Goal: Information Seeking & Learning: Learn about a topic

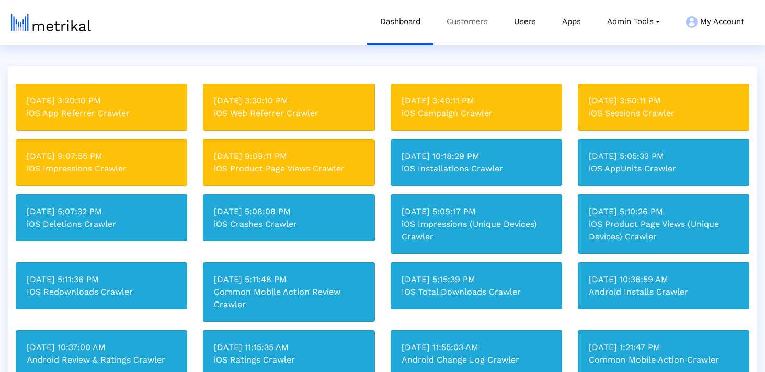
click at [469, 22] on link "Customers" at bounding box center [467, 21] width 67 height 43
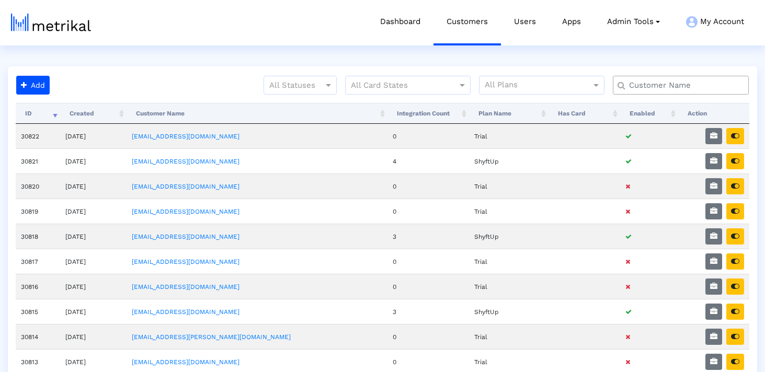
click at [681, 88] on input "text" at bounding box center [683, 85] width 123 height 11
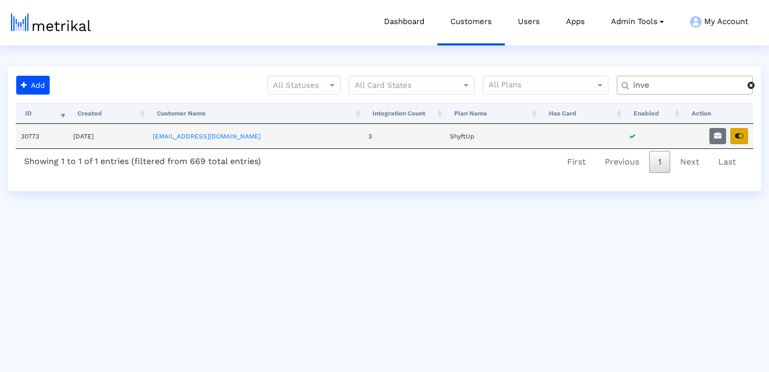
type input "inve"
click at [741, 134] on icon "button" at bounding box center [739, 135] width 8 height 7
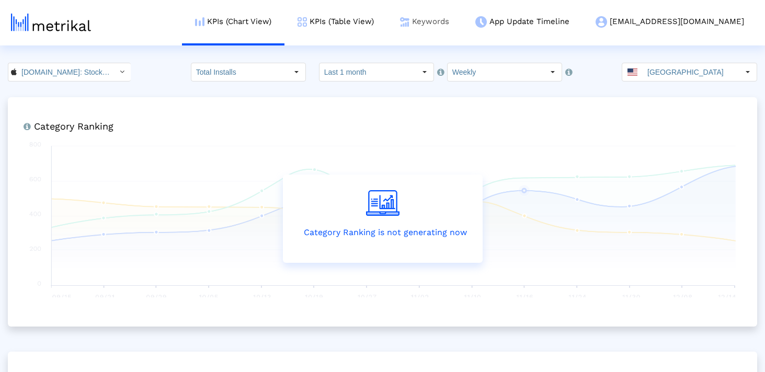
click at [462, 32] on link "Keywords" at bounding box center [424, 21] width 75 height 43
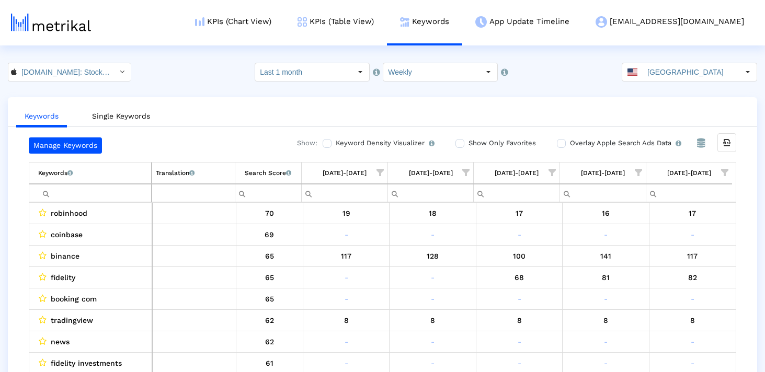
click at [338, 74] on input "Last 1 month" at bounding box center [303, 72] width 96 height 18
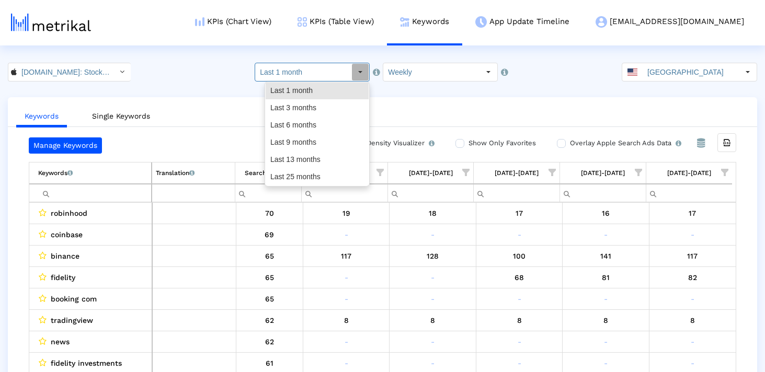
click at [123, 192] on input "Filter cell" at bounding box center [94, 193] width 113 height 17
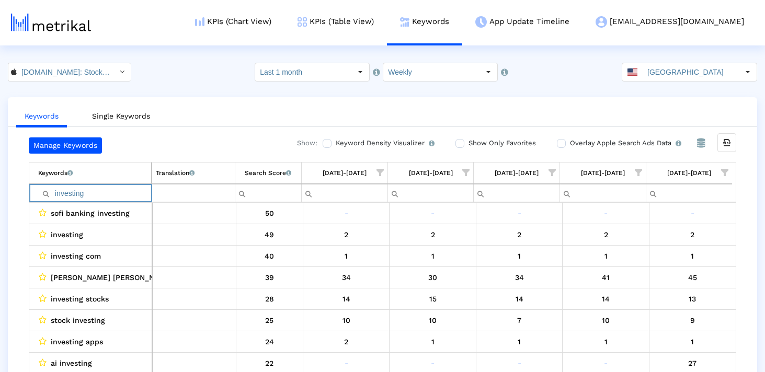
click at [105, 196] on input "investing" at bounding box center [94, 193] width 113 height 17
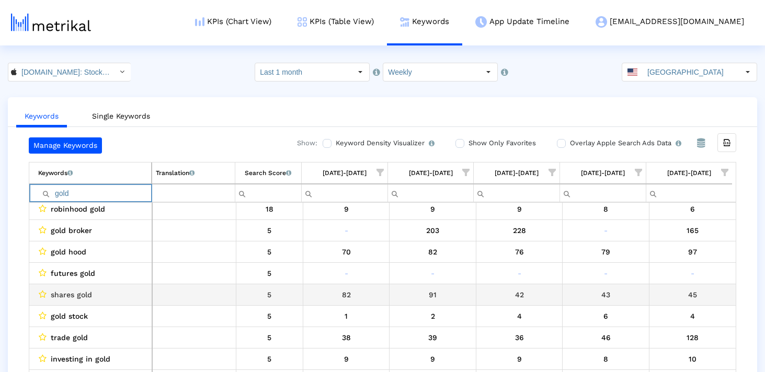
scroll to position [68, 0]
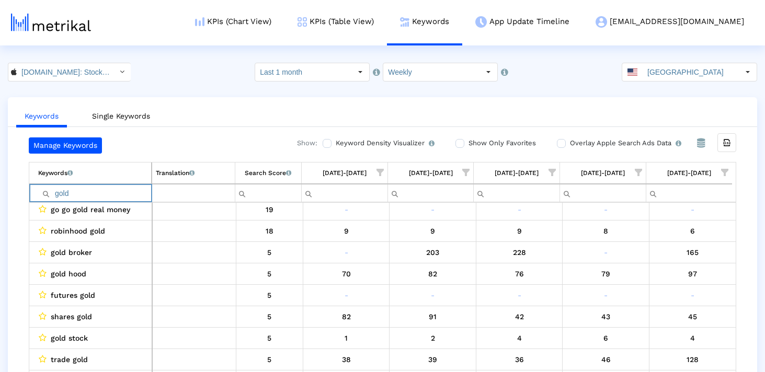
click at [93, 186] on input "gold" at bounding box center [94, 193] width 113 height 17
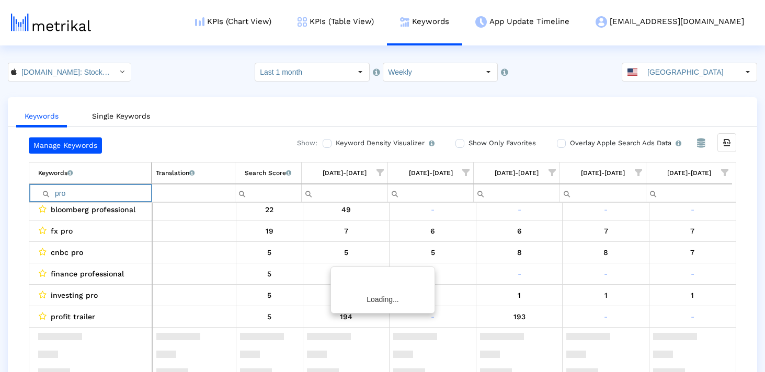
scroll to position [0, 0]
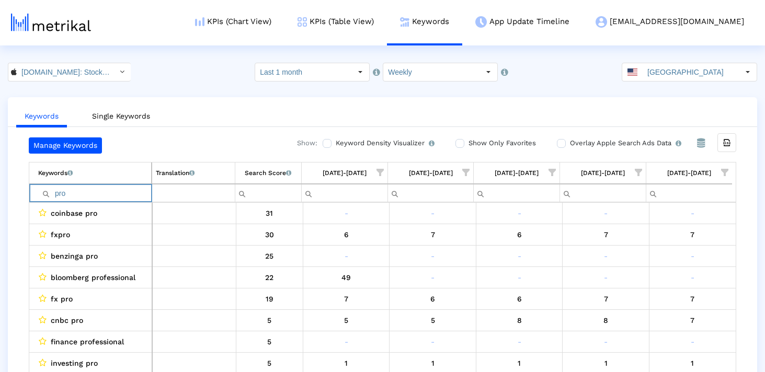
click at [94, 186] on input "pro" at bounding box center [94, 193] width 113 height 17
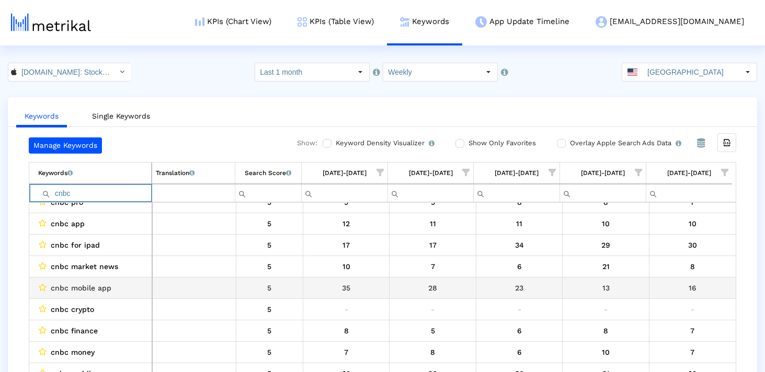
scroll to position [147, 0]
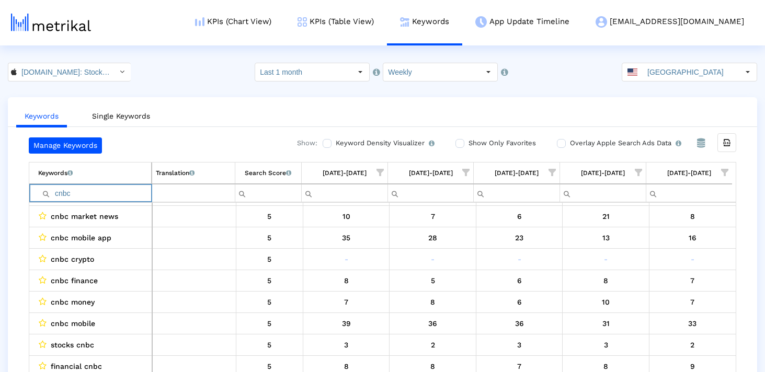
click at [82, 195] on input "cnbc" at bounding box center [94, 193] width 113 height 17
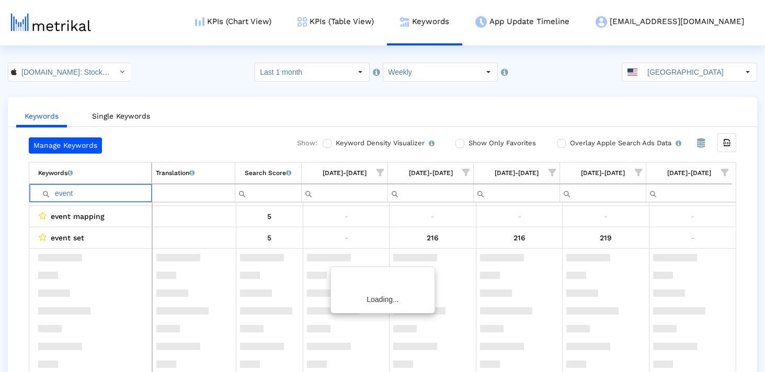
scroll to position [0, 0]
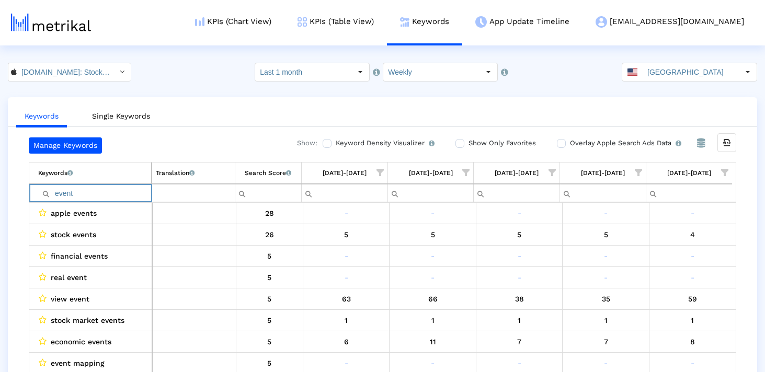
click at [97, 187] on input "event" at bounding box center [94, 193] width 113 height 17
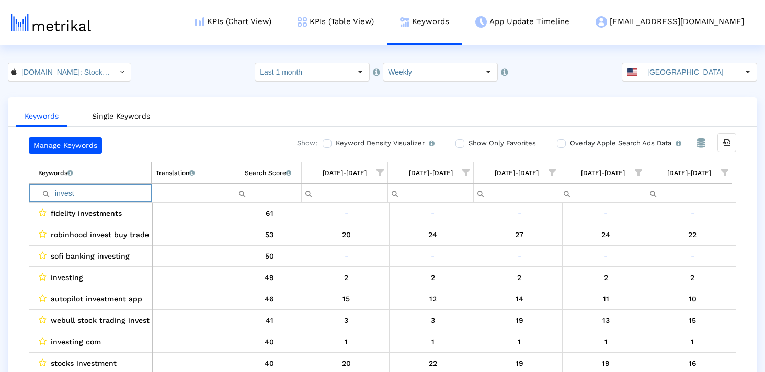
click at [119, 190] on input "invest" at bounding box center [94, 193] width 113 height 17
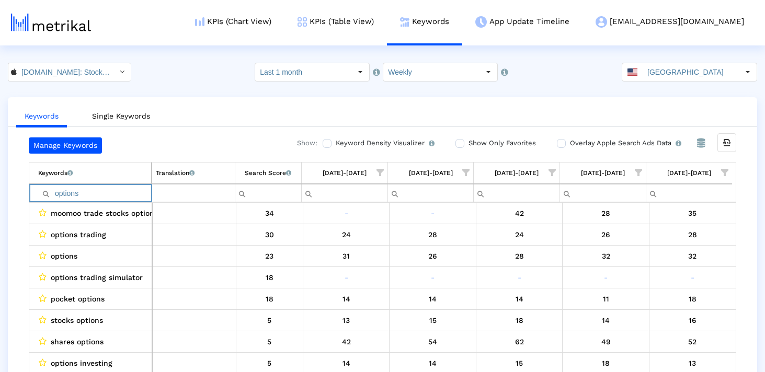
click at [110, 195] on input "options" at bounding box center [94, 193] width 113 height 17
type input "ş"
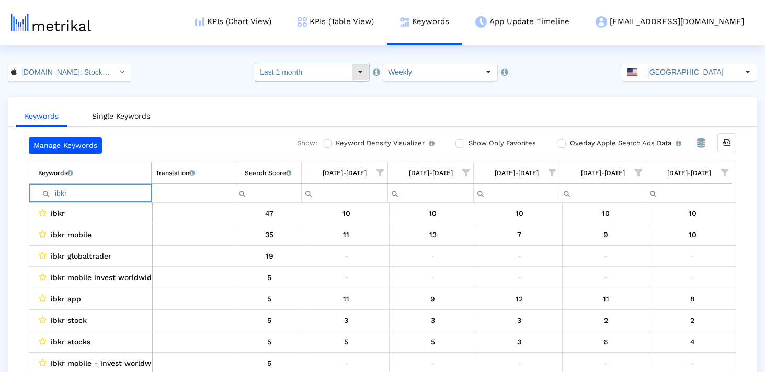
type input "ibkr"
click at [312, 73] on input "Last 1 month" at bounding box center [303, 72] width 96 height 18
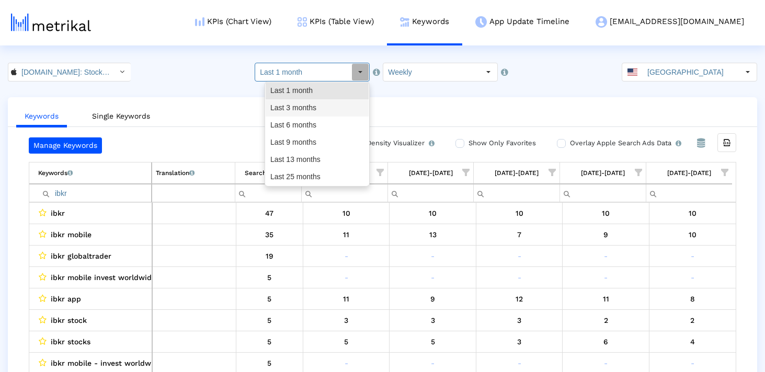
click at [320, 113] on div "Last 3 months" at bounding box center [317, 107] width 103 height 17
type input "Last 3 months"
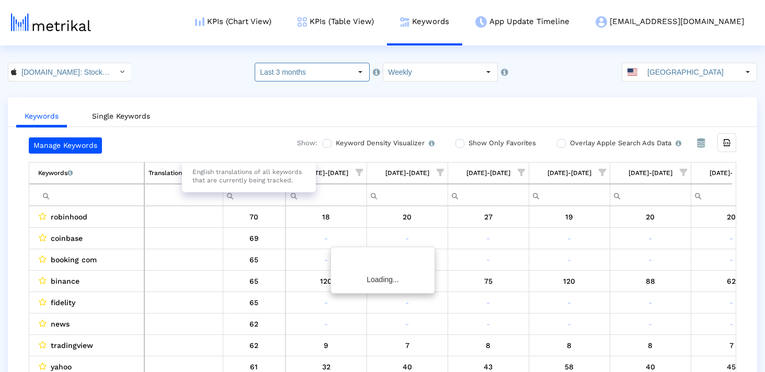
scroll to position [0, 607]
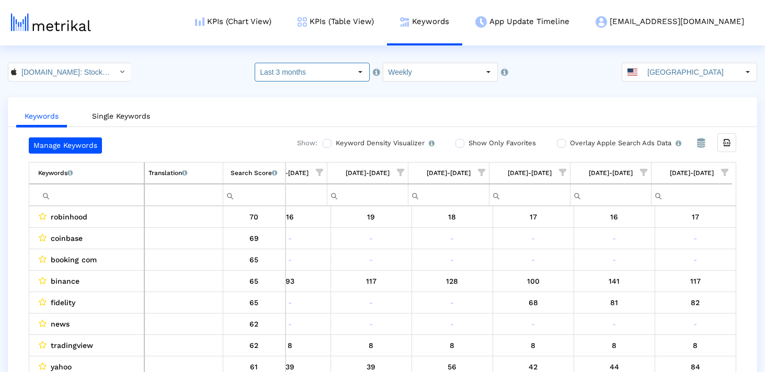
click at [90, 185] on td "Filter cell" at bounding box center [86, 195] width 115 height 22
click at [90, 197] on input "Filter cell" at bounding box center [91, 195] width 106 height 17
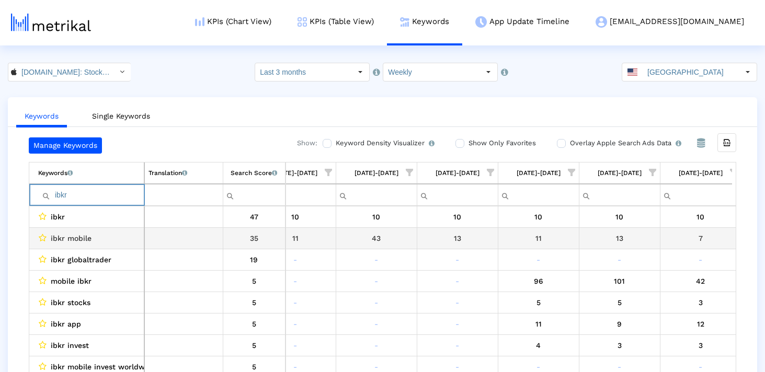
scroll to position [0, 0]
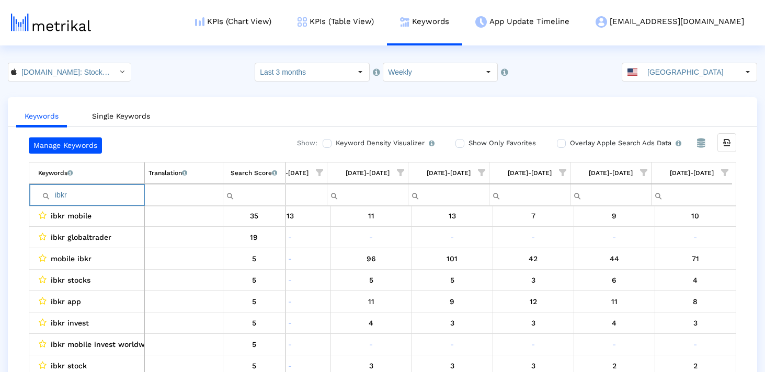
click at [87, 196] on input "ibkr" at bounding box center [91, 195] width 106 height 17
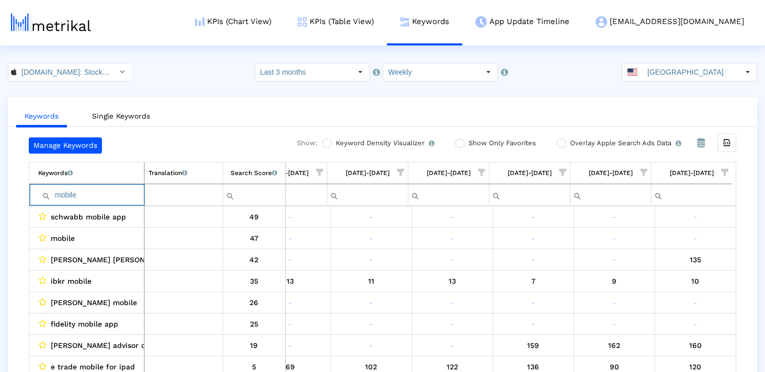
click at [126, 185] on td "mobile" at bounding box center [86, 195] width 115 height 22
click at [124, 188] on input "mobile" at bounding box center [91, 195] width 106 height 17
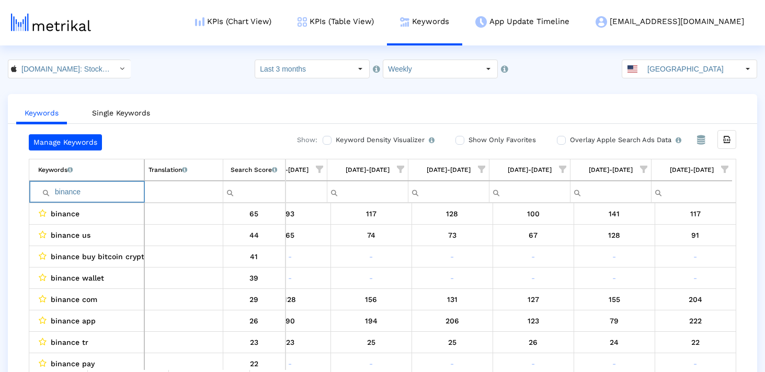
click at [79, 193] on input "binance" at bounding box center [91, 192] width 106 height 17
paste input "news"
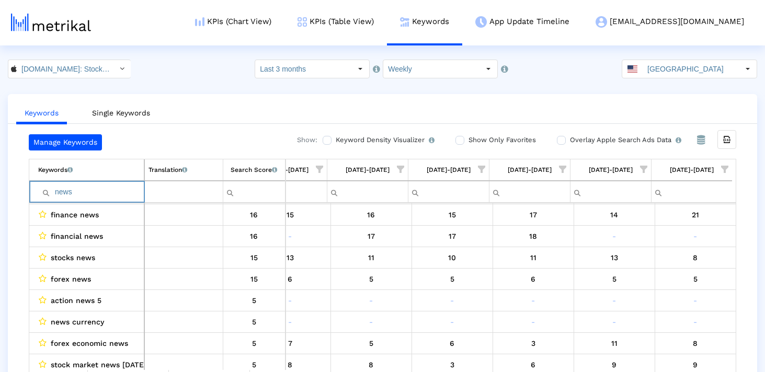
click at [123, 188] on input "news" at bounding box center [91, 192] width 106 height 17
paste input "fidelity"
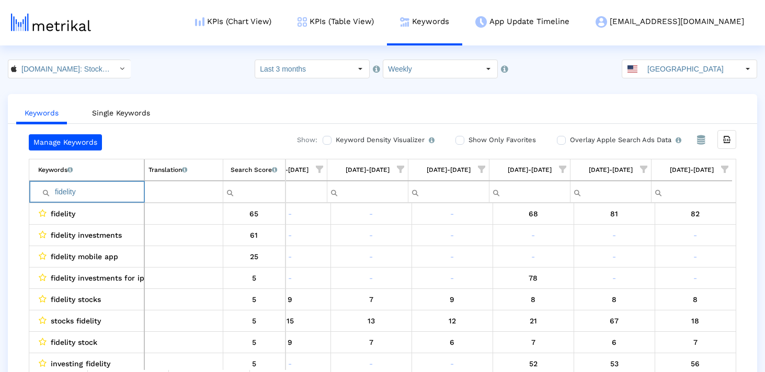
click at [124, 191] on input "fidelity" at bounding box center [91, 192] width 106 height 17
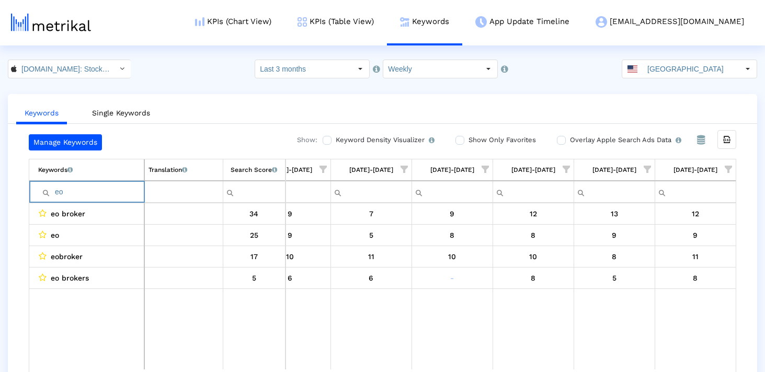
click at [104, 192] on input "eo" at bounding box center [91, 192] width 106 height 17
paste input "interactive"
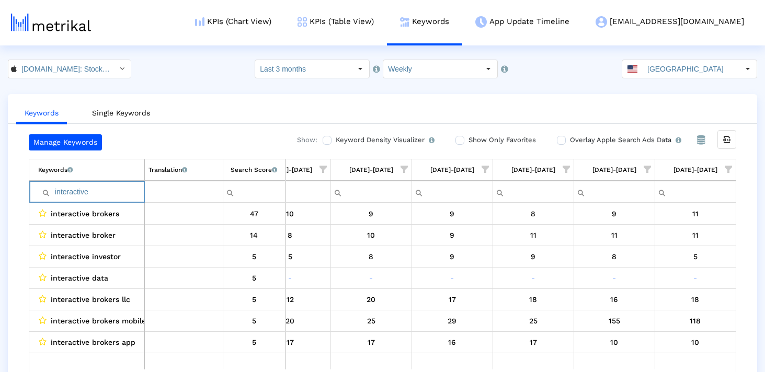
click at [104, 191] on input "interactive" at bounding box center [91, 192] width 106 height 17
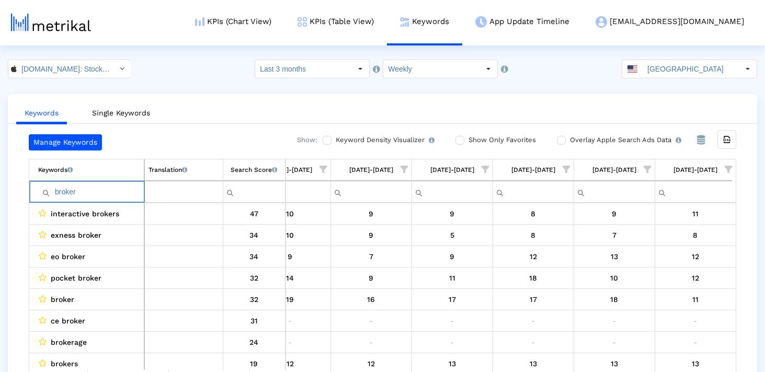
click at [116, 192] on input "broker" at bounding box center [91, 192] width 106 height 17
paste input "money"
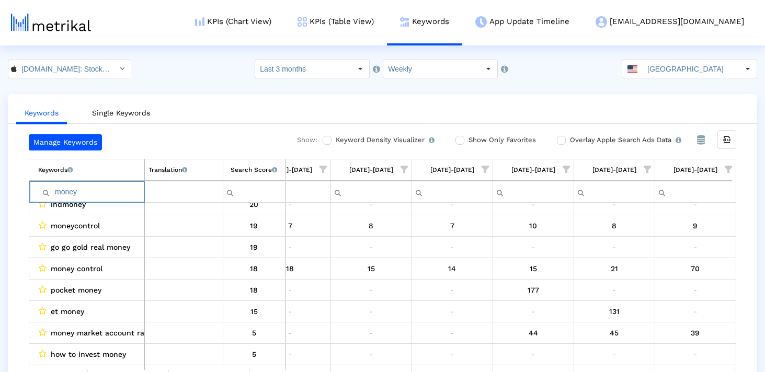
click at [104, 192] on input "money" at bounding box center [91, 192] width 106 height 17
paste input "analysis"
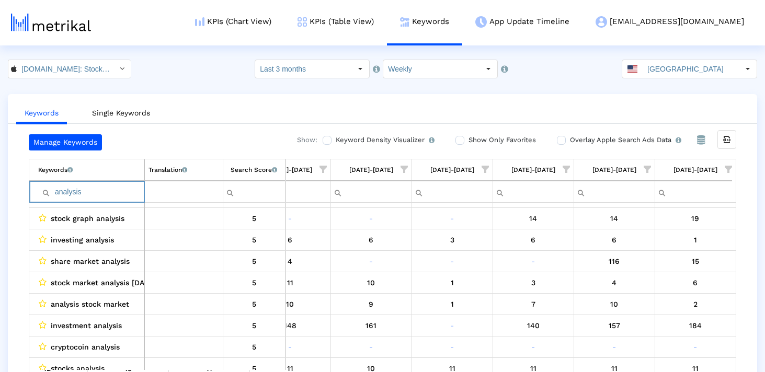
click at [117, 198] on input "analysis" at bounding box center [91, 192] width 106 height 17
paste input "yahoo"
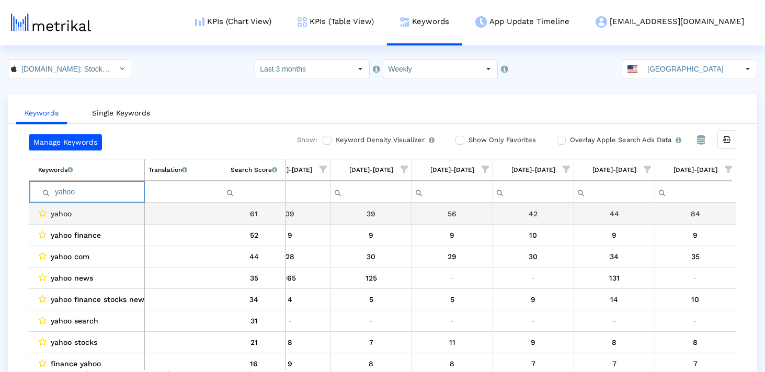
click at [121, 190] on input "yahoo" at bounding box center [91, 192] width 106 height 17
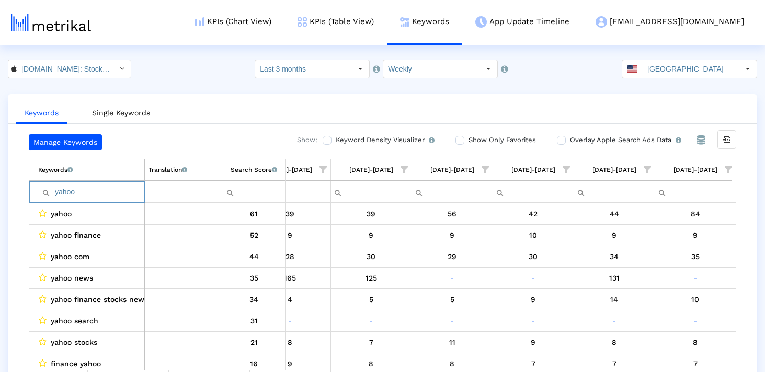
click at [121, 190] on input "yahoo" at bounding box center [91, 192] width 106 height 17
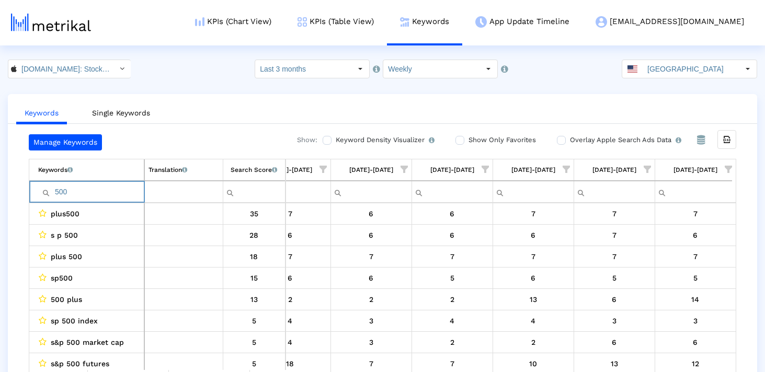
click at [96, 196] on input "500" at bounding box center [91, 192] width 106 height 17
paste input "crypto"
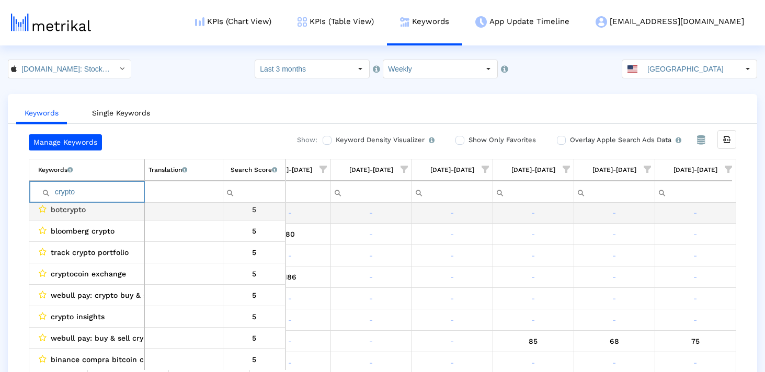
click at [96, 196] on input "crypto" at bounding box center [91, 192] width 106 height 17
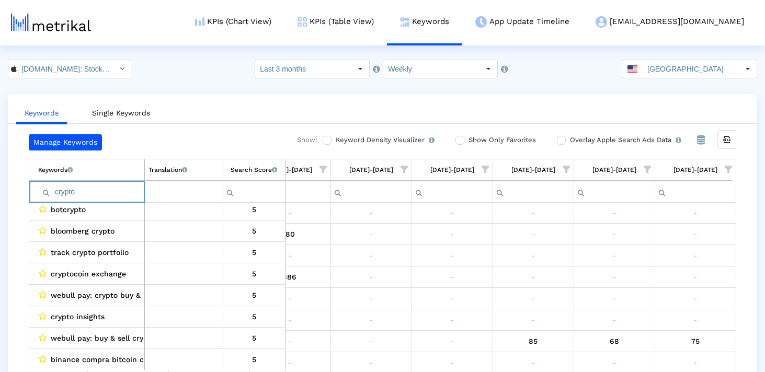
click at [96, 196] on input "crypto" at bounding box center [91, 192] width 106 height 17
paste input "robinhood"
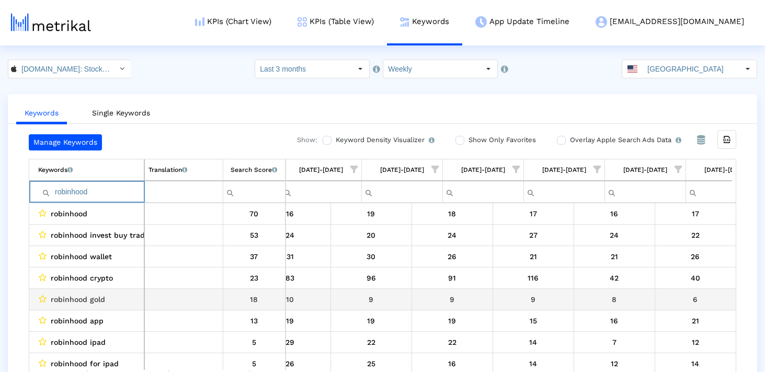
scroll to position [0, 607]
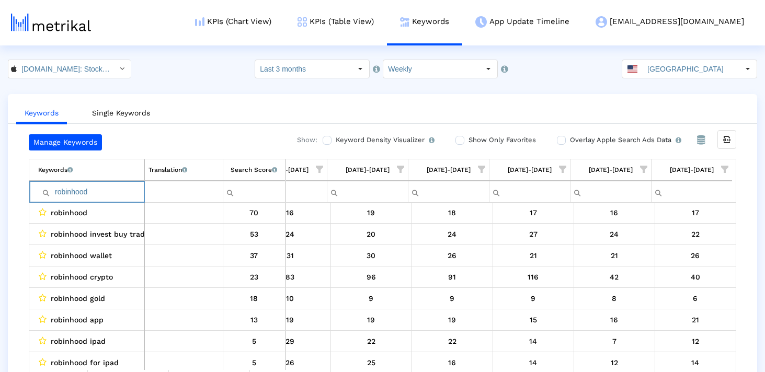
click at [80, 192] on input "robinhood" at bounding box center [91, 192] width 106 height 17
paste input "options"
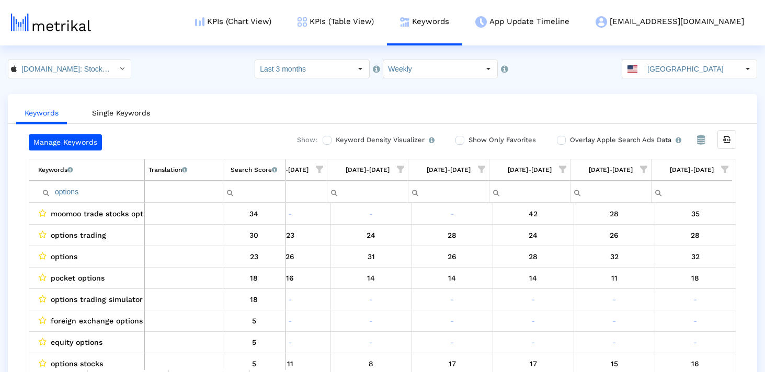
click at [74, 202] on td "options" at bounding box center [86, 192] width 115 height 22
click at [114, 187] on input "options" at bounding box center [91, 192] width 106 height 17
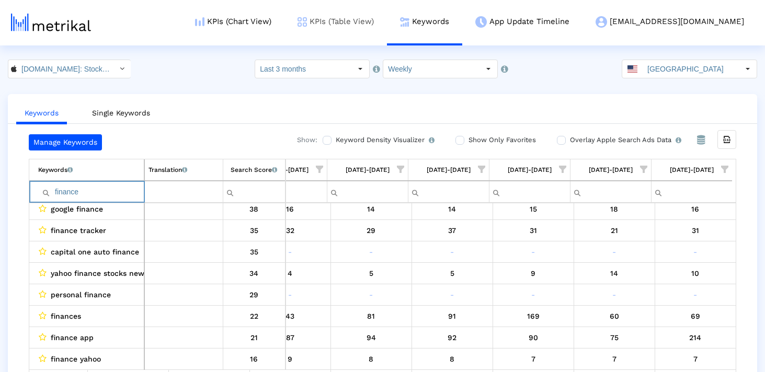
type input "finance"
click at [95, 195] on input "finance" at bounding box center [91, 192] width 106 height 17
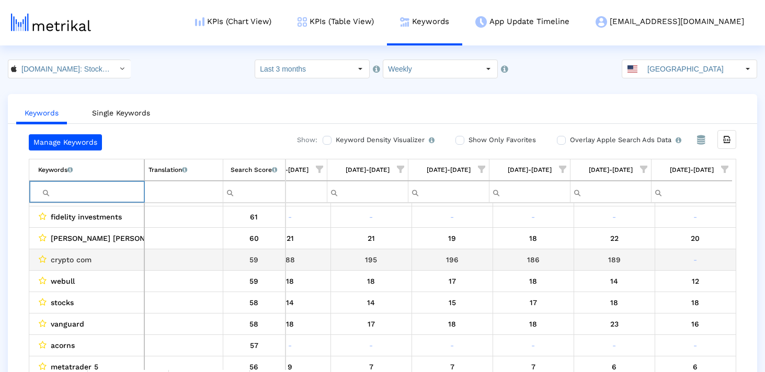
scroll to position [172, 0]
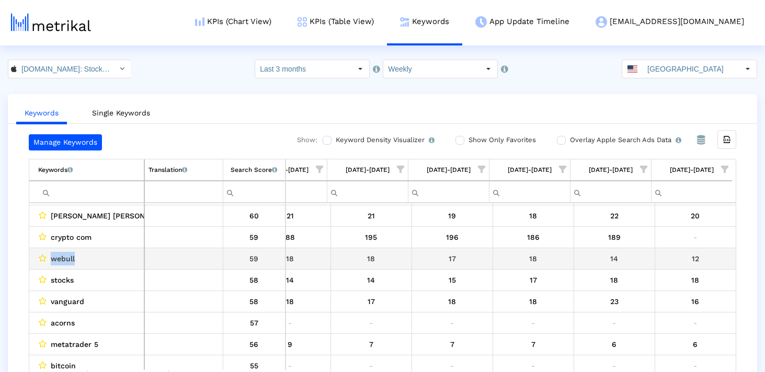
drag, startPoint x: 77, startPoint y: 258, endPoint x: 51, endPoint y: 257, distance: 25.6
click at [51, 257] on div "webull" at bounding box center [89, 259] width 102 height 14
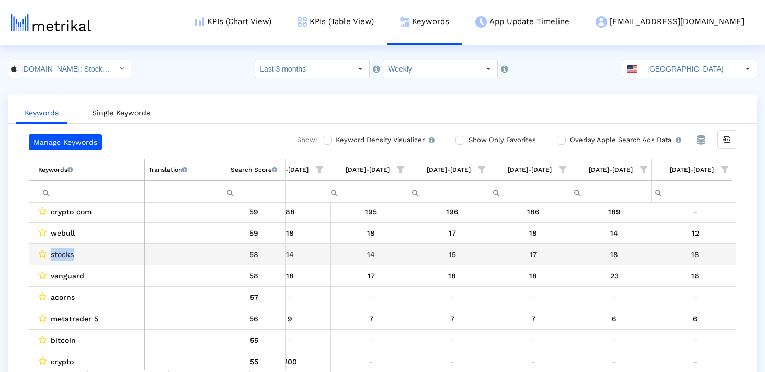
drag, startPoint x: 74, startPoint y: 254, endPoint x: 50, endPoint y: 254, distance: 24.1
click at [50, 254] on div "stocks" at bounding box center [89, 255] width 102 height 14
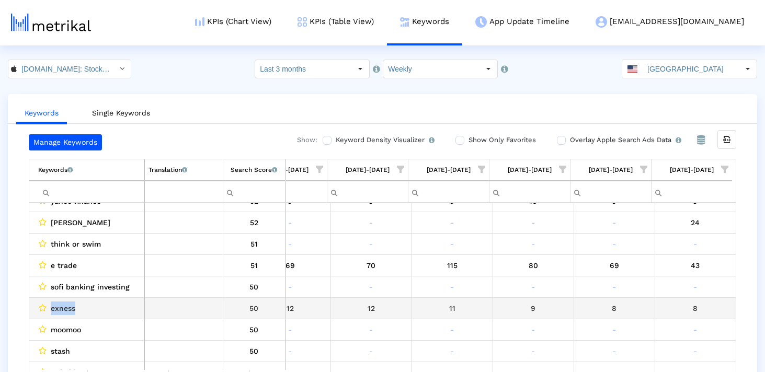
drag, startPoint x: 88, startPoint y: 308, endPoint x: 48, endPoint y: 307, distance: 40.3
click at [48, 307] on div "exness" at bounding box center [89, 309] width 102 height 14
copy div "exness"
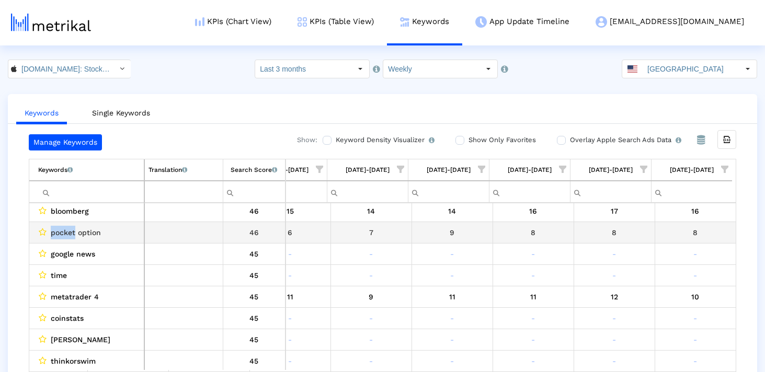
drag, startPoint x: 52, startPoint y: 233, endPoint x: 74, endPoint y: 234, distance: 22.5
click at [75, 234] on span "pocket option" at bounding box center [76, 233] width 50 height 14
copy span "pocket"
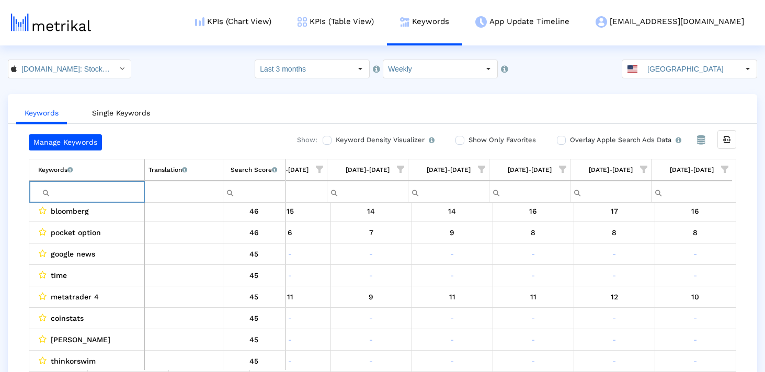
click at [73, 198] on input "Filter cell" at bounding box center [91, 192] width 106 height 17
paste input "pocket"
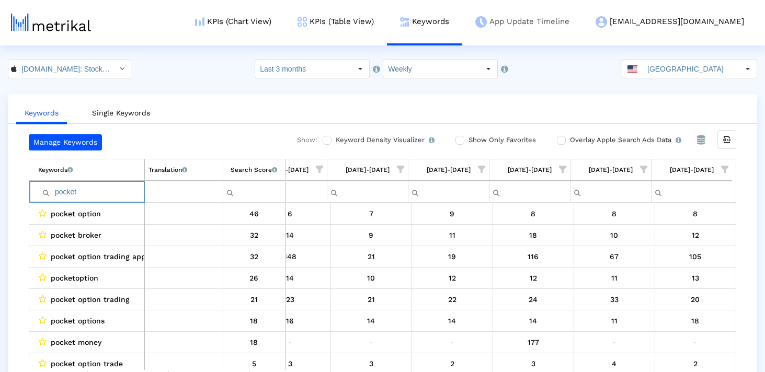
type input "pocket"
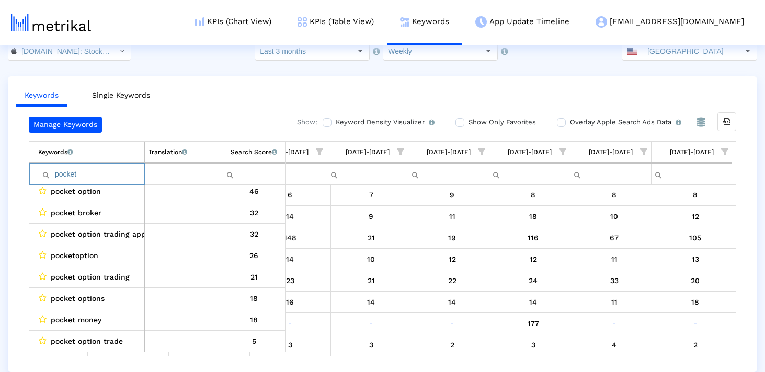
click at [109, 175] on input "pocket" at bounding box center [91, 174] width 106 height 17
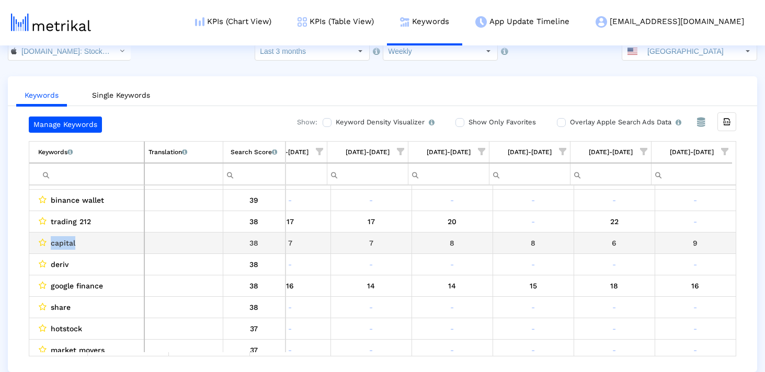
drag, startPoint x: 94, startPoint y: 244, endPoint x: 50, endPoint y: 244, distance: 43.4
click at [50, 244] on div "capital" at bounding box center [89, 243] width 102 height 14
copy span "capital"
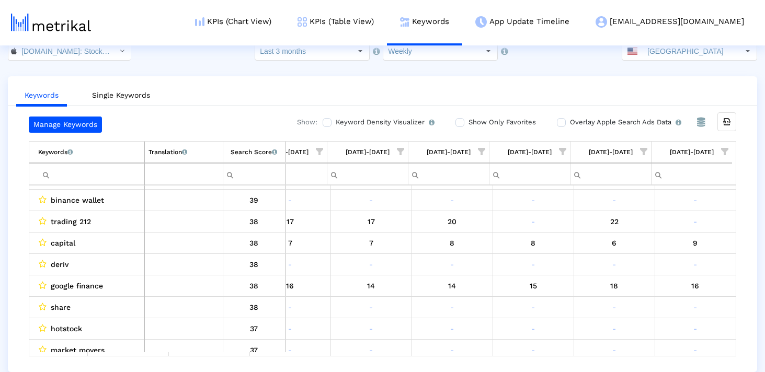
click at [79, 178] on input "Filter cell" at bounding box center [91, 174] width 106 height 17
paste input "capital"
type input "capital"
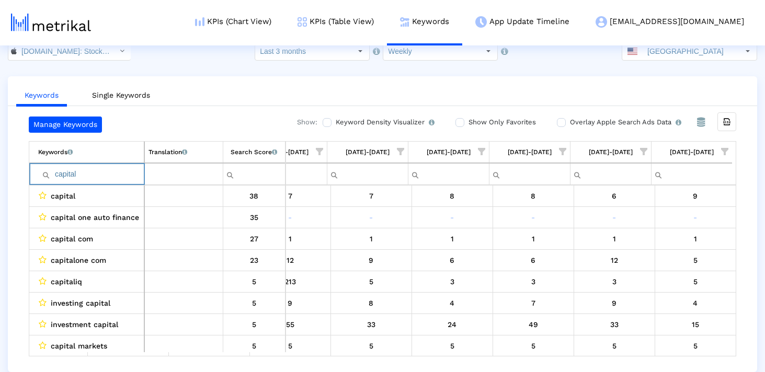
click at [80, 179] on input "capital" at bounding box center [91, 174] width 106 height 17
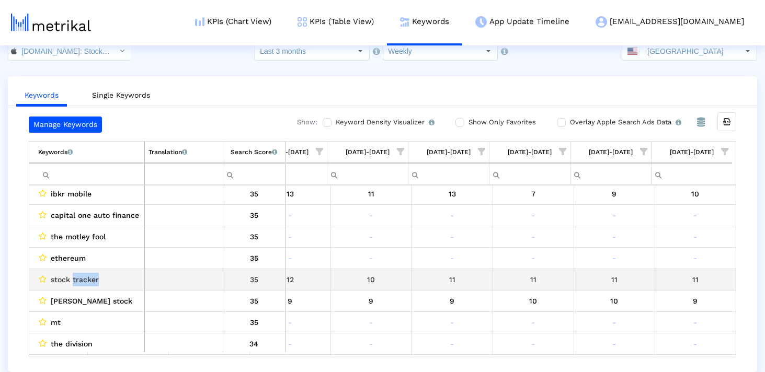
drag, startPoint x: 72, startPoint y: 279, endPoint x: 98, endPoint y: 279, distance: 26.7
click at [98, 279] on div "stock tracker" at bounding box center [89, 280] width 102 height 14
copy span "tracker"
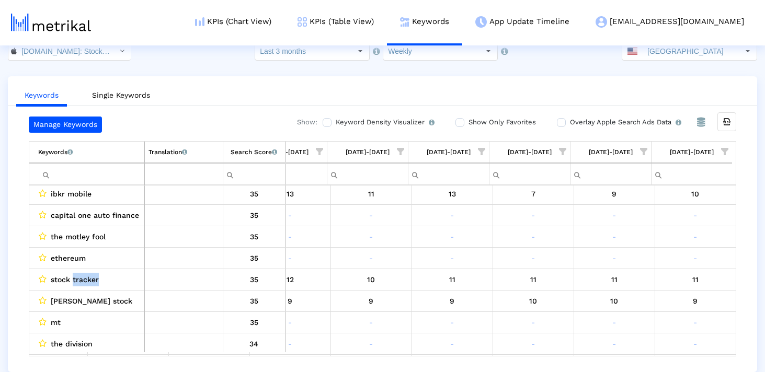
click at [75, 179] on input "Filter cell" at bounding box center [91, 174] width 106 height 17
paste input "tracker"
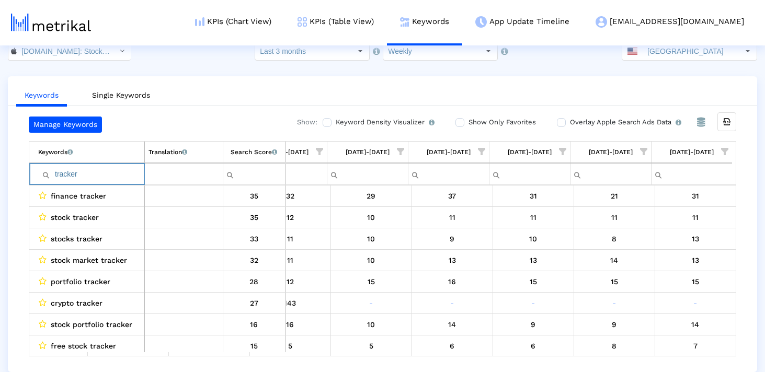
click at [121, 172] on input "tracker" at bounding box center [91, 174] width 106 height 17
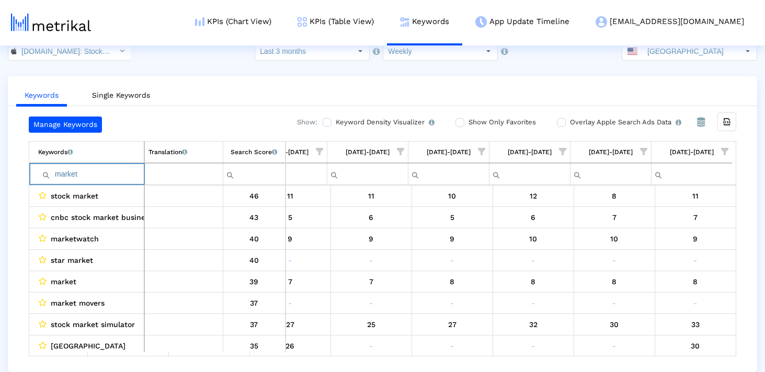
click at [107, 170] on input "market" at bounding box center [91, 174] width 106 height 17
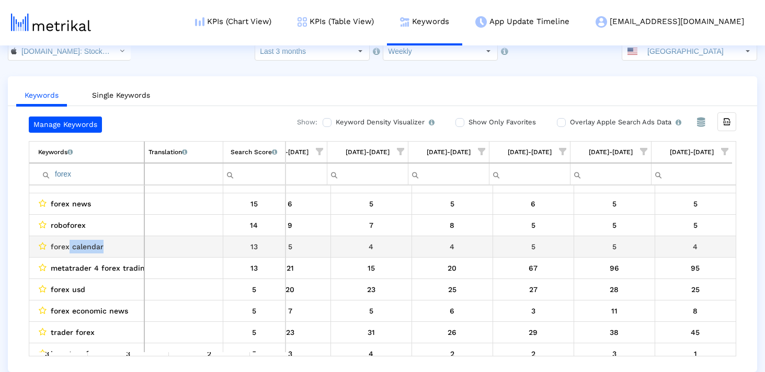
drag, startPoint x: 70, startPoint y: 245, endPoint x: 112, endPoint y: 245, distance: 42.9
click at [112, 245] on div "forex calendar" at bounding box center [89, 247] width 102 height 14
copy span "calendar"
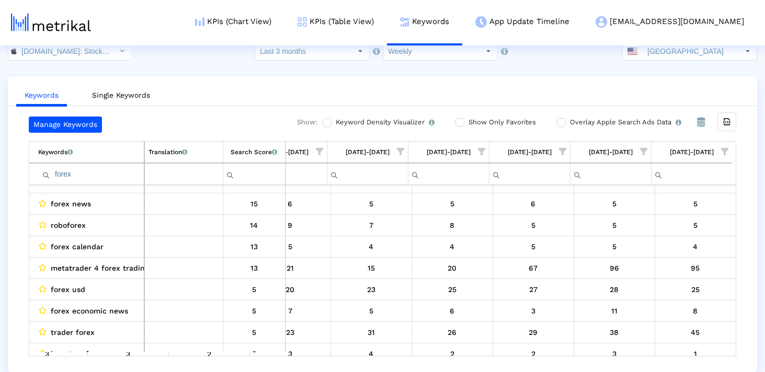
click at [81, 172] on input "forex" at bounding box center [91, 174] width 106 height 17
paste input "calendar"
click at [58, 175] on input "calendar" at bounding box center [91, 174] width 106 height 17
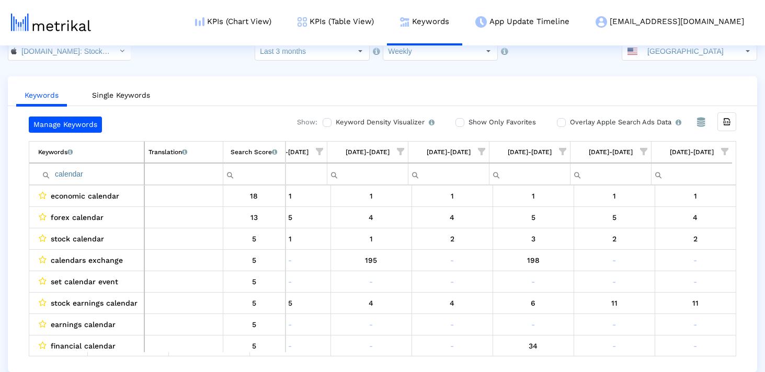
click at [99, 183] on td "calendar" at bounding box center [86, 174] width 115 height 22
click at [99, 181] on input "calendar" at bounding box center [91, 174] width 106 height 17
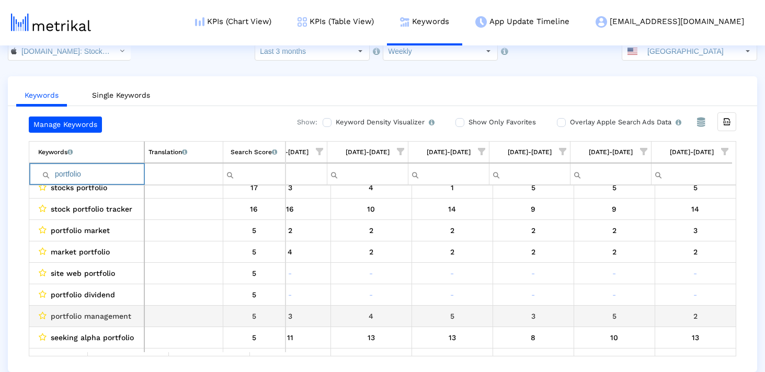
scroll to position [89, 0]
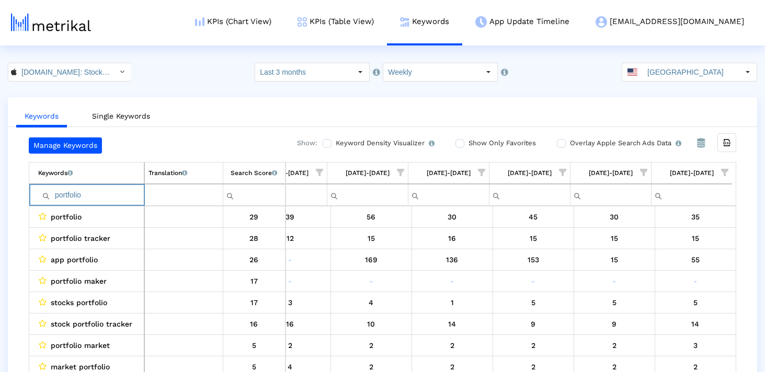
click at [127, 196] on input "portfolio" at bounding box center [91, 195] width 106 height 17
paste input "investment"
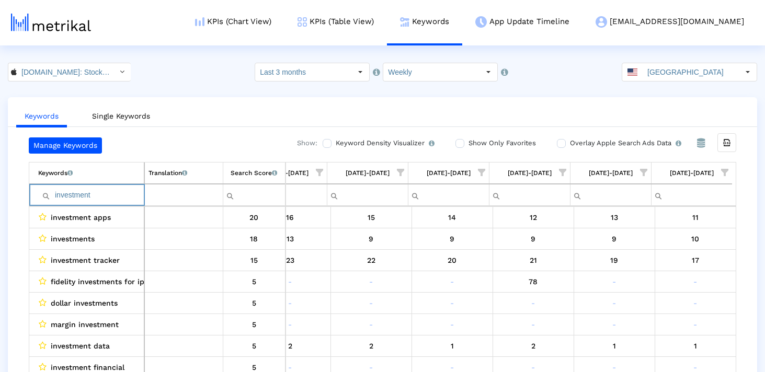
click at [108, 190] on input "investment" at bounding box center [91, 195] width 106 height 17
paste input "money"
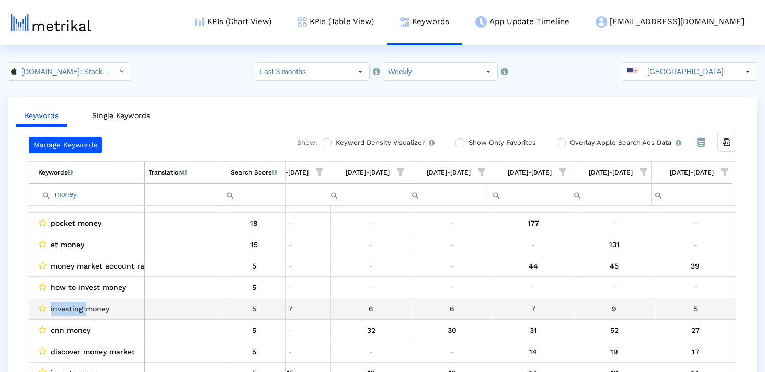
drag, startPoint x: 84, startPoint y: 307, endPoint x: 49, endPoint y: 307, distance: 35.6
click at [49, 307] on div "investing money" at bounding box center [89, 309] width 102 height 14
click at [94, 311] on span "investing money" at bounding box center [80, 309] width 59 height 14
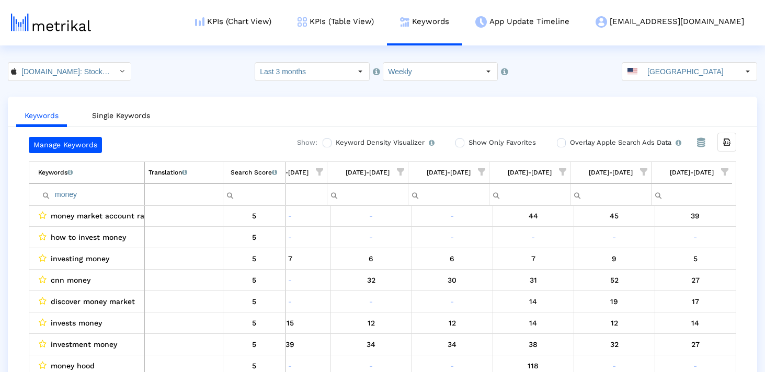
click at [124, 195] on input "money" at bounding box center [91, 194] width 106 height 17
paste input "analysis"
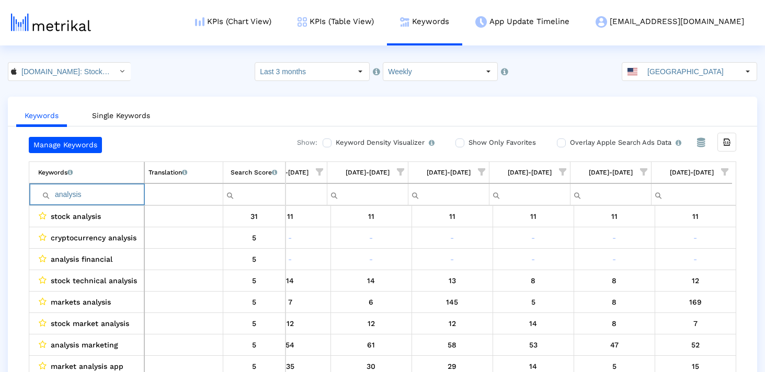
click at [97, 187] on input "analysis" at bounding box center [91, 194] width 106 height 17
paste input "yahoo"
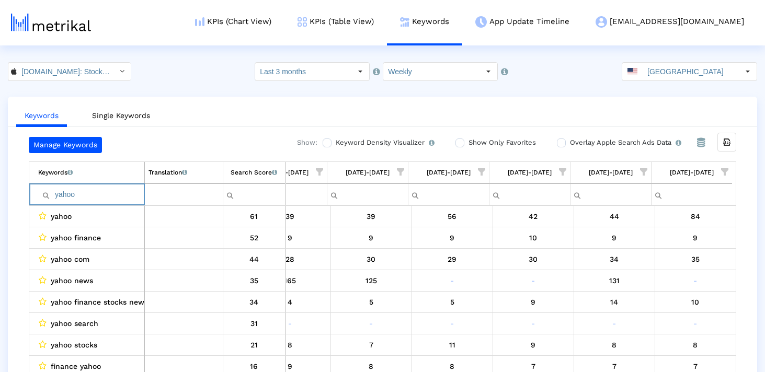
click at [120, 196] on input "yahoo" at bounding box center [91, 194] width 106 height 17
paste input "news"
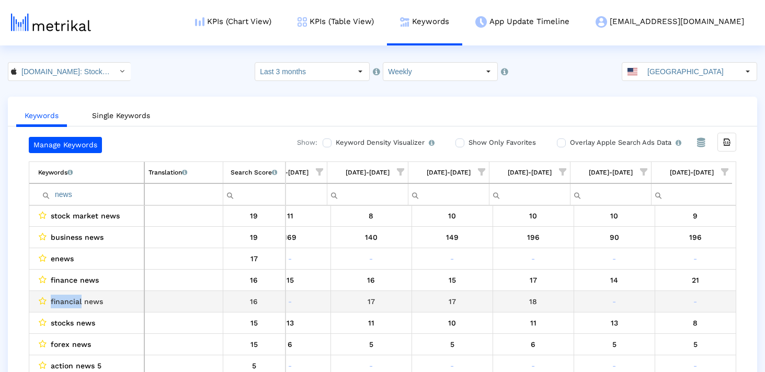
drag, startPoint x: 82, startPoint y: 301, endPoint x: 50, endPoint y: 301, distance: 31.9
click at [50, 300] on div "financial news" at bounding box center [89, 302] width 102 height 14
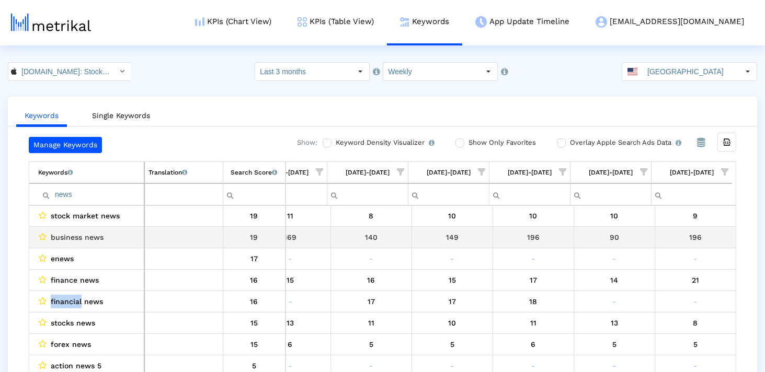
copy span "financial"
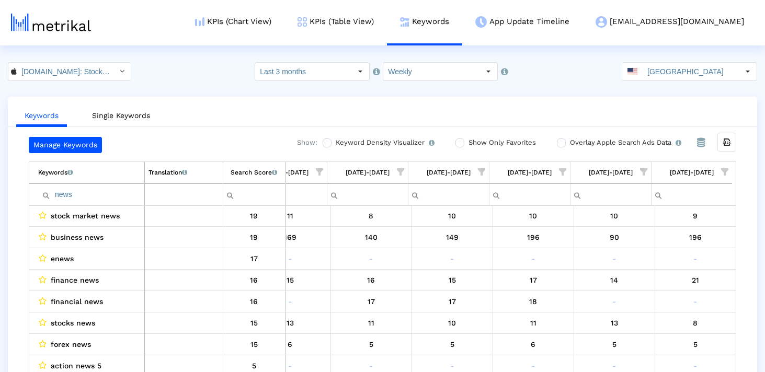
click at [86, 195] on input "news" at bounding box center [91, 194] width 106 height 17
paste input "financial"
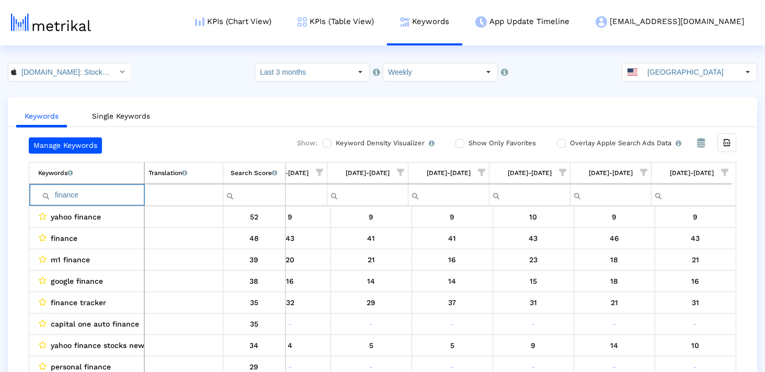
click at [85, 194] on input "finance" at bounding box center [91, 195] width 106 height 17
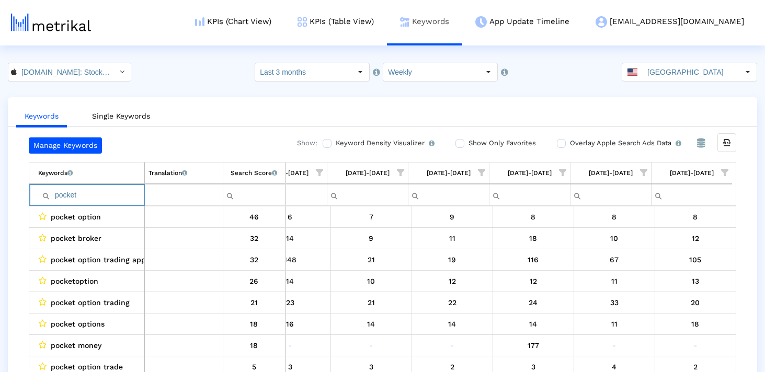
type input "pocket"
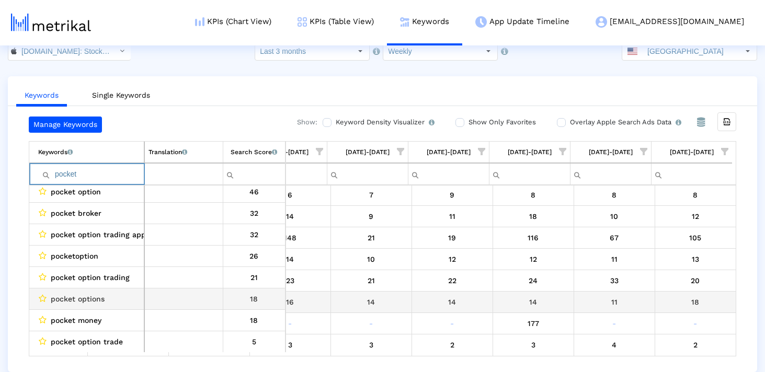
scroll to position [5, 0]
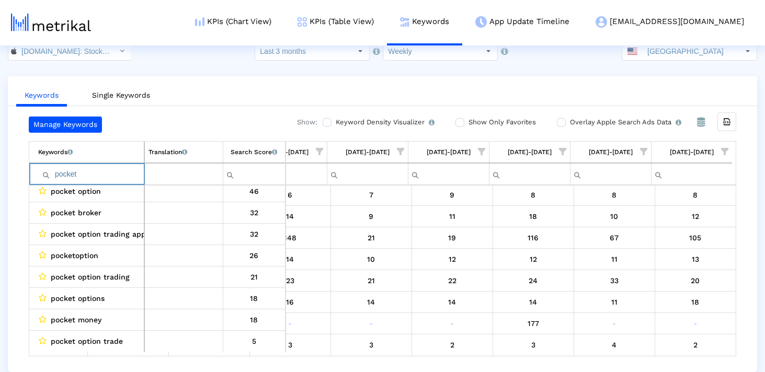
click at [109, 176] on input "pocket" at bounding box center [91, 174] width 106 height 17
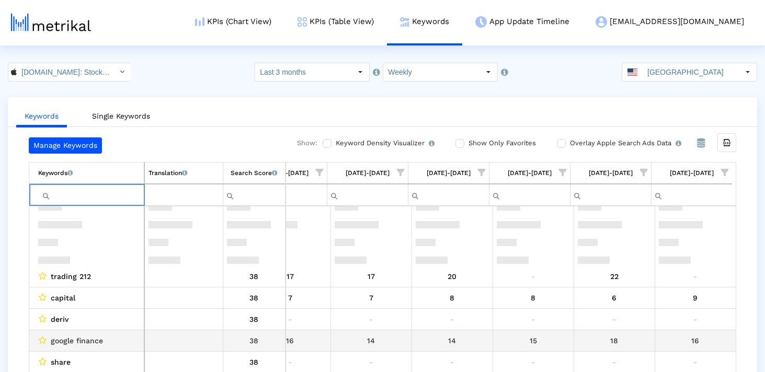
scroll to position [2309, 607]
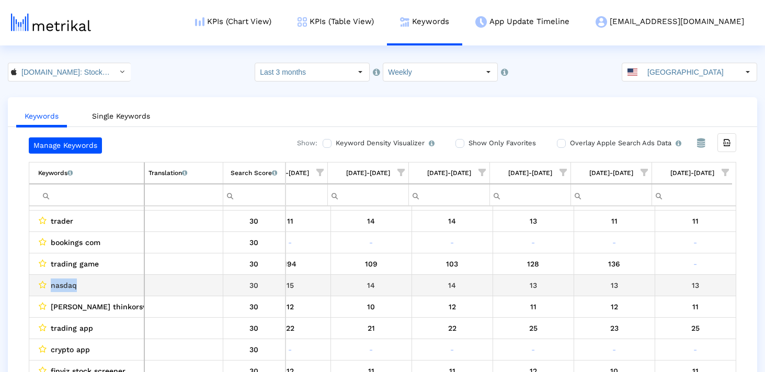
drag, startPoint x: 77, startPoint y: 286, endPoint x: 47, endPoint y: 286, distance: 30.9
click at [47, 286] on div "nasdaq" at bounding box center [89, 286] width 102 height 14
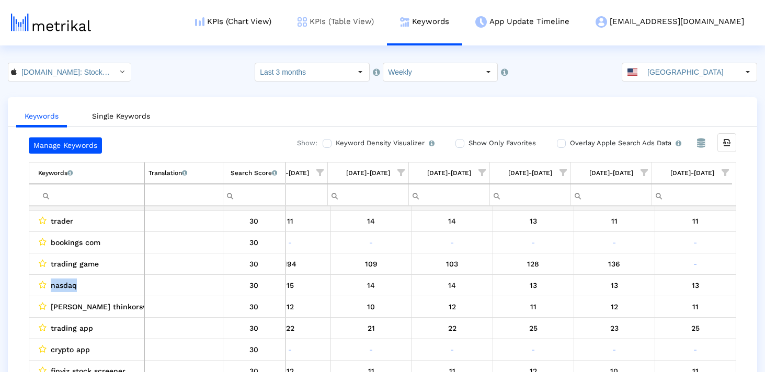
copy div "nasdaq"
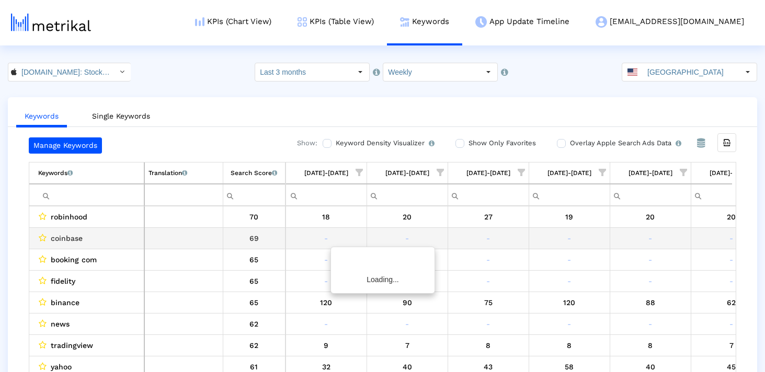
scroll to position [0, 607]
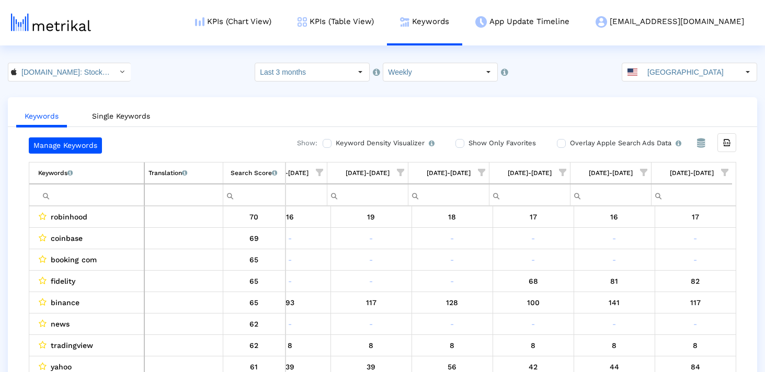
click at [111, 196] on input "Filter cell" at bounding box center [91, 195] width 106 height 17
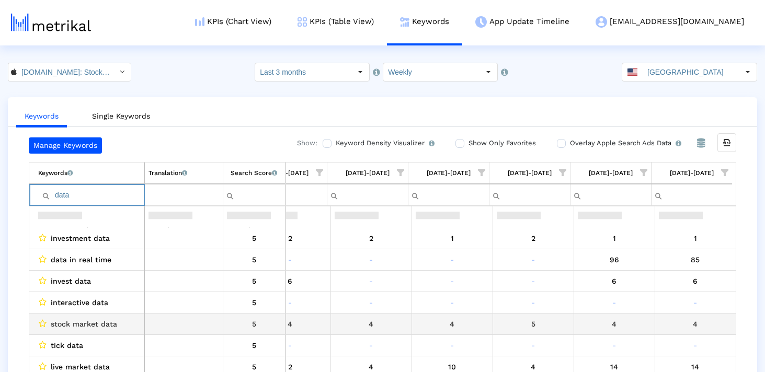
scroll to position [94, 0]
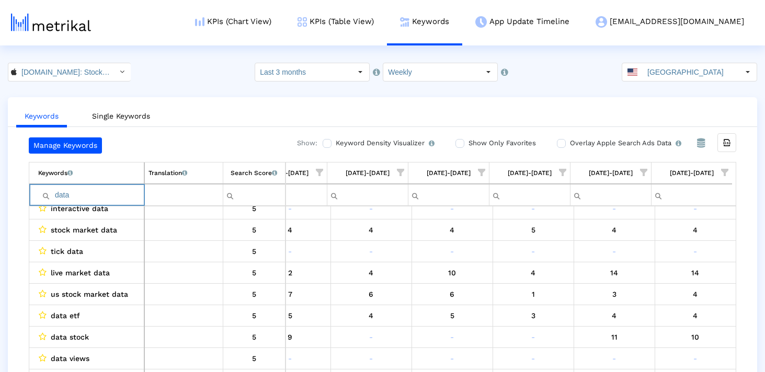
click at [99, 187] on input "data" at bounding box center [91, 195] width 106 height 17
paste input "nasdaq"
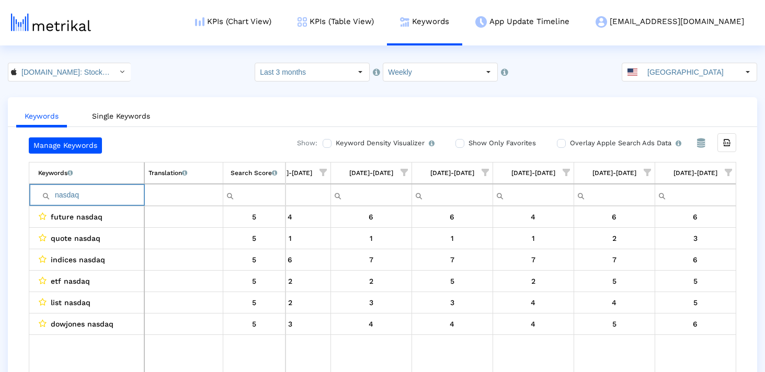
click at [58, 195] on input "nasdaq" at bounding box center [91, 195] width 106 height 17
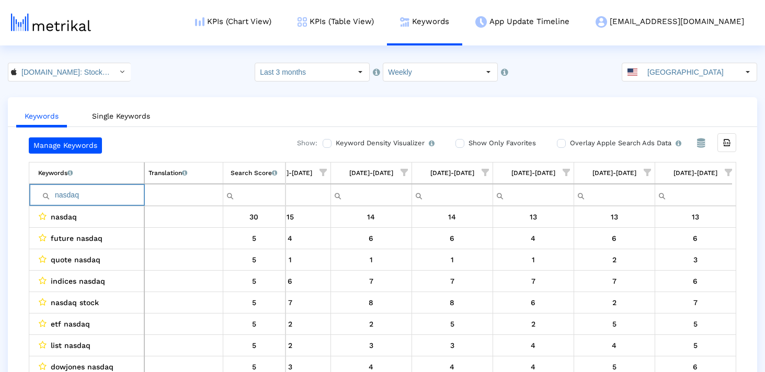
click at [99, 191] on input "nasdaq" at bounding box center [91, 195] width 106 height 17
click at [97, 195] on input "nasdaq" at bounding box center [91, 195] width 106 height 17
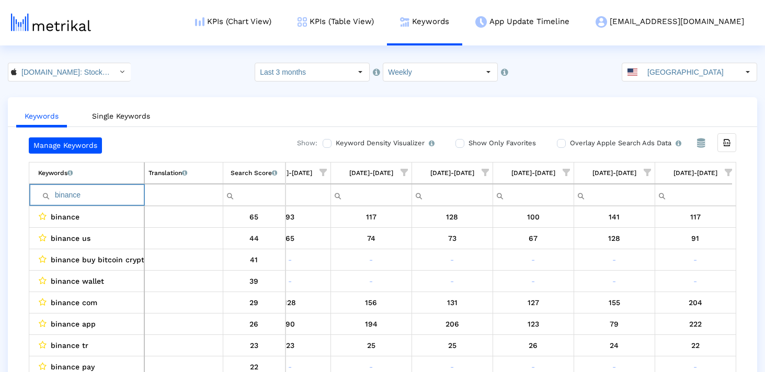
click at [100, 189] on input "binance" at bounding box center [91, 195] width 106 height 17
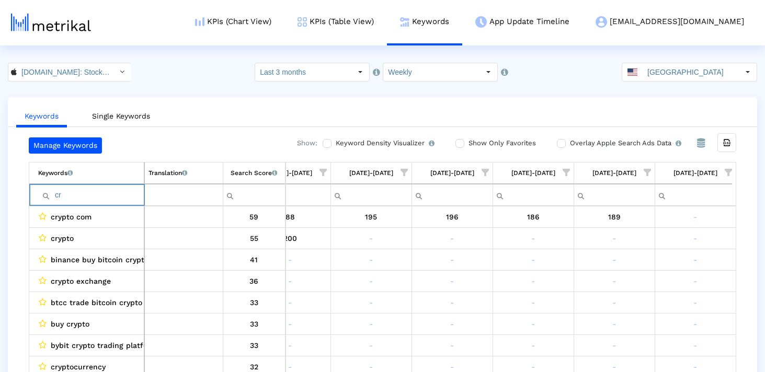
click at [113, 192] on input "cr" at bounding box center [91, 195] width 106 height 17
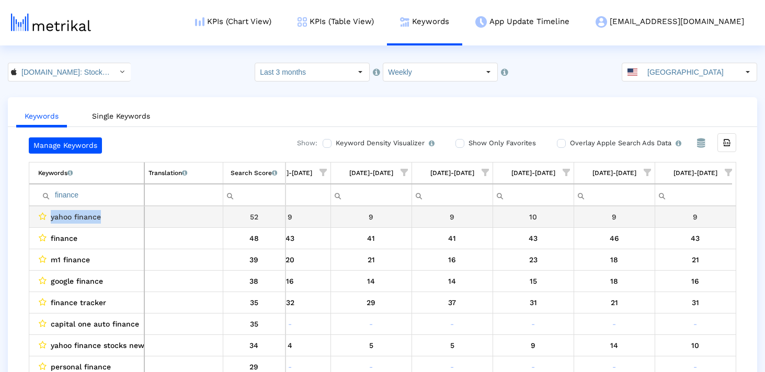
drag, startPoint x: 134, startPoint y: 216, endPoint x: 49, endPoint y: 215, distance: 85.8
click at [49, 215] on div "yahoo finance" at bounding box center [89, 217] width 102 height 14
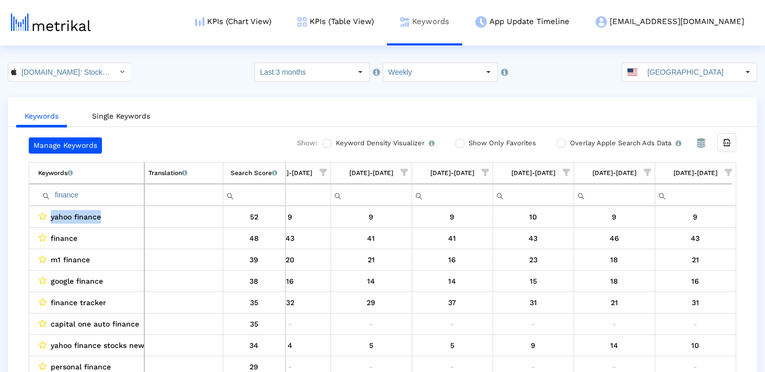
copy span "yahoo finance"
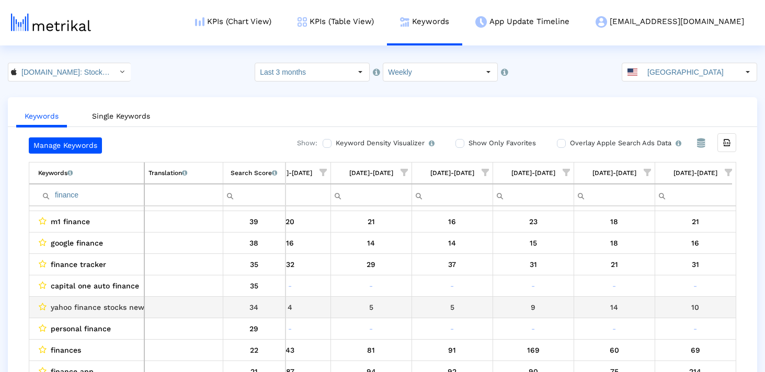
scroll to position [39, 0]
drag, startPoint x: 50, startPoint y: 309, endPoint x: 184, endPoint y: 309, distance: 133.9
click at [184, 309] on tr "yahoo finance stocks news 34" at bounding box center [380, 305] width 703 height 21
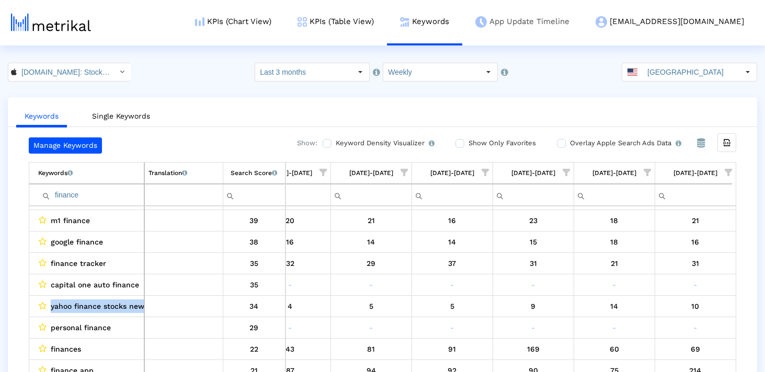
copy tr "yahoo finance stocks news"
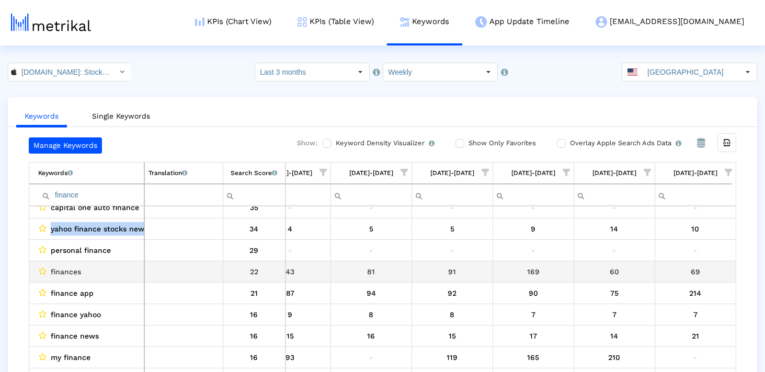
scroll to position [119, 0]
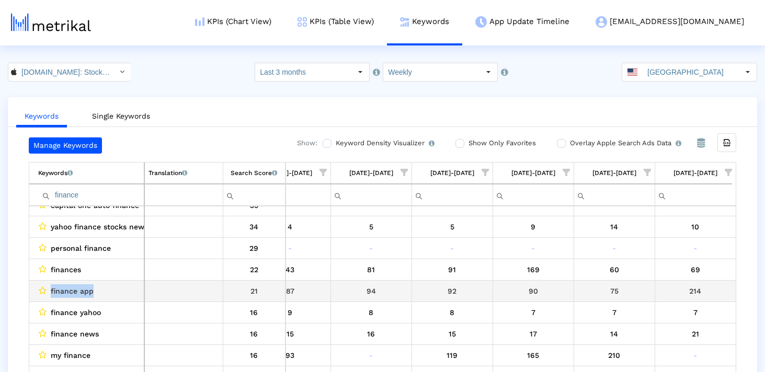
drag, startPoint x: 99, startPoint y: 292, endPoint x: 49, endPoint y: 291, distance: 49.7
click at [49, 291] on div "finance app" at bounding box center [89, 291] width 102 height 14
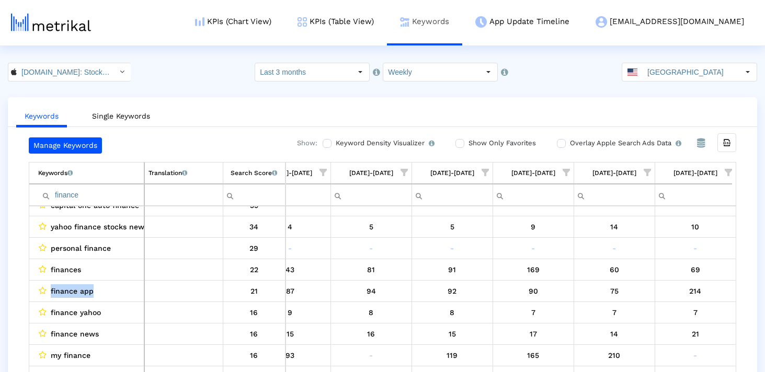
copy span "finance app"
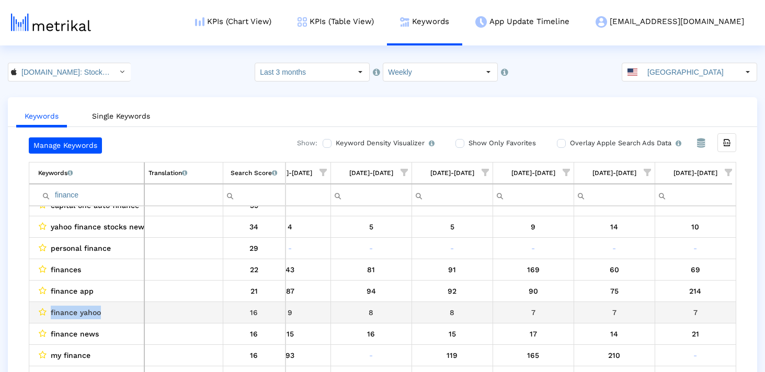
drag, startPoint x: 109, startPoint y: 317, endPoint x: 45, endPoint y: 317, distance: 63.8
click at [45, 317] on div "finance yahoo" at bounding box center [89, 313] width 102 height 14
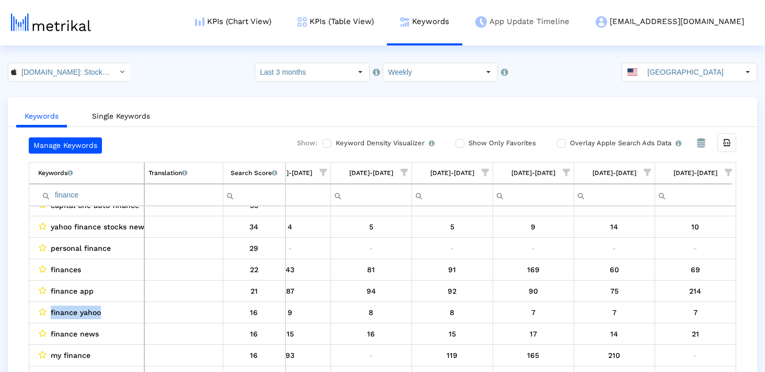
copy div "finance yahoo"
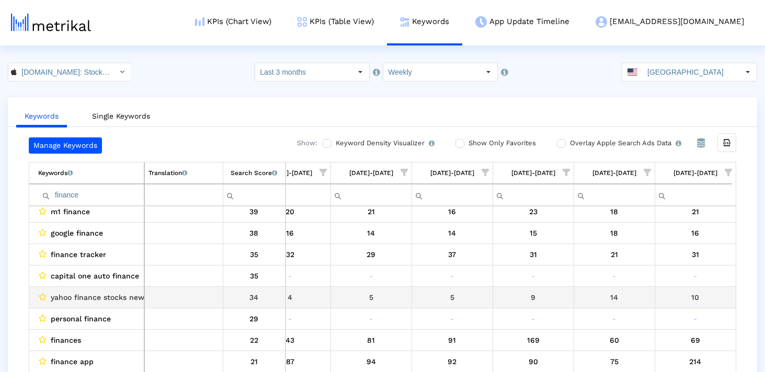
scroll to position [0, 0]
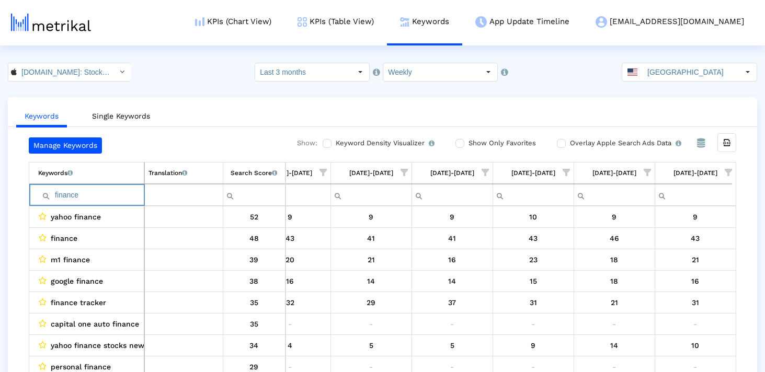
click at [65, 197] on input "finance" at bounding box center [91, 195] width 106 height 17
click at [104, 178] on td "Keywords List of keywords that are currently being tracked in Mobile Action." at bounding box center [86, 173] width 115 height 21
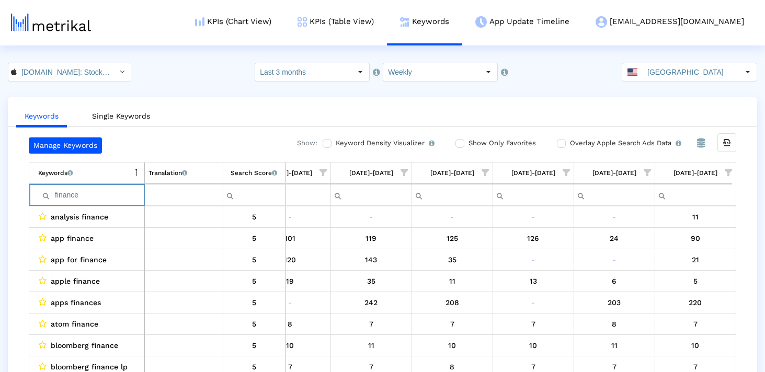
click at [95, 197] on input "finance" at bounding box center [91, 195] width 106 height 17
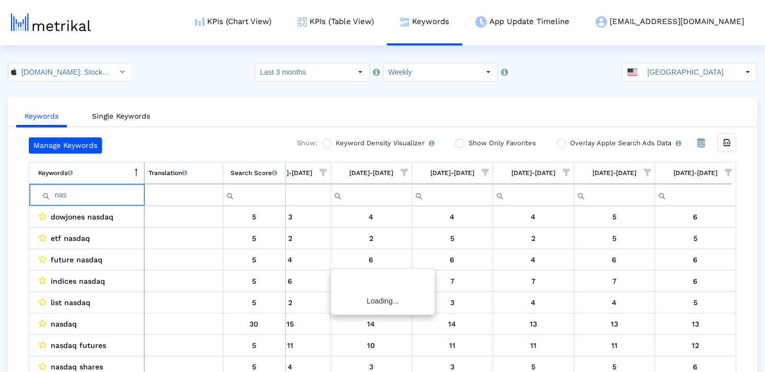
click at [236, 172] on div "Search Score An estimate of relative search volume of each keyword. It is on a …" at bounding box center [254, 173] width 47 height 14
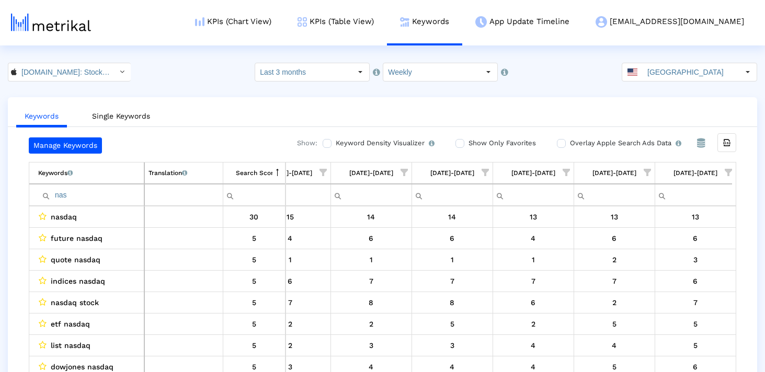
click at [236, 172] on div "Search Score An estimate of relative search volume of each keyword. It is on a …" at bounding box center [254, 173] width 37 height 14
click at [116, 189] on input "nas" at bounding box center [91, 195] width 106 height 17
click at [99, 199] on input "nas" at bounding box center [91, 195] width 106 height 17
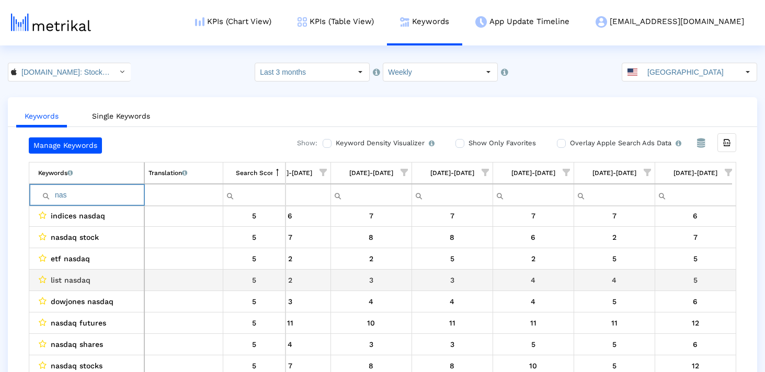
scroll to position [69, 0]
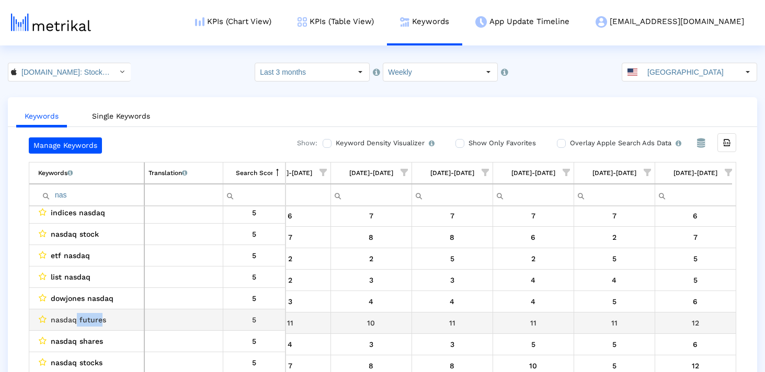
drag, startPoint x: 77, startPoint y: 321, endPoint x: 100, endPoint y: 320, distance: 23.0
click at [100, 320] on span "nasdaq futures" at bounding box center [78, 320] width 55 height 14
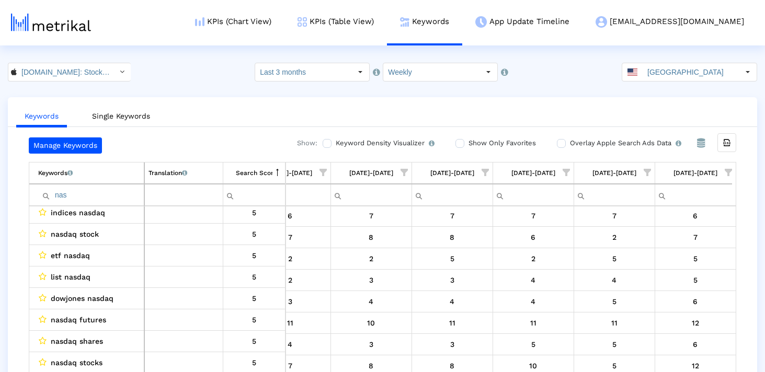
click at [84, 192] on input "nas" at bounding box center [91, 195] width 106 height 17
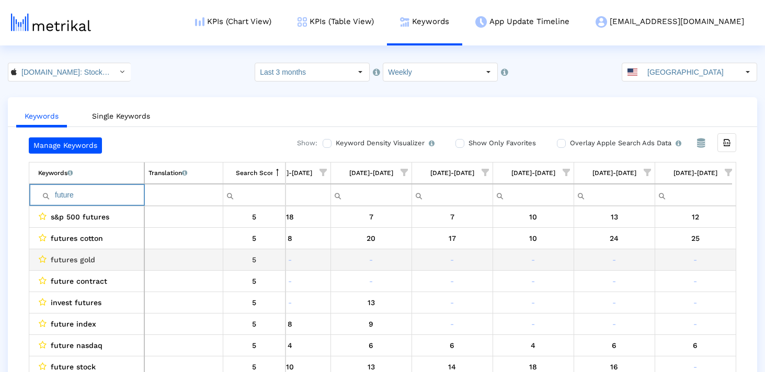
scroll to position [93, 0]
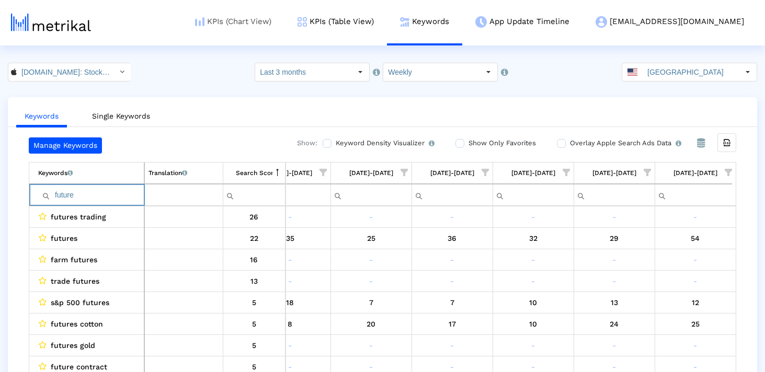
type input "future"
click at [121, 194] on input "future" at bounding box center [91, 195] width 106 height 17
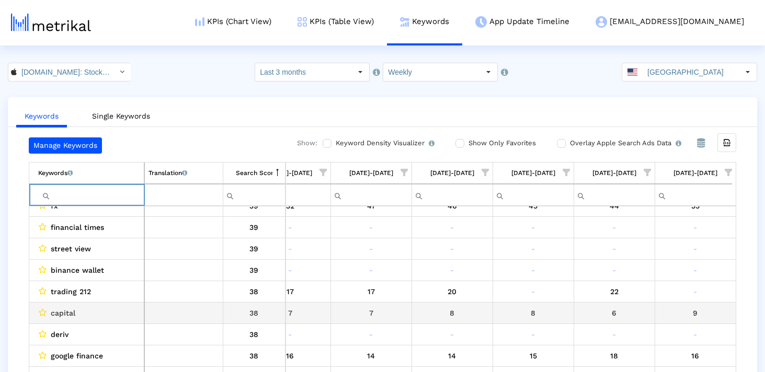
scroll to position [2196, 0]
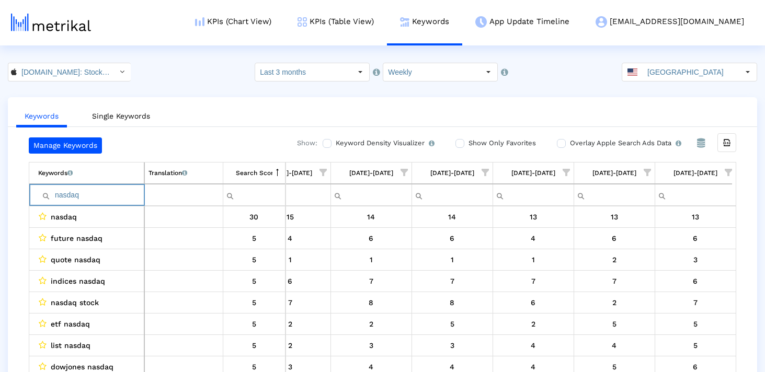
click at [103, 191] on input "nasdaq" at bounding box center [91, 195] width 106 height 17
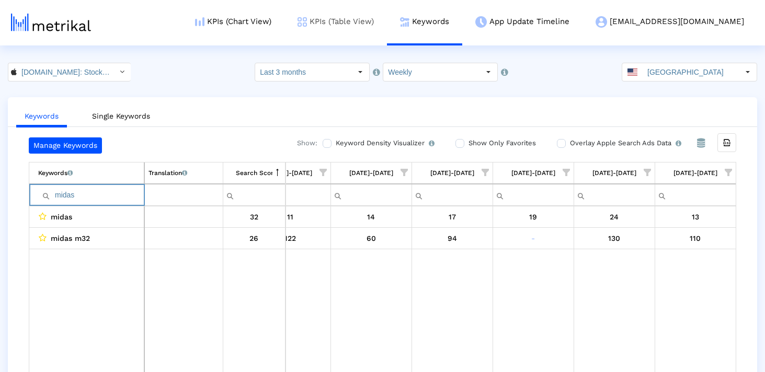
type input "midas"
click at [132, 180] on td "Keywords List of keywords that are currently being tracked in Mobile Action." at bounding box center [86, 173] width 115 height 21
click at [130, 188] on input "midas" at bounding box center [91, 195] width 106 height 17
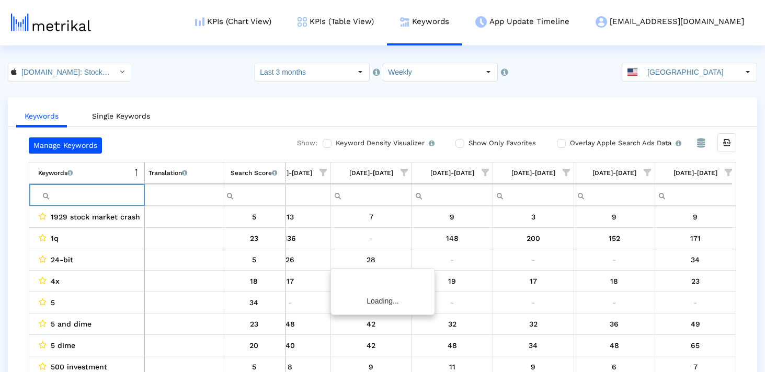
click at [14, 232] on div "Manage Keywords Show: Keyword Density Visualizer Turn this on to view where and…" at bounding box center [382, 258] width 749 height 240
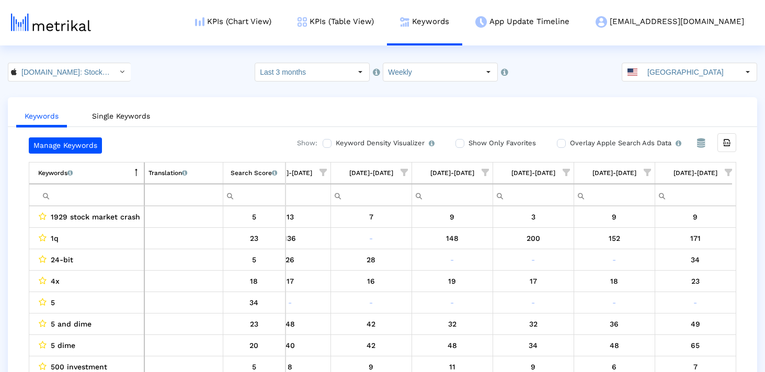
click at [94, 174] on td "Keywords List of keywords that are currently being tracked in Mobile Action." at bounding box center [86, 173] width 115 height 21
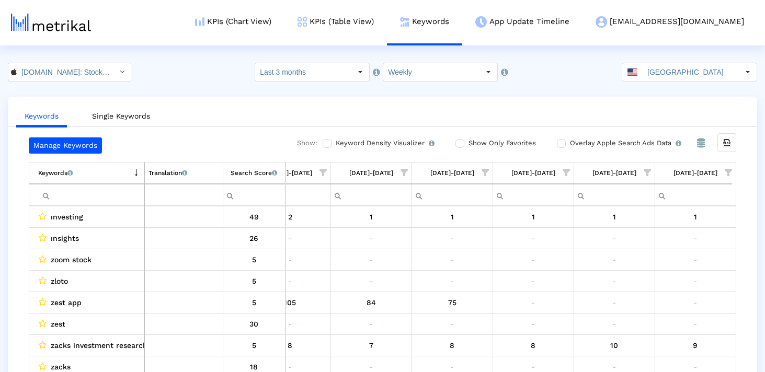
click at [244, 171] on div "Search Score An estimate of relative search volume of each keyword. It is on a …" at bounding box center [254, 173] width 47 height 14
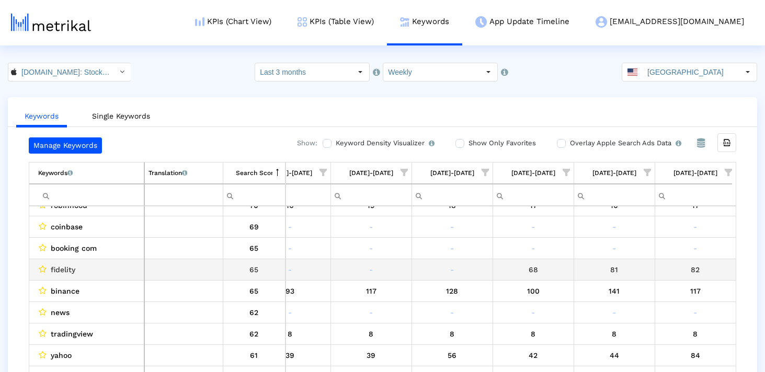
scroll to position [12, 0]
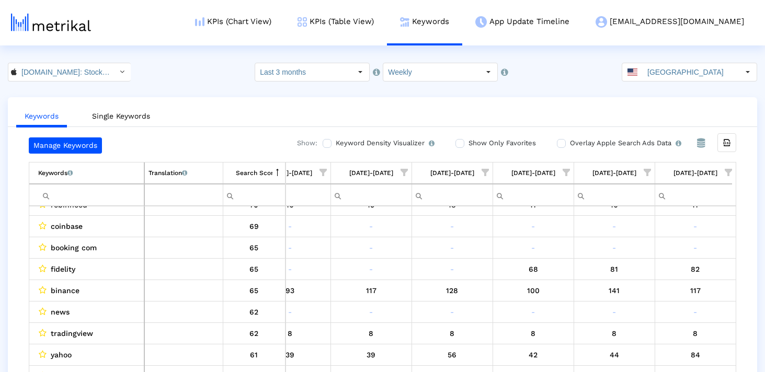
click at [730, 174] on span "Show filter options for column '09/14/25-09/20/25'" at bounding box center [728, 172] width 7 height 7
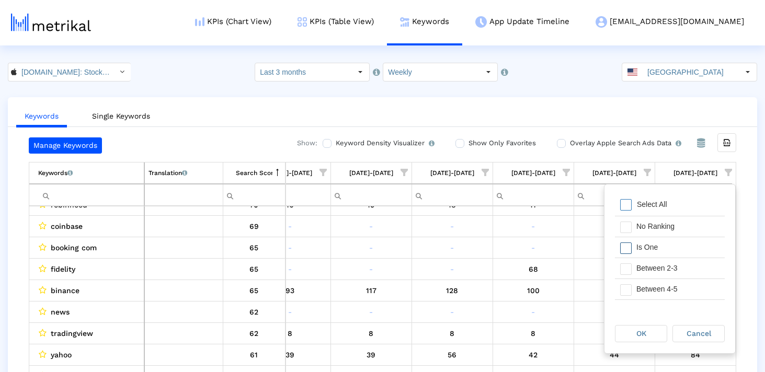
scroll to position [59, 0]
click at [625, 228] on span "Filter options" at bounding box center [626, 232] width 12 height 12
click at [625, 249] on span "Filter options" at bounding box center [626, 253] width 12 height 12
click at [630, 273] on span "Filter options" at bounding box center [626, 274] width 12 height 12
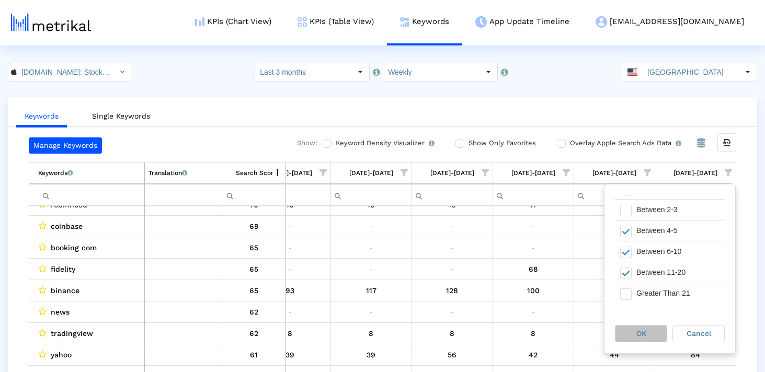
click at [631, 329] on div "OK" at bounding box center [640, 334] width 51 height 16
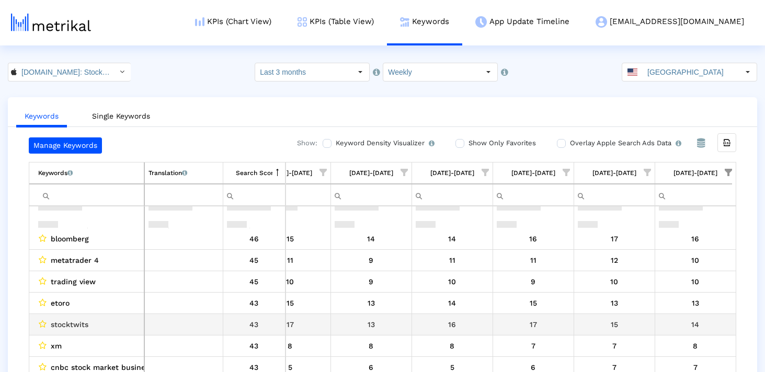
scroll to position [414, 0]
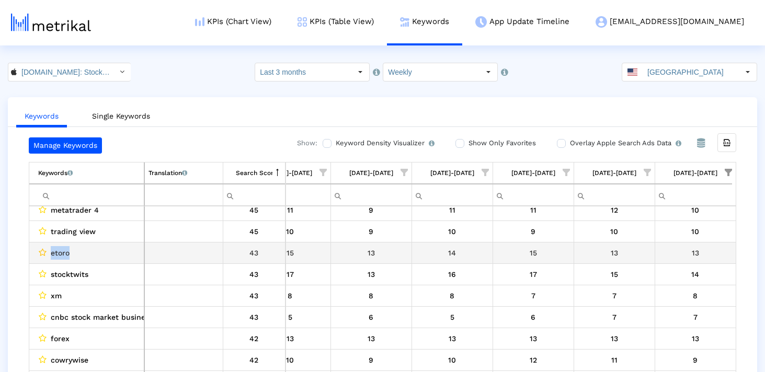
drag, startPoint x: 73, startPoint y: 253, endPoint x: 38, endPoint y: 253, distance: 34.5
click at [38, 253] on div "etoro" at bounding box center [89, 253] width 102 height 14
copy div "etoro"
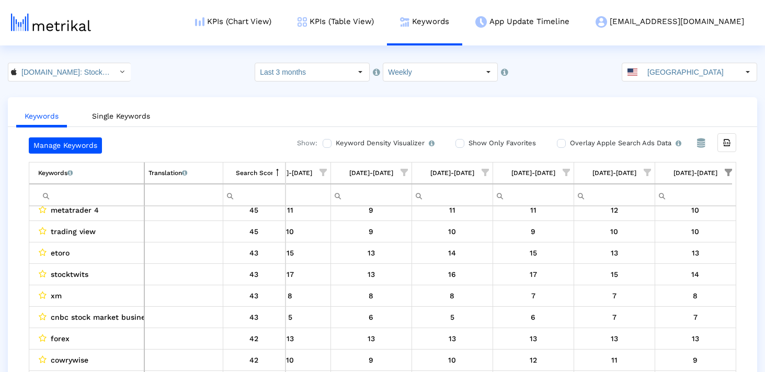
click at [67, 193] on input "Filter cell" at bounding box center [91, 195] width 106 height 17
paste input "etoro"
type input "etoro"
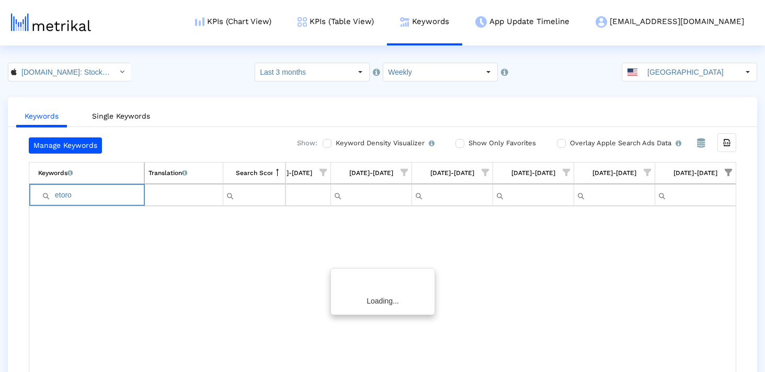
scroll to position [0, 0]
click at [66, 192] on input "etoro" at bounding box center [91, 195] width 106 height 17
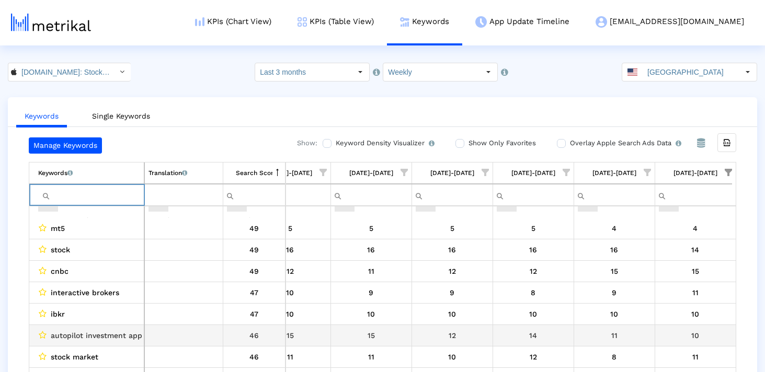
scroll to position [257, 603]
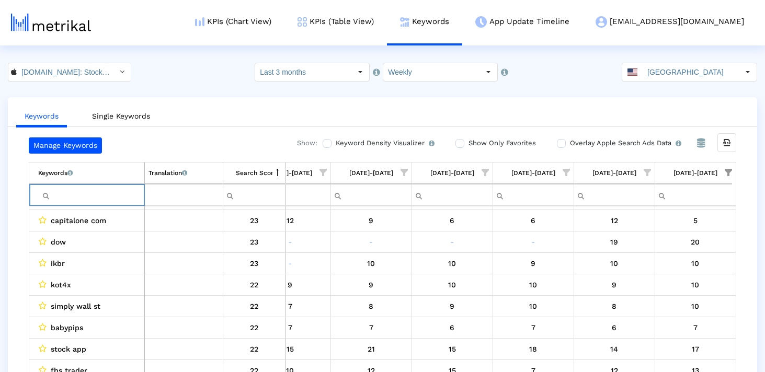
click at [725, 173] on span "Show filter options for column '09/14/25-09/20/25'" at bounding box center [728, 172] width 7 height 7
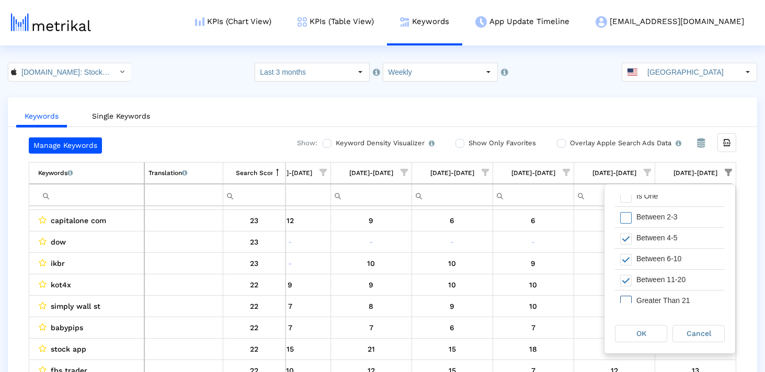
click at [627, 294] on div "Filter options" at bounding box center [623, 301] width 16 height 20
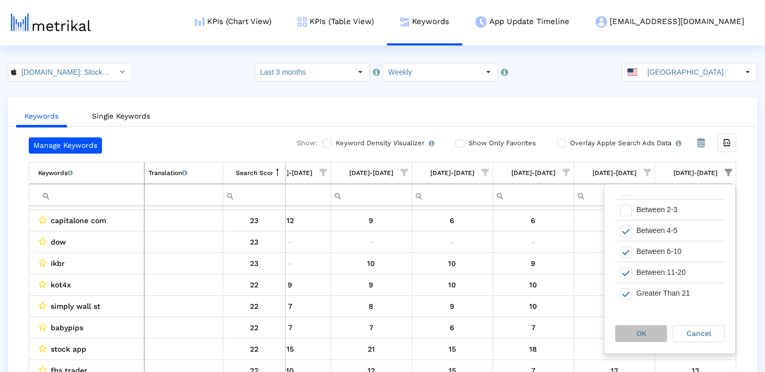
click at [635, 335] on div "OK" at bounding box center [640, 334] width 51 height 16
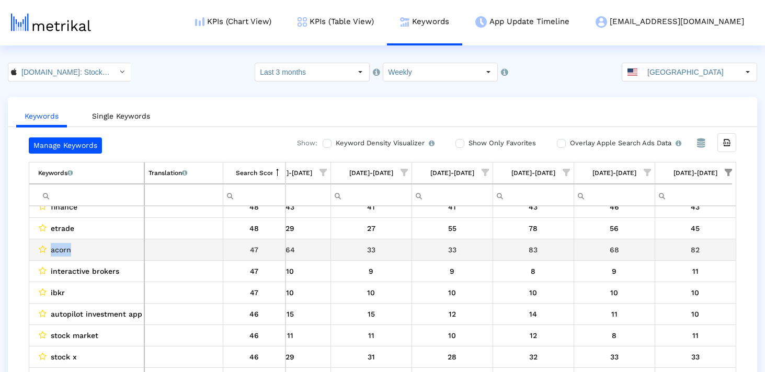
drag, startPoint x: 86, startPoint y: 253, endPoint x: 36, endPoint y: 253, distance: 50.7
click at [36, 253] on td "acorn" at bounding box center [86, 249] width 115 height 21
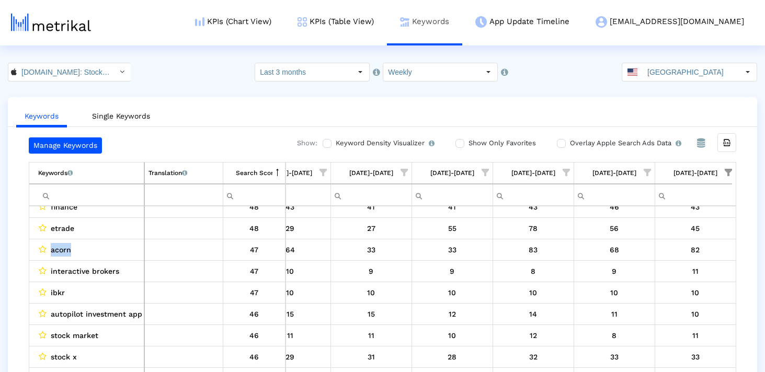
copy div "acorn"
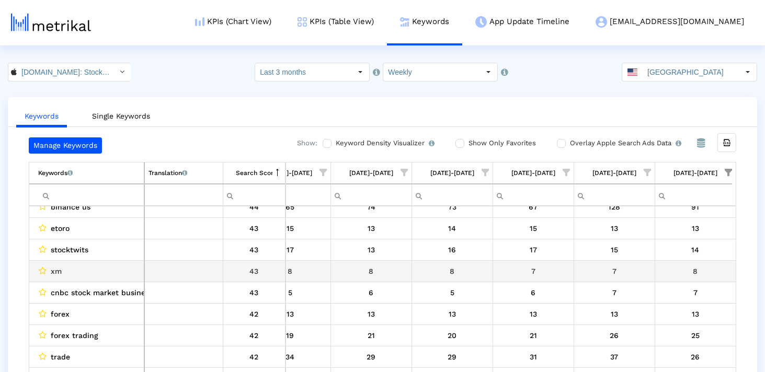
scroll to position [790, 0]
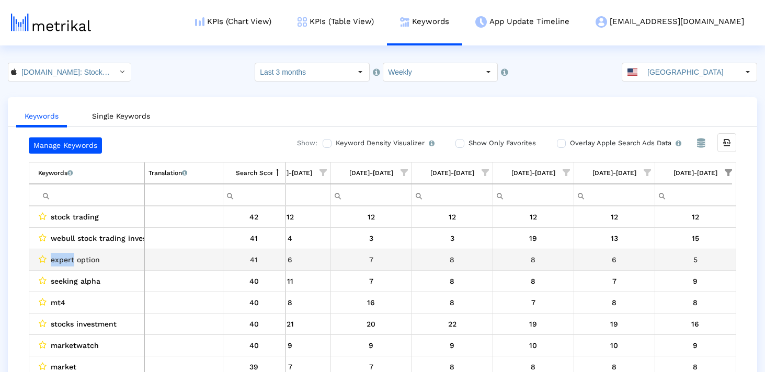
drag, startPoint x: 74, startPoint y: 260, endPoint x: 48, endPoint y: 259, distance: 26.2
click at [48, 259] on div "expert option" at bounding box center [89, 260] width 102 height 14
copy div "expert"
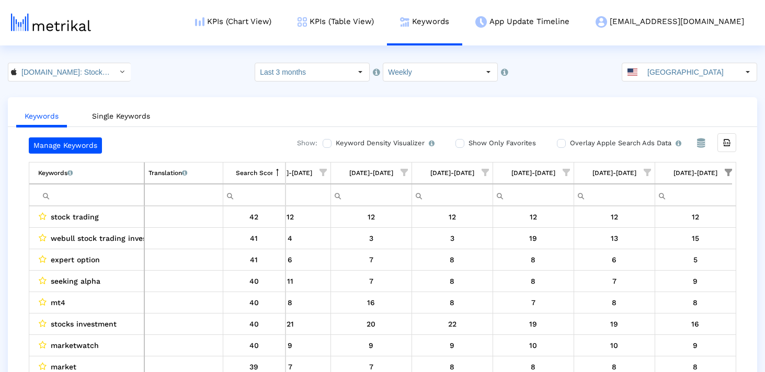
click at [69, 198] on input "Filter cell" at bounding box center [91, 195] width 106 height 17
paste input "expert"
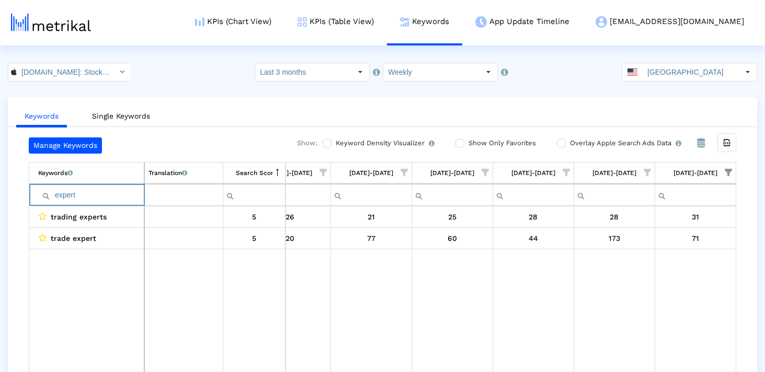
click at [58, 194] on input "expert" at bounding box center [91, 195] width 106 height 17
type input "expert"
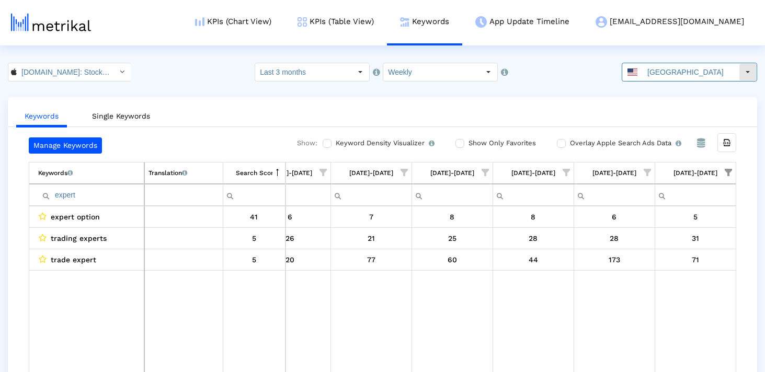
click at [688, 80] on input "[GEOGRAPHIC_DATA]" at bounding box center [691, 72] width 96 height 18
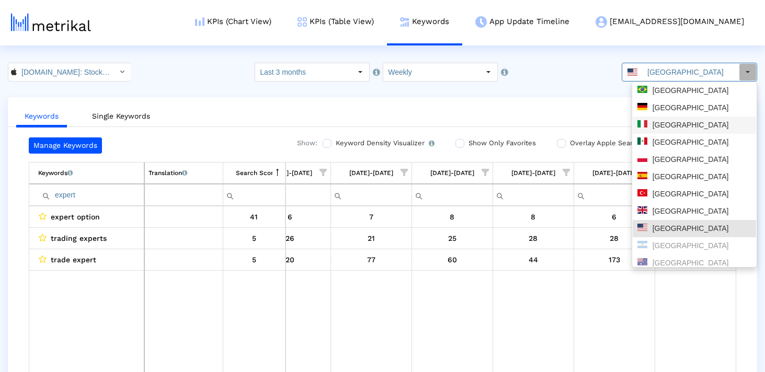
click at [679, 141] on div "[GEOGRAPHIC_DATA]" at bounding box center [694, 143] width 114 height 10
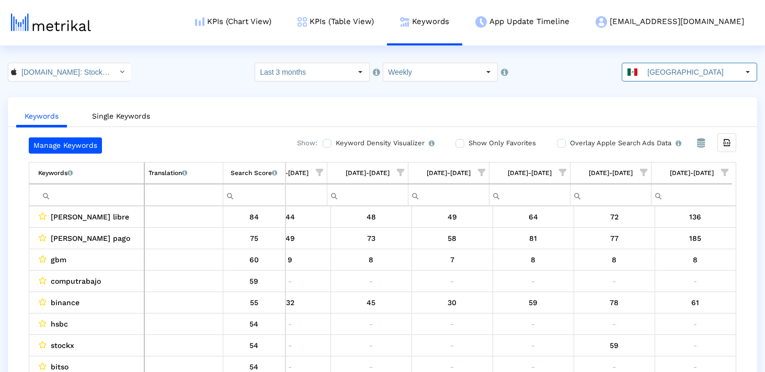
click at [92, 191] on input "Filter cell" at bounding box center [91, 195] width 106 height 17
paste input "marketwatch"
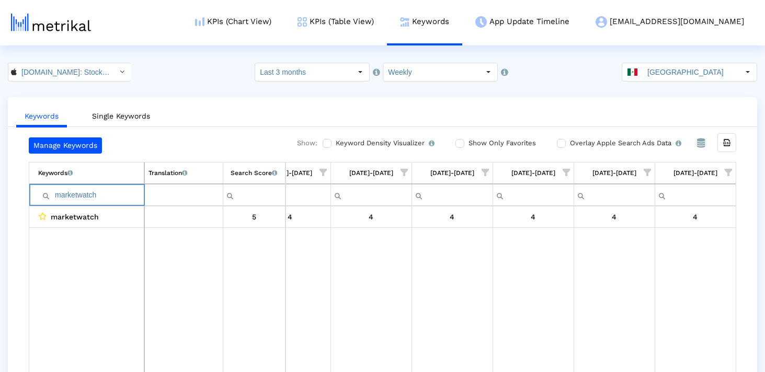
click at [112, 190] on input "marketwatch" at bounding box center [91, 195] width 106 height 17
paste input "index"
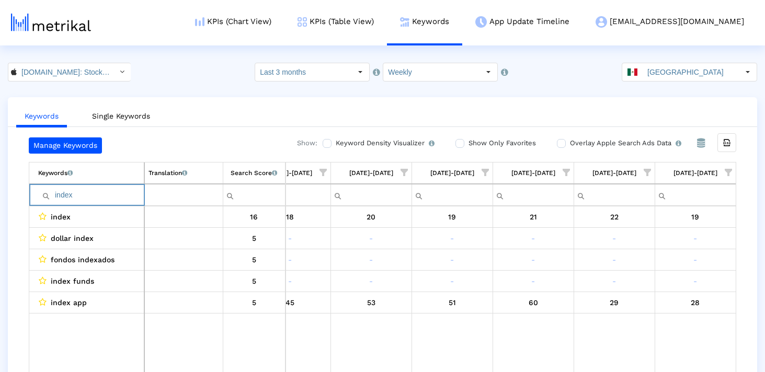
click at [100, 191] on input "index" at bounding box center [91, 195] width 106 height 17
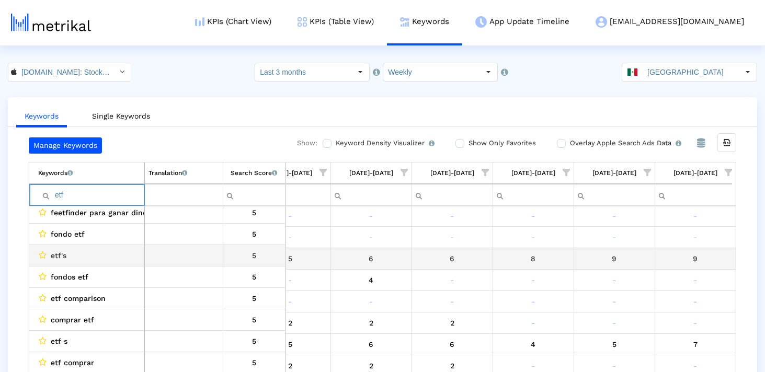
scroll to position [0, 0]
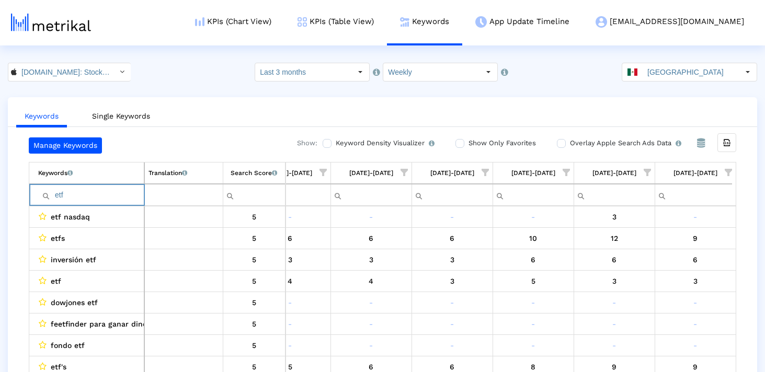
click at [116, 197] on input "etf" at bounding box center [91, 195] width 106 height 17
paste input "valores"
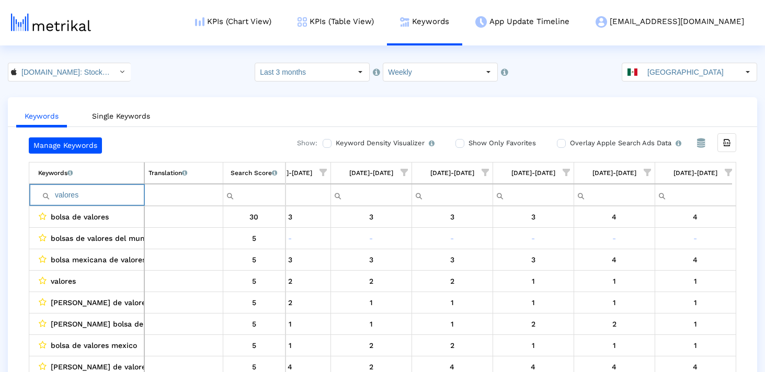
click at [121, 191] on input "valores" at bounding box center [91, 195] width 106 height 17
paste input "forex"
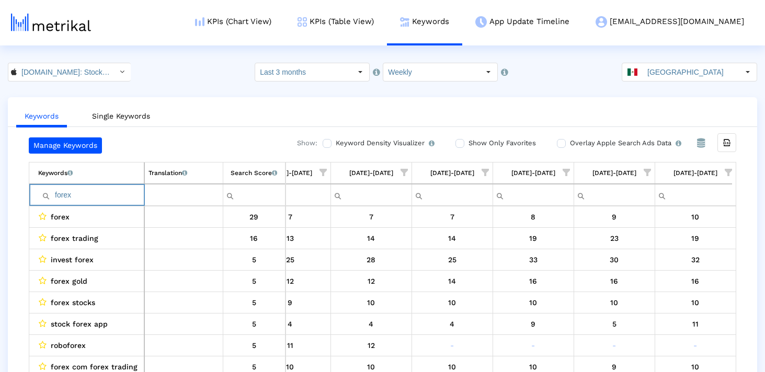
click at [92, 196] on input "forex" at bounding box center [91, 195] width 106 height 17
paste input "trading"
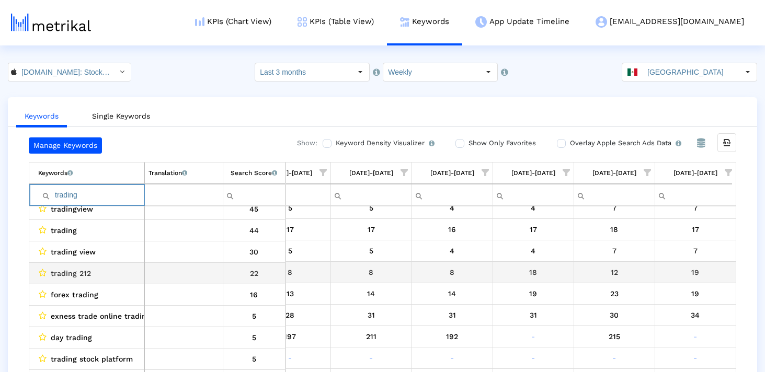
scroll to position [9, 0]
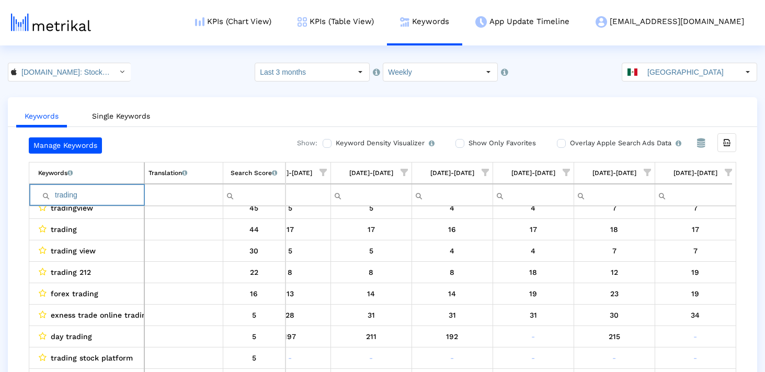
click at [107, 198] on input "trading" at bounding box center [91, 195] width 106 height 17
paste input "yahoo"
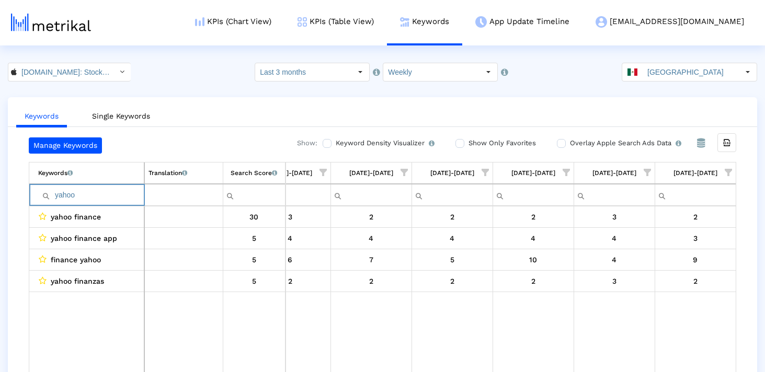
click at [83, 192] on input "yahoo" at bounding box center [91, 195] width 106 height 17
paste input "diner"
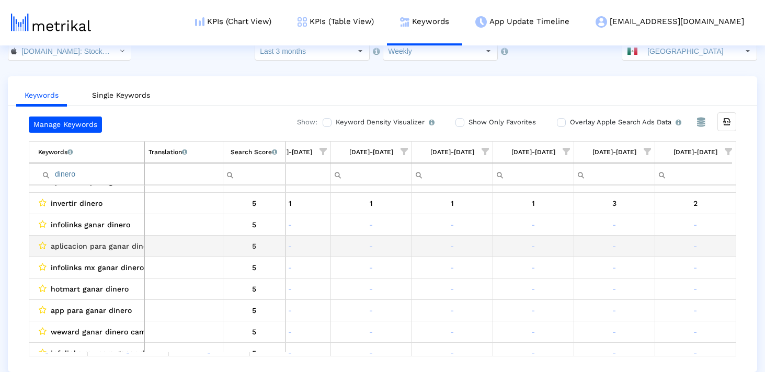
scroll to position [174, 603]
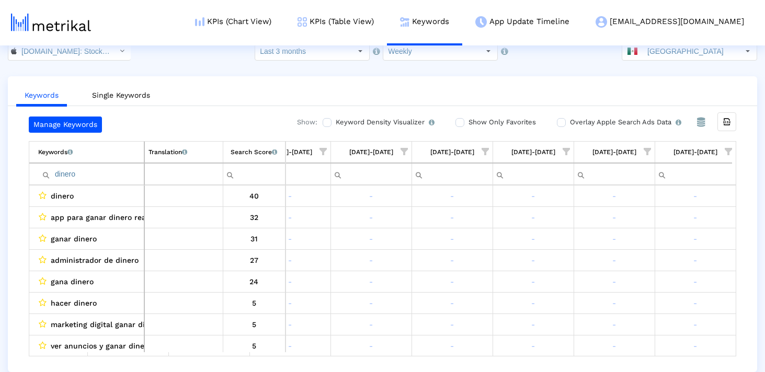
click at [88, 178] on input "dinero" at bounding box center [91, 174] width 106 height 17
paste input "credit"
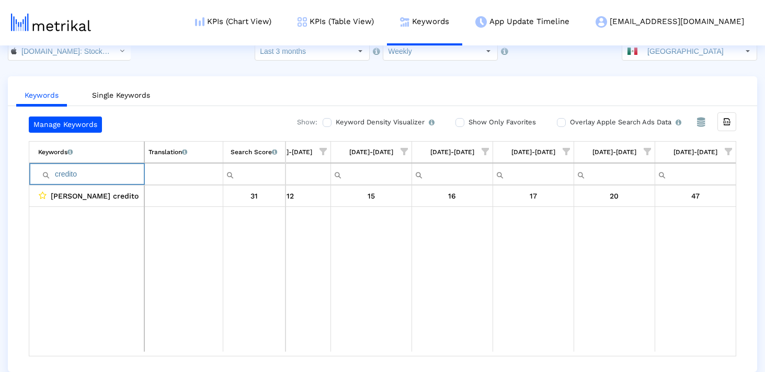
click at [106, 176] on input "credito" at bounding box center [91, 174] width 106 height 17
paste input "trade"
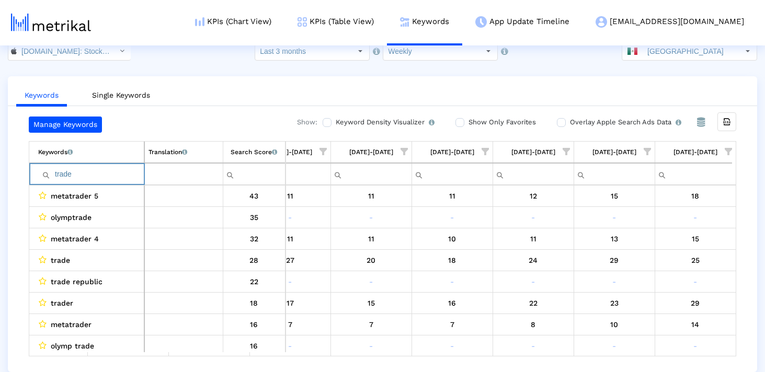
click at [80, 171] on input "trade" at bounding box center [91, 174] width 106 height 17
paste input "marketwatch"
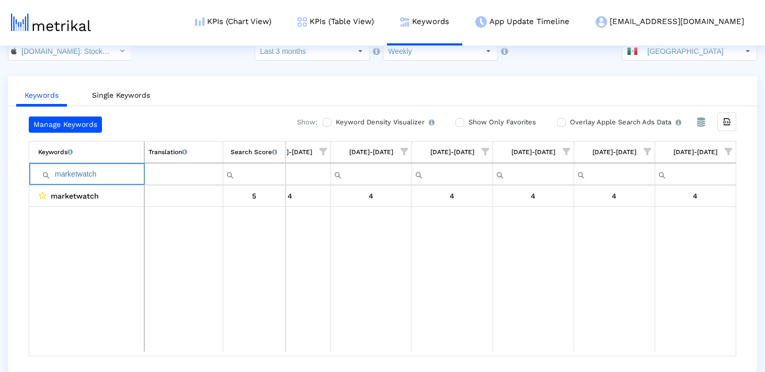
click at [126, 168] on input "marketwatch" at bounding box center [91, 174] width 106 height 17
paste input "index"
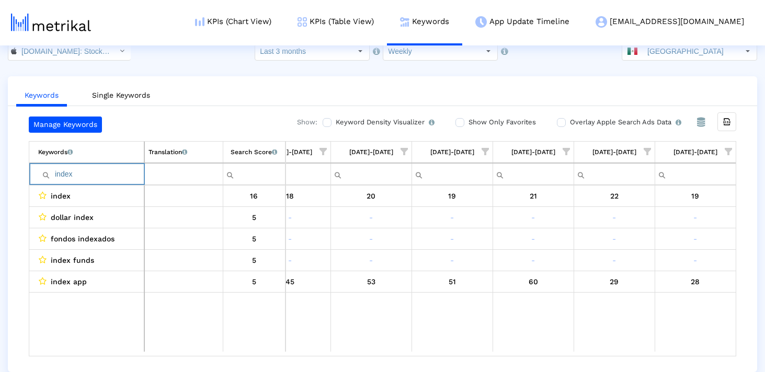
click at [84, 170] on input "index" at bounding box center [91, 174] width 106 height 17
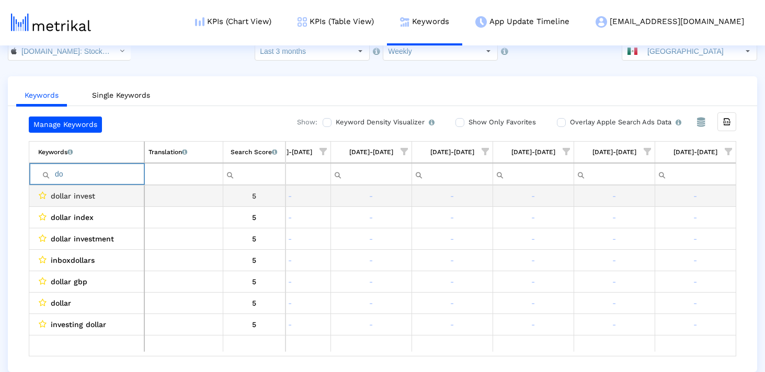
type input "d"
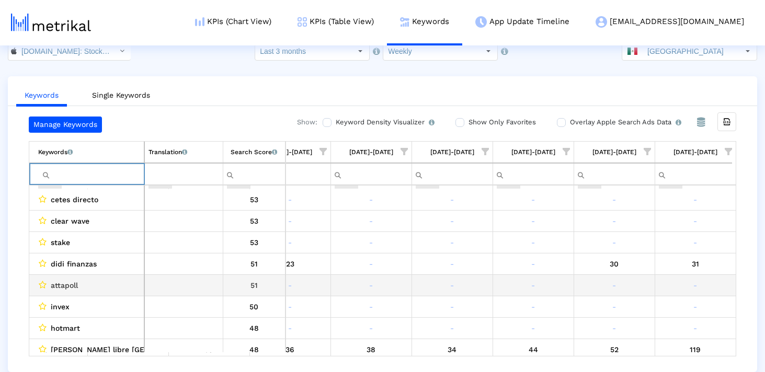
scroll to position [175, 0]
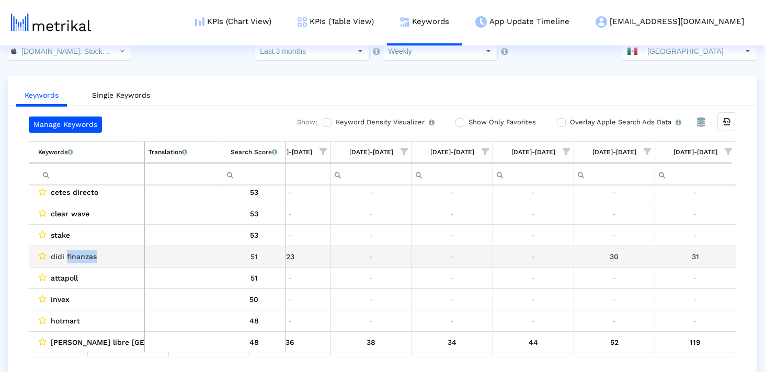
drag, startPoint x: 100, startPoint y: 258, endPoint x: 66, endPoint y: 258, distance: 33.5
click at [66, 258] on div "didi finanzas" at bounding box center [89, 257] width 102 height 14
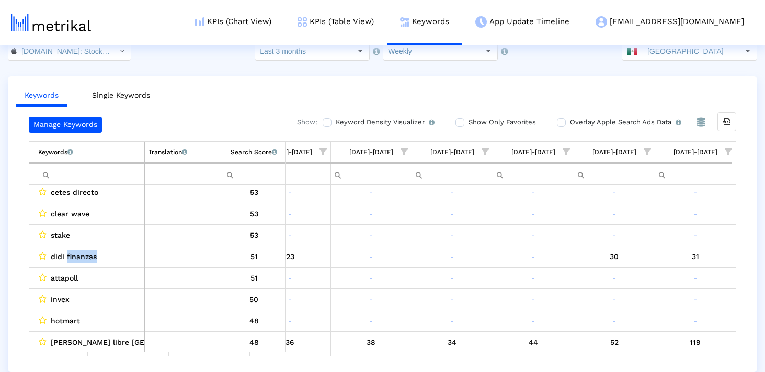
copy span "finanzas"
click at [87, 174] on input "Filter cell" at bounding box center [91, 174] width 106 height 17
paste input "finanzas"
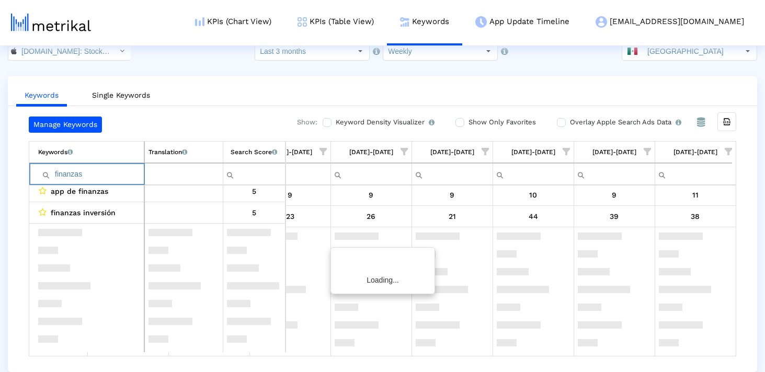
scroll to position [0, 0]
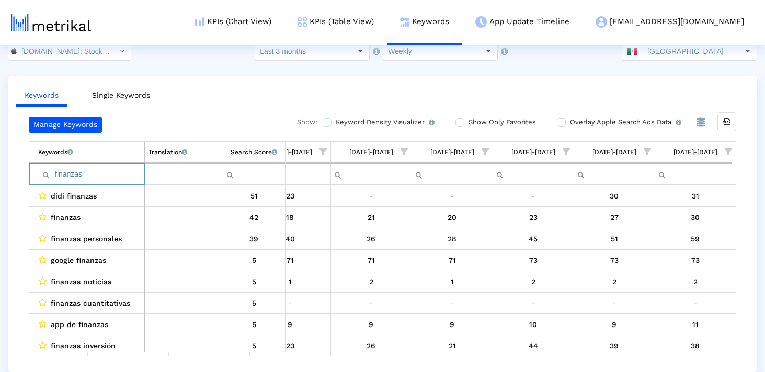
click at [54, 176] on input "finanzas" at bounding box center [91, 174] width 106 height 17
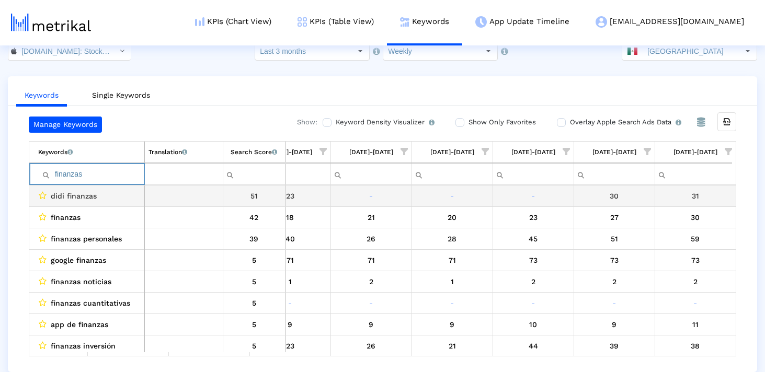
type input "finanzas"
drag, startPoint x: 104, startPoint y: 196, endPoint x: 41, endPoint y: 196, distance: 63.3
click at [41, 196] on div "didi finanzas" at bounding box center [89, 196] width 102 height 14
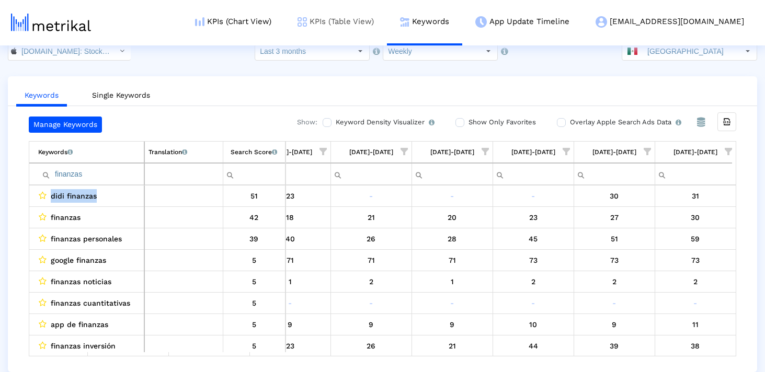
copy div "didi finanzas"
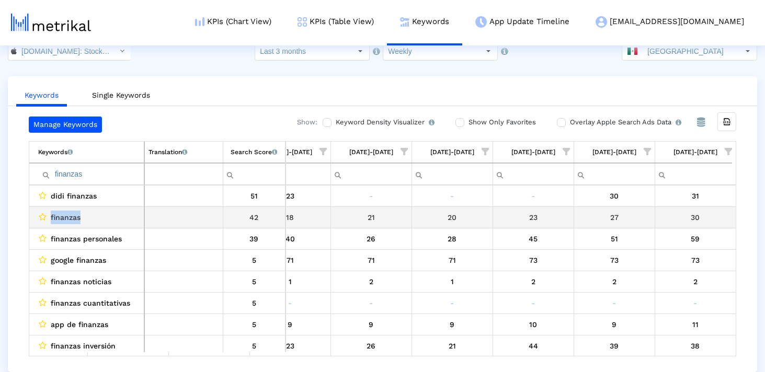
drag, startPoint x: 118, startPoint y: 217, endPoint x: 47, endPoint y: 217, distance: 71.1
click at [47, 217] on div "finanzas" at bounding box center [89, 218] width 102 height 14
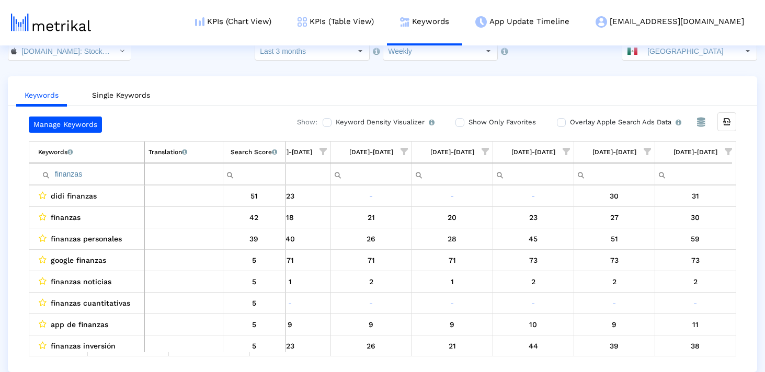
click at [99, 173] on input "finanzas" at bounding box center [91, 174] width 106 height 17
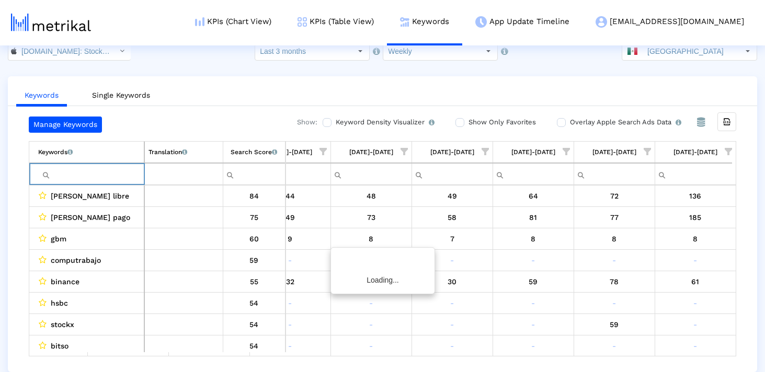
click at [6, 256] on div "Keywords Single Keywords Manage Keywords Show: Keyword Density Visualizer Turn …" at bounding box center [382, 224] width 765 height 296
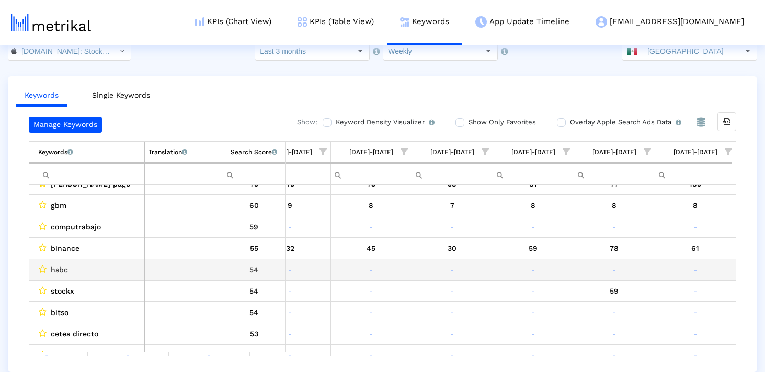
scroll to position [42, 0]
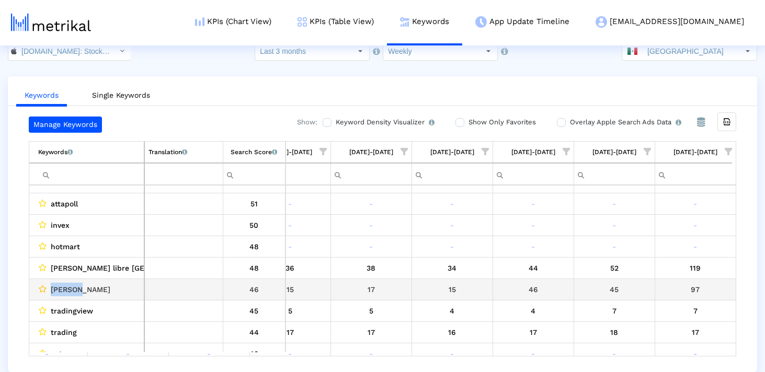
drag, startPoint x: 98, startPoint y: 291, endPoint x: 45, endPoint y: 290, distance: 52.3
click at [45, 290] on div "[PERSON_NAME]" at bounding box center [89, 290] width 102 height 14
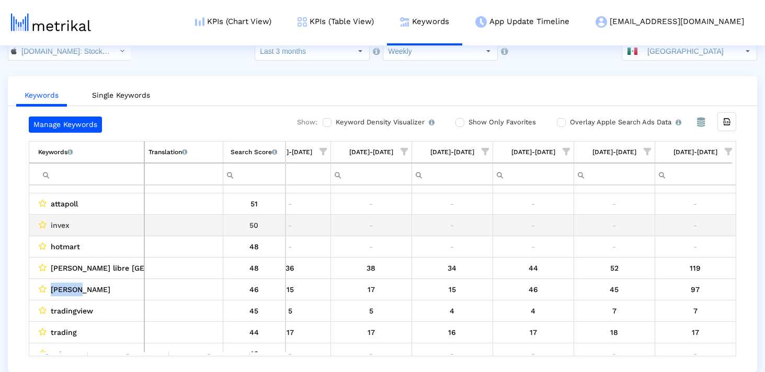
copy div "[PERSON_NAME]"
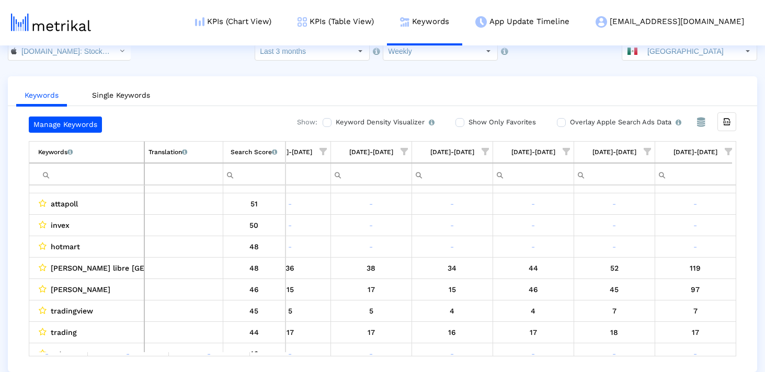
click at [95, 180] on input "Filter cell" at bounding box center [91, 174] width 106 height 17
paste input "[PERSON_NAME]"
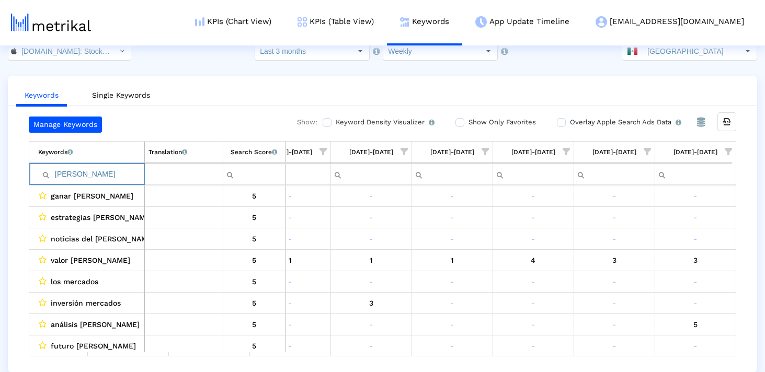
click at [59, 174] on input "[PERSON_NAME]" at bounding box center [91, 174] width 106 height 17
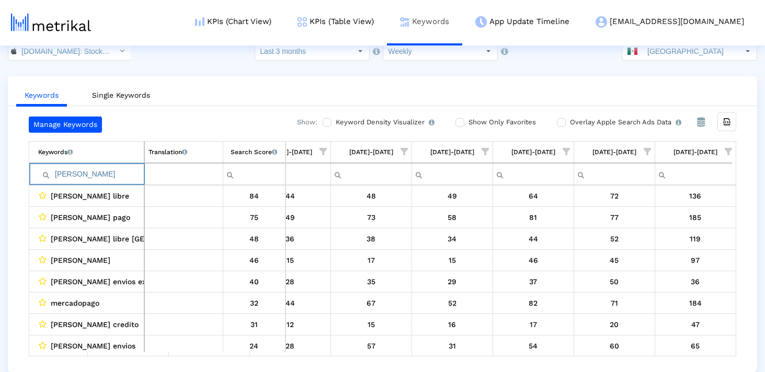
type input "[PERSON_NAME]"
click at [105, 168] on input "[PERSON_NAME]" at bounding box center [91, 174] width 106 height 17
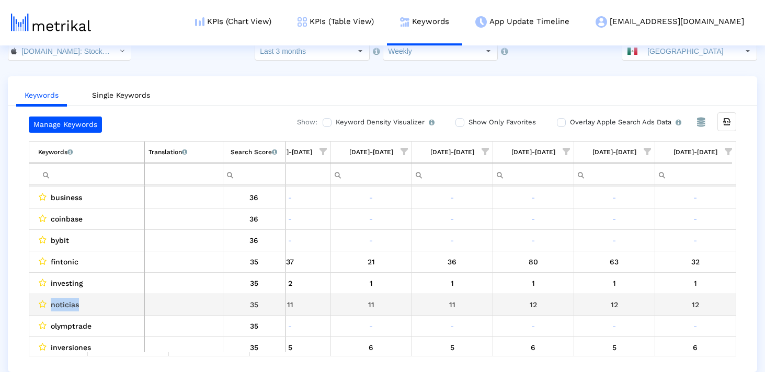
drag, startPoint x: 93, startPoint y: 306, endPoint x: 50, endPoint y: 306, distance: 42.4
click at [50, 306] on div "noticias" at bounding box center [89, 305] width 102 height 14
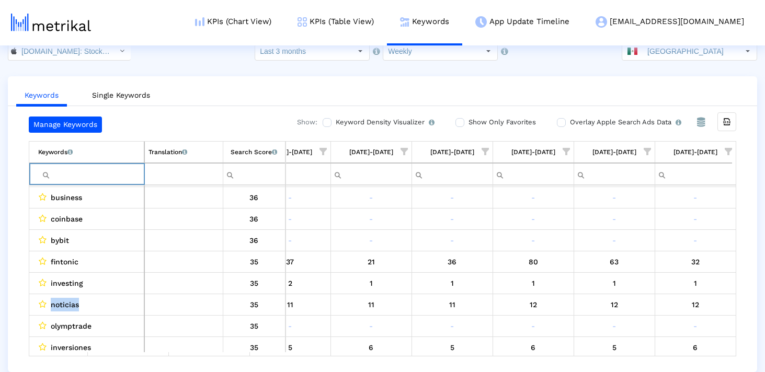
click at [100, 174] on input "Filter cell" at bounding box center [91, 174] width 106 height 17
paste input "noticias"
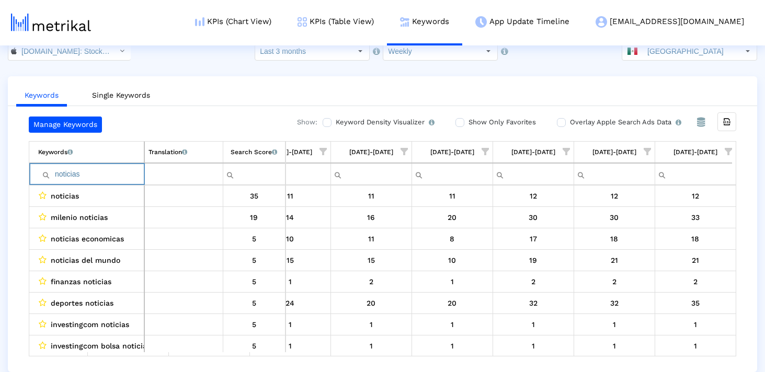
type input "noticias"
click at [83, 174] on input "noticias" at bounding box center [91, 174] width 106 height 17
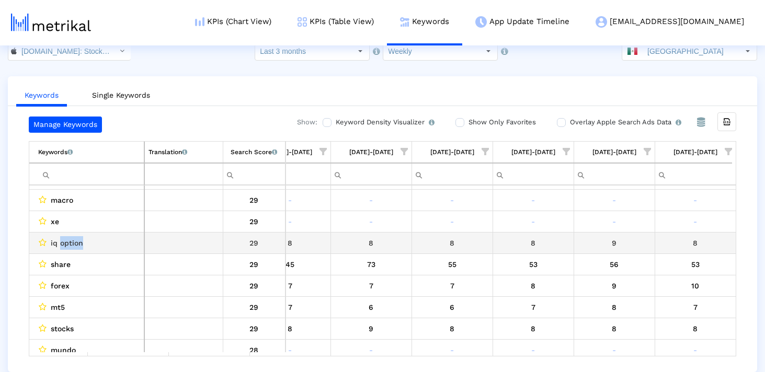
drag, startPoint x: 60, startPoint y: 245, endPoint x: 90, endPoint y: 245, distance: 29.8
click at [90, 245] on div "iq option" at bounding box center [89, 243] width 102 height 14
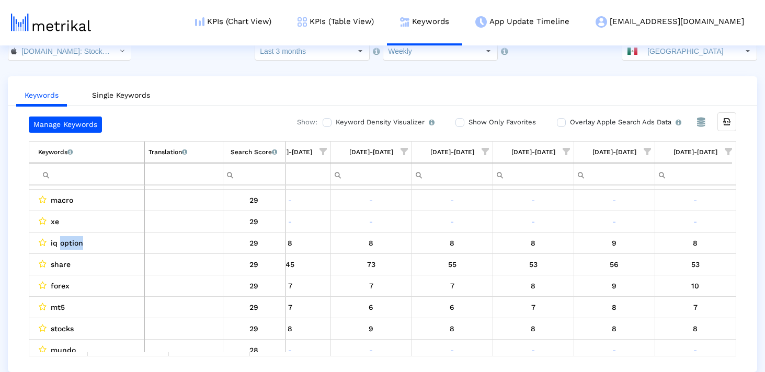
click at [76, 183] on td "Filter cell" at bounding box center [86, 174] width 115 height 22
click at [74, 178] on input "Filter cell" at bounding box center [91, 174] width 106 height 17
paste input "option"
type input "option"
click at [56, 176] on input "option" at bounding box center [91, 174] width 106 height 17
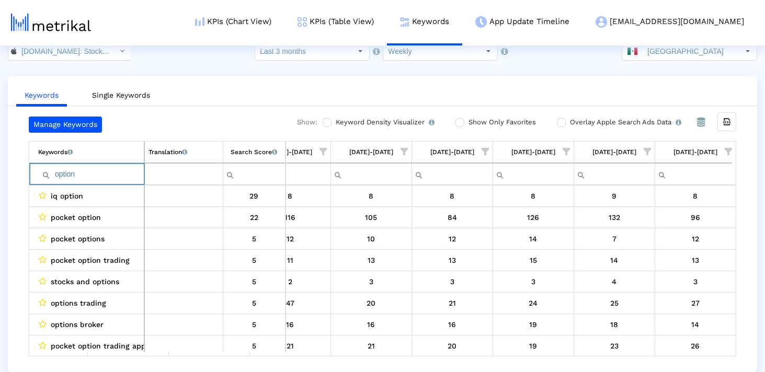
click at [74, 177] on input "option" at bounding box center [91, 174] width 106 height 17
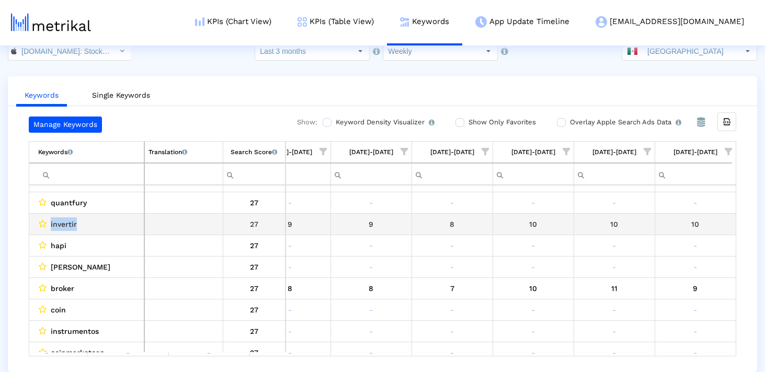
drag, startPoint x: 85, startPoint y: 223, endPoint x: 49, endPoint y: 223, distance: 35.6
click at [49, 223] on div "invertir" at bounding box center [89, 225] width 102 height 14
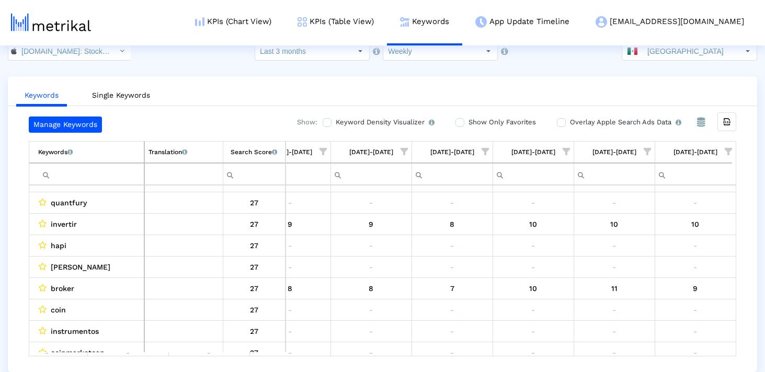
click at [90, 176] on input "Filter cell" at bounding box center [91, 174] width 106 height 17
paste input "invertir"
type input "invertir"
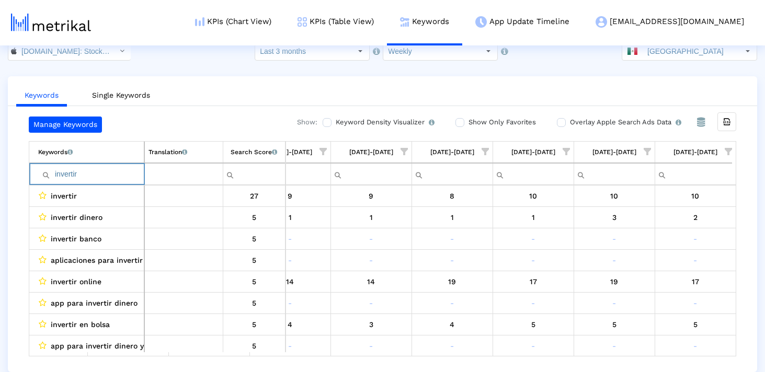
click at [90, 176] on input "invertir" at bounding box center [91, 174] width 106 height 17
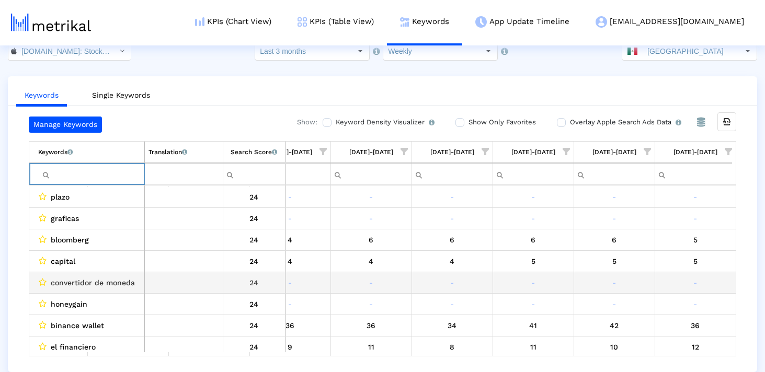
scroll to position [2298, 0]
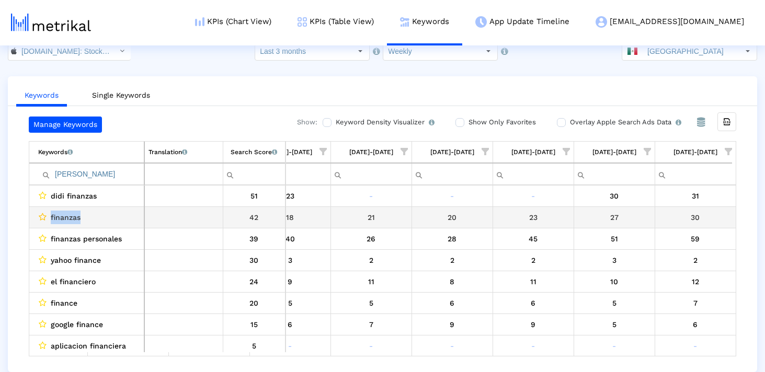
drag, startPoint x: 119, startPoint y: 219, endPoint x: 38, endPoint y: 219, distance: 81.1
click at [38, 219] on div "finanzas" at bounding box center [89, 218] width 102 height 14
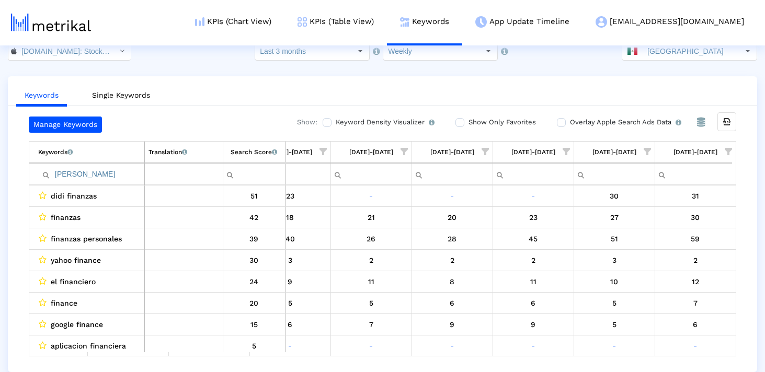
click at [82, 180] on input "[PERSON_NAME]" at bounding box center [91, 174] width 106 height 17
paste input "finanzas"
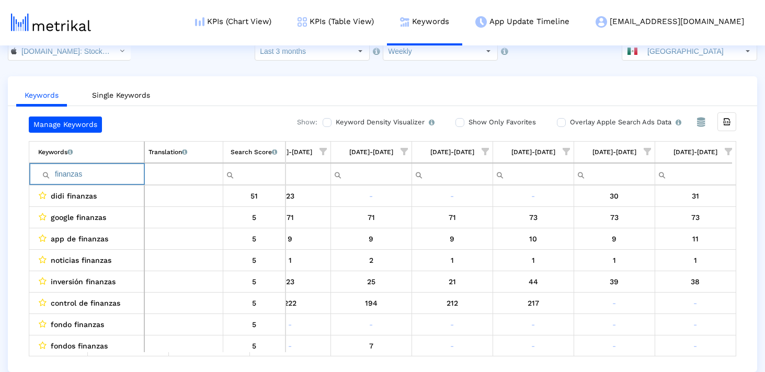
click at [58, 175] on input "finanzas" at bounding box center [91, 174] width 106 height 17
type input "inanzas"
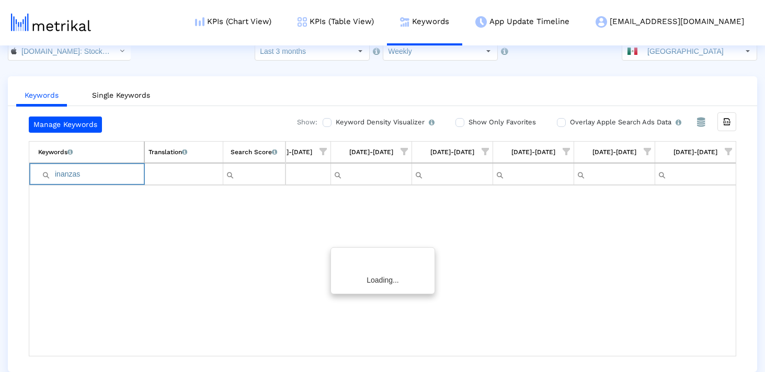
click at [58, 175] on input "inanzas" at bounding box center [91, 174] width 106 height 17
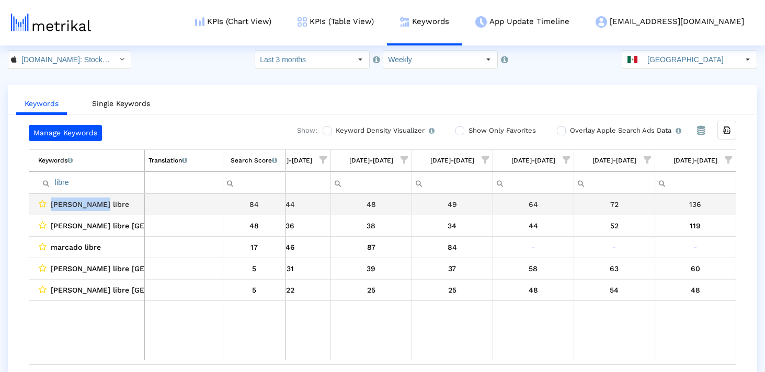
drag, startPoint x: 98, startPoint y: 206, endPoint x: 36, endPoint y: 206, distance: 62.8
click at [36, 206] on td "[PERSON_NAME] libre" at bounding box center [86, 204] width 115 height 21
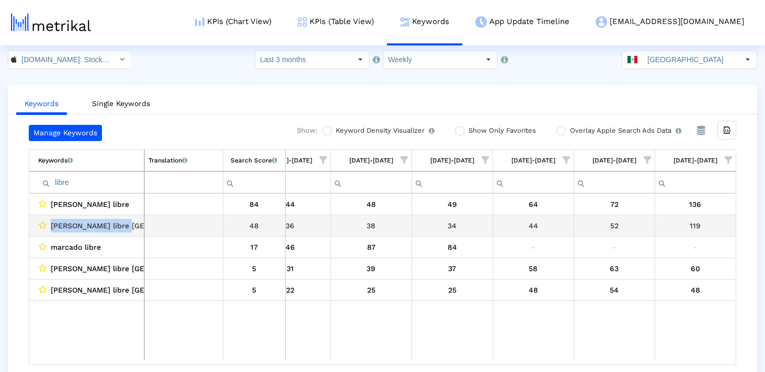
drag, startPoint x: 125, startPoint y: 227, endPoint x: 48, endPoint y: 226, distance: 76.9
click at [48, 226] on div "[PERSON_NAME] libre [GEOGRAPHIC_DATA]" at bounding box center [89, 226] width 102 height 14
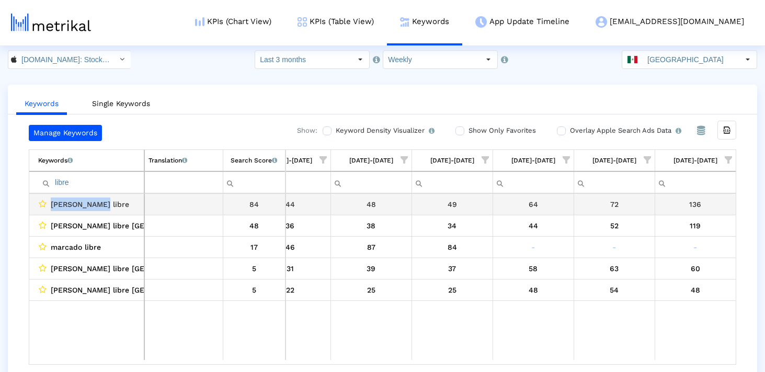
drag, startPoint x: 109, startPoint y: 201, endPoint x: 37, endPoint y: 201, distance: 72.2
click at [37, 201] on td "[PERSON_NAME] libre" at bounding box center [86, 204] width 115 height 21
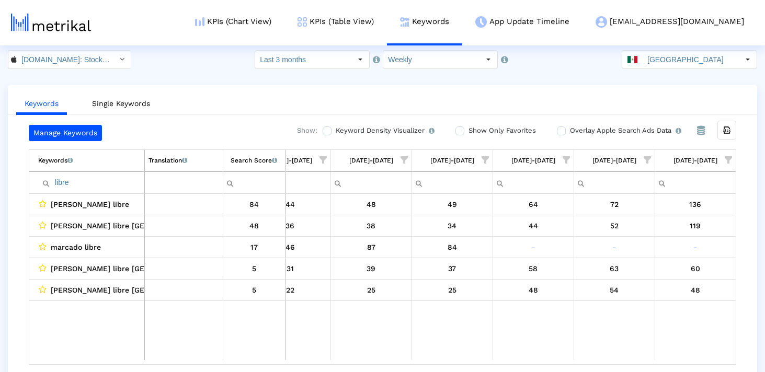
click at [88, 183] on input "libre" at bounding box center [91, 182] width 106 height 17
paste input "cartera"
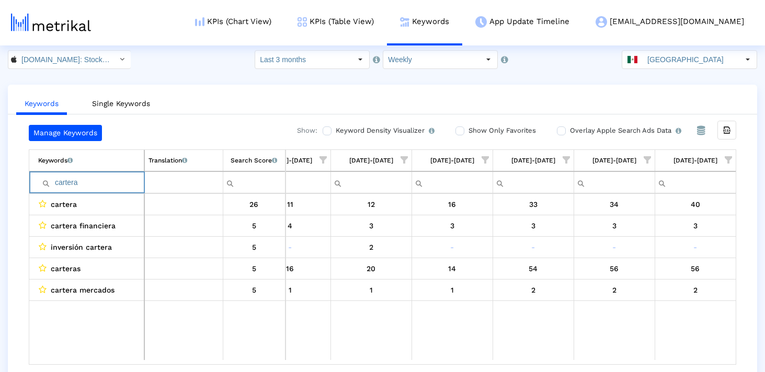
click at [93, 186] on input "cartera" at bounding box center [91, 182] width 106 height 17
paste input "alertas"
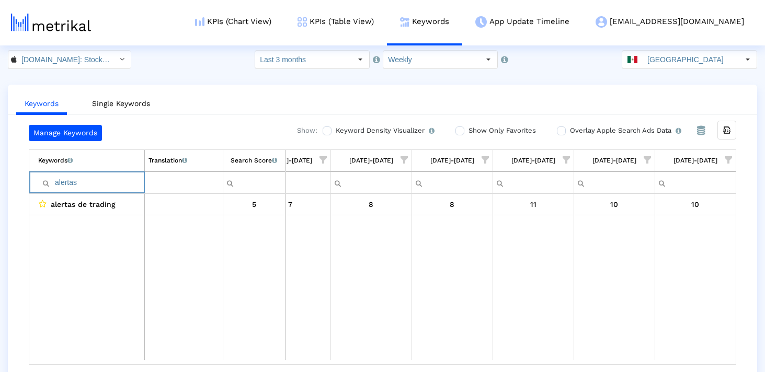
click at [92, 186] on input "alertas" at bounding box center [91, 182] width 106 height 17
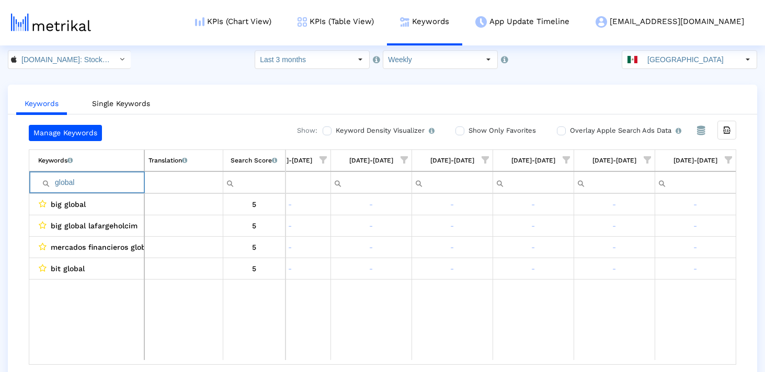
click at [130, 178] on input "global" at bounding box center [91, 182] width 106 height 17
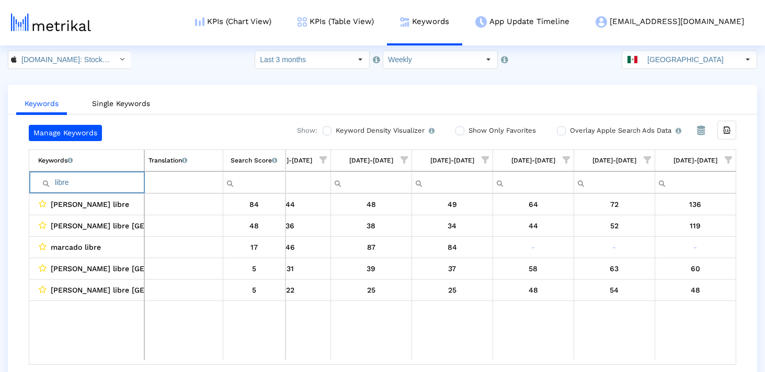
click at [106, 183] on input "libre" at bounding box center [91, 182] width 106 height 17
click at [62, 185] on input "libre" at bounding box center [91, 182] width 106 height 17
type input "libre"
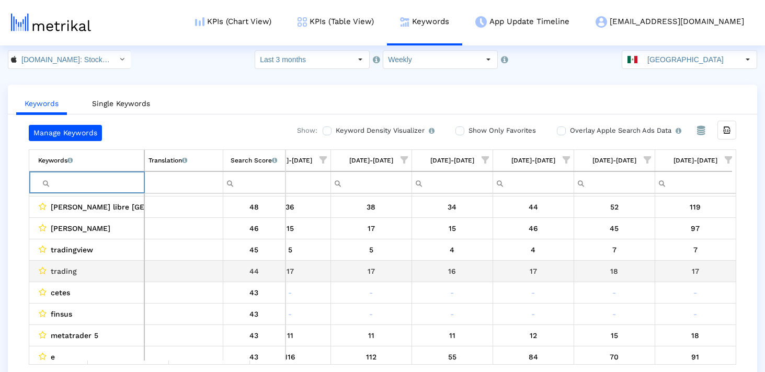
scroll to position [384, 0]
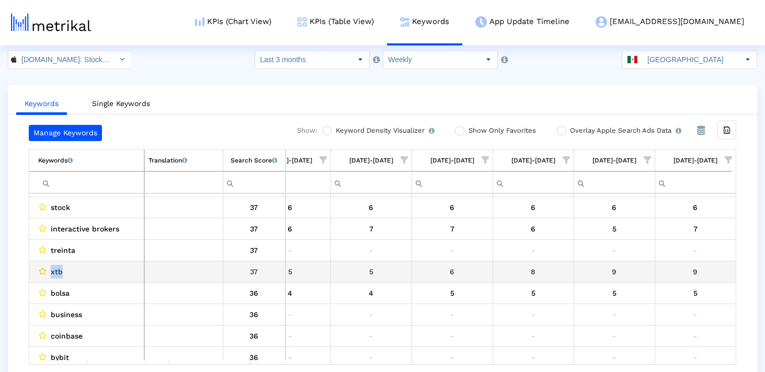
drag, startPoint x: 66, startPoint y: 273, endPoint x: 43, endPoint y: 273, distance: 22.5
click at [43, 273] on div "xtb" at bounding box center [89, 272] width 102 height 14
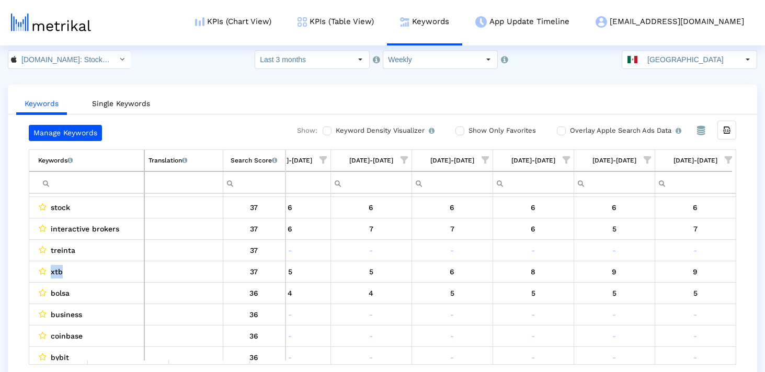
click at [71, 183] on input "Filter cell" at bounding box center [91, 182] width 106 height 17
paste input "xtb"
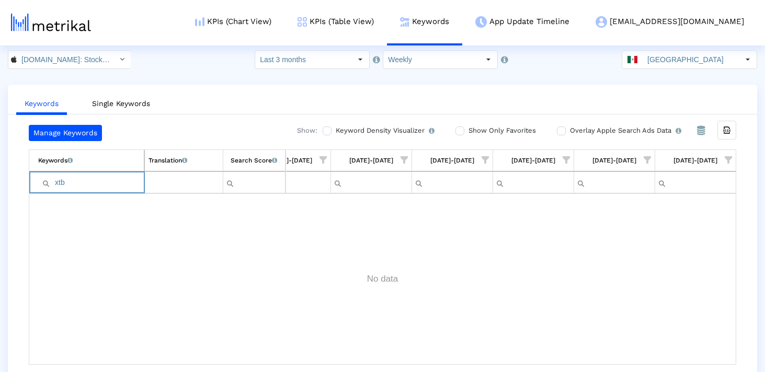
click at [59, 184] on input "xtb" at bounding box center [91, 182] width 106 height 17
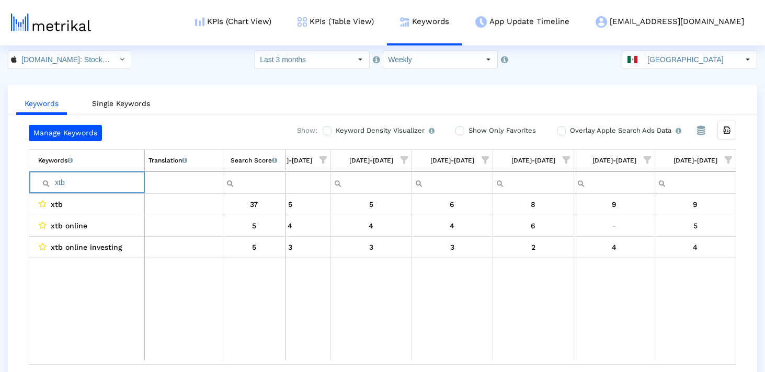
click at [70, 186] on input "xtb" at bounding box center [91, 182] width 106 height 17
type input "x"
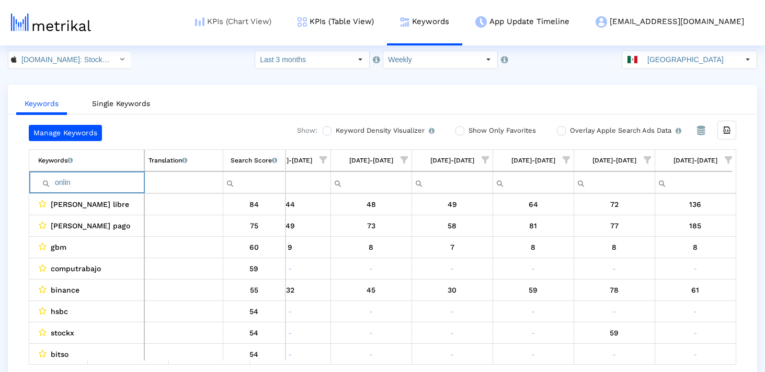
type input "online"
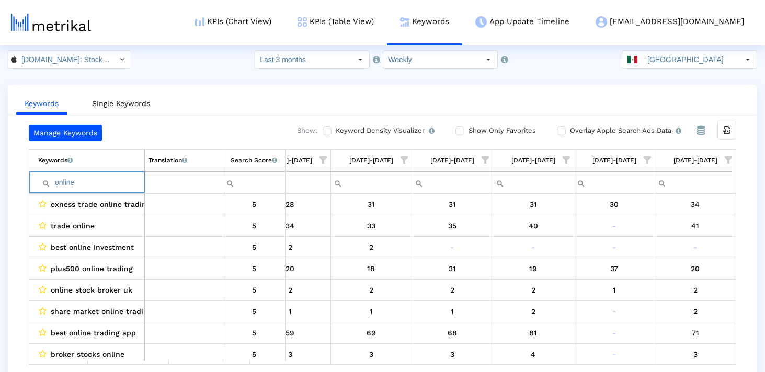
click at [116, 185] on input "online" at bounding box center [91, 182] width 106 height 17
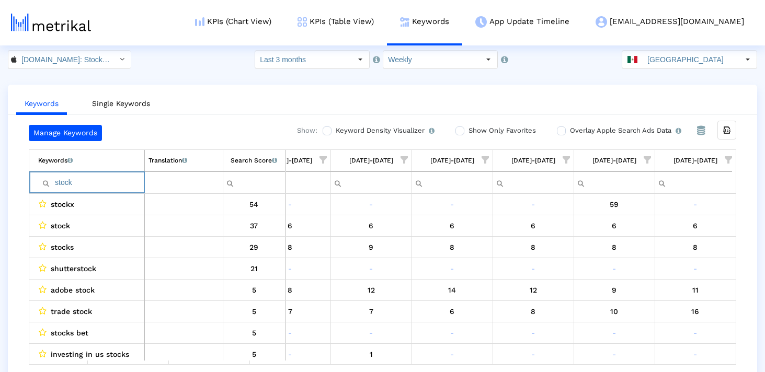
click at [83, 183] on input "stock" at bounding box center [91, 182] width 106 height 17
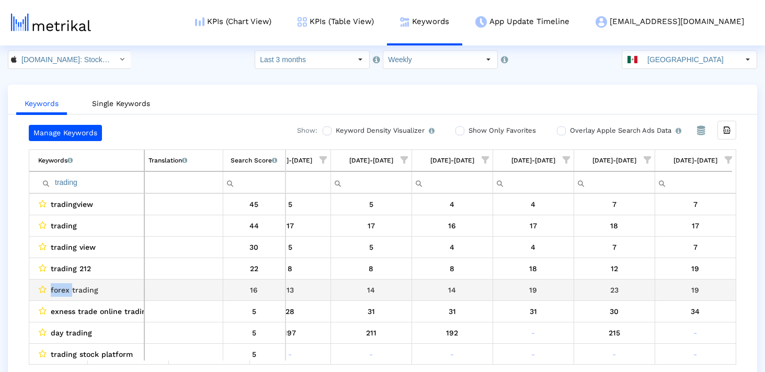
drag, startPoint x: 71, startPoint y: 289, endPoint x: 49, endPoint y: 289, distance: 21.4
click at [49, 289] on div "forex trading" at bounding box center [89, 290] width 102 height 14
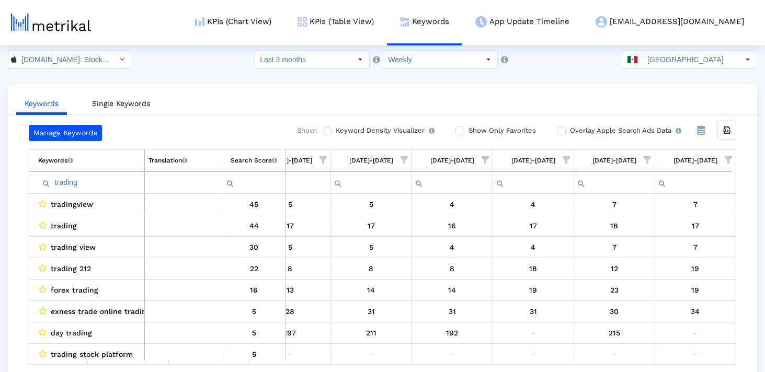
click at [100, 180] on input "trading" at bounding box center [91, 182] width 106 height 17
paste input "forex"
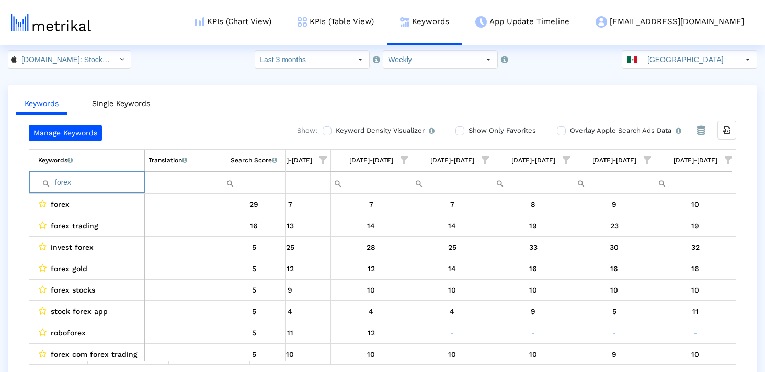
type input "forex"
click at [105, 190] on input "forex" at bounding box center [91, 182] width 106 height 17
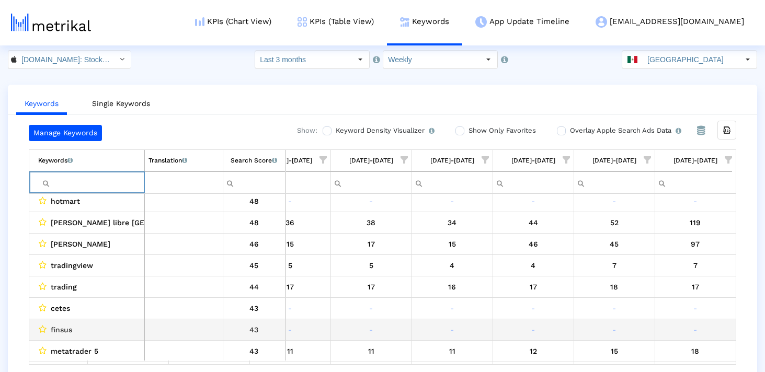
scroll to position [322, 0]
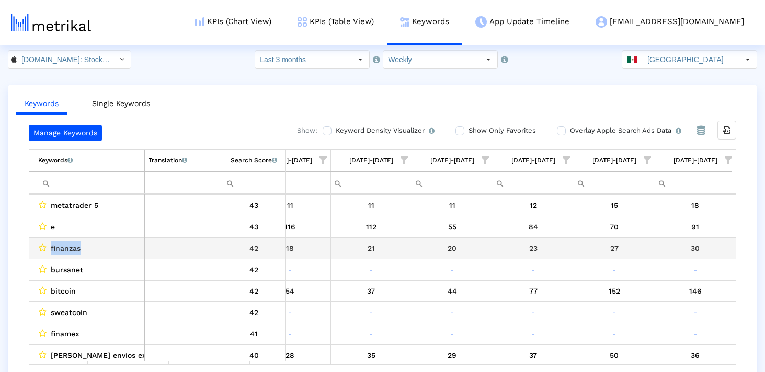
drag, startPoint x: 84, startPoint y: 249, endPoint x: 48, endPoint y: 249, distance: 35.6
click at [48, 249] on div "finanzas" at bounding box center [89, 249] width 102 height 14
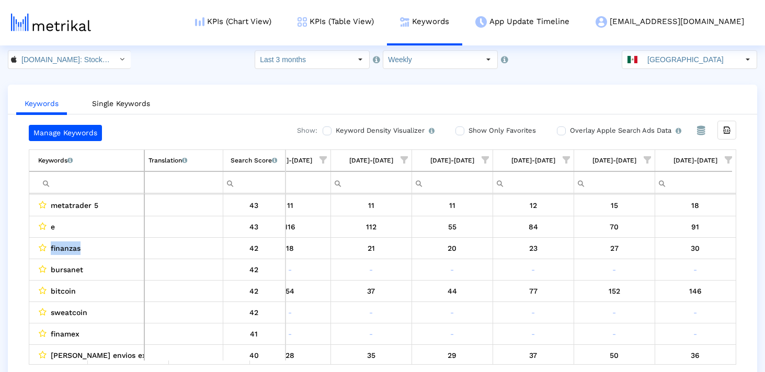
click at [85, 185] on input "Filter cell" at bounding box center [91, 182] width 106 height 17
paste input "finanzas"
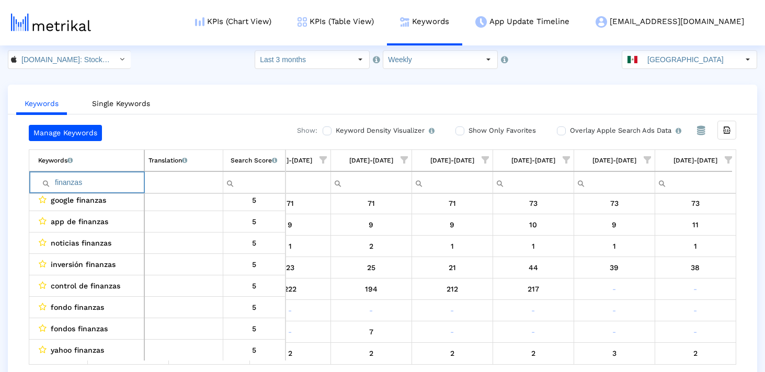
click at [58, 182] on input "finanzas" at bounding box center [91, 182] width 106 height 17
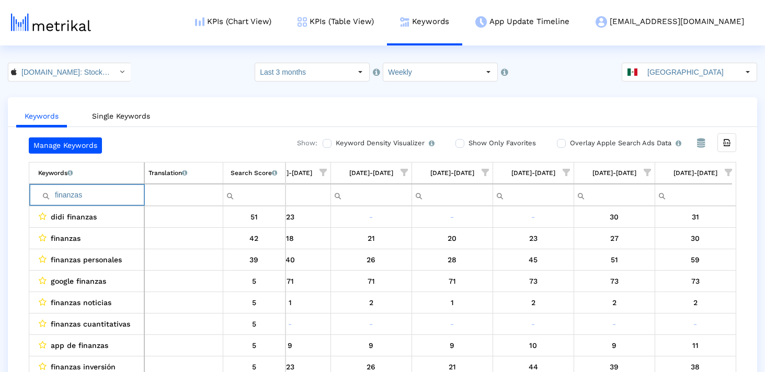
click at [107, 196] on input "finanzas" at bounding box center [91, 195] width 106 height 17
paste input "index"
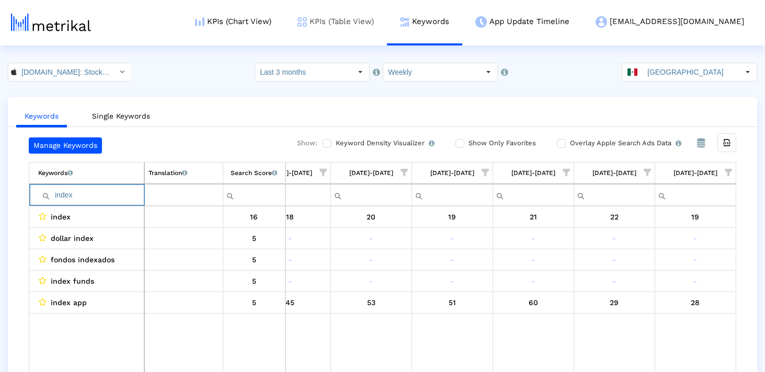
type input "index"
click at [77, 198] on input "index" at bounding box center [91, 195] width 106 height 17
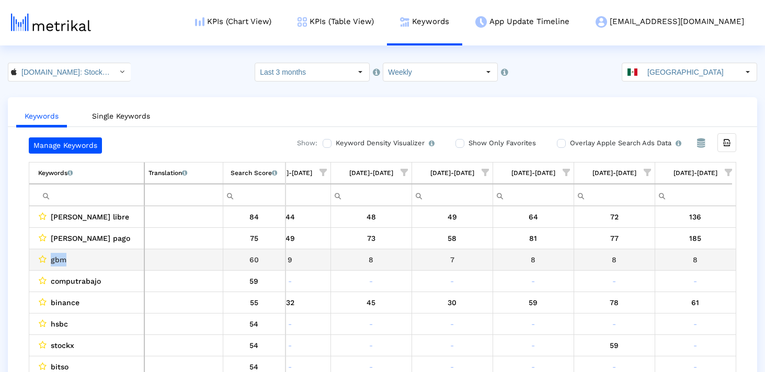
drag, startPoint x: 74, startPoint y: 257, endPoint x: 33, endPoint y: 256, distance: 40.3
click at [33, 257] on td "gbm" at bounding box center [86, 259] width 115 height 21
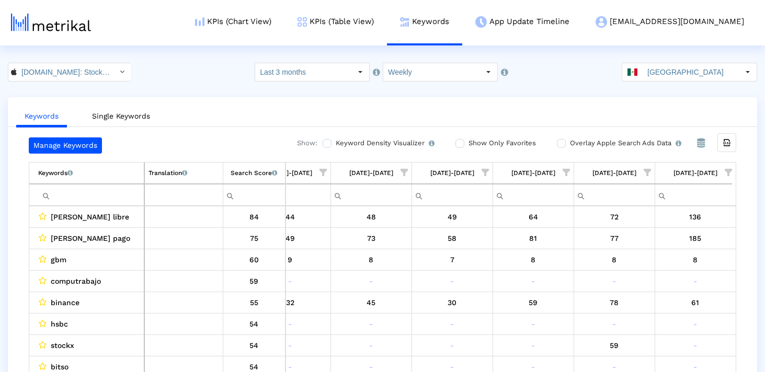
click at [69, 194] on input "Filter cell" at bounding box center [91, 195] width 106 height 17
paste input "gbm"
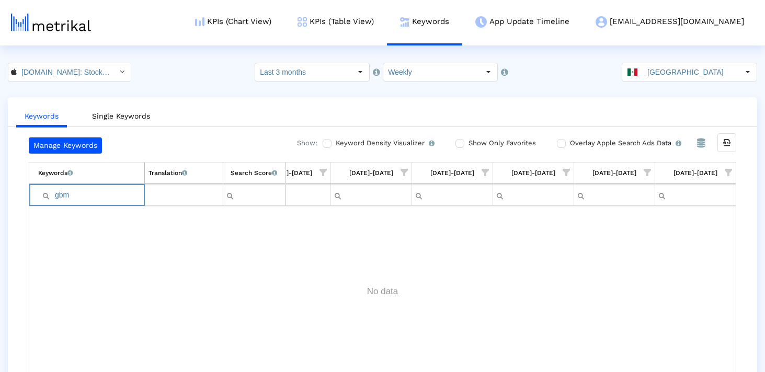
click at [58, 196] on input "gbm" at bounding box center [91, 195] width 106 height 17
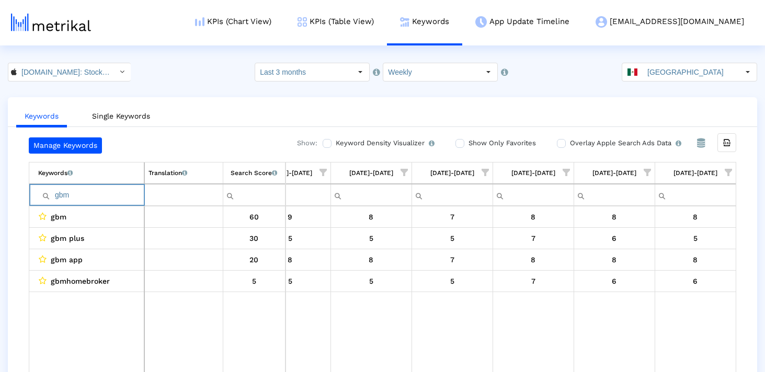
click at [107, 187] on input "gbm" at bounding box center [91, 195] width 106 height 17
paste input "invierte"
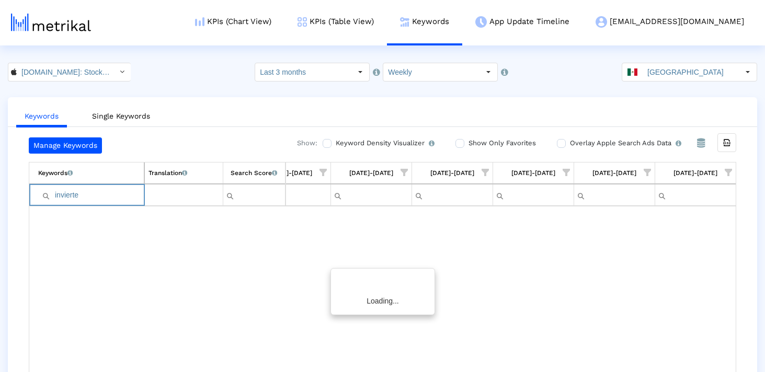
click at [54, 194] on input "invierte" at bounding box center [91, 195] width 106 height 17
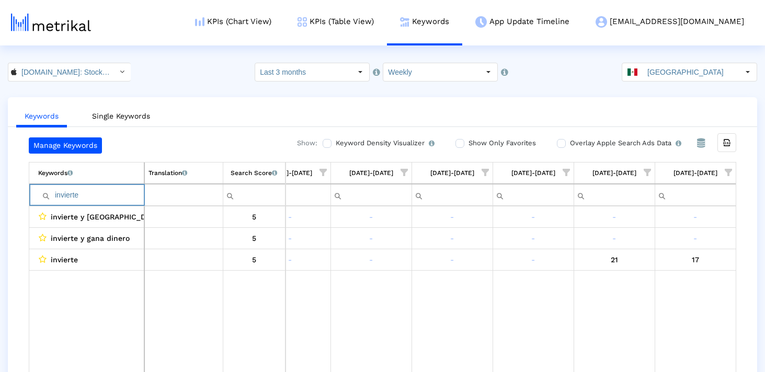
click at [97, 196] on input "invierte" at bounding box center [91, 195] width 106 height 17
type input "i"
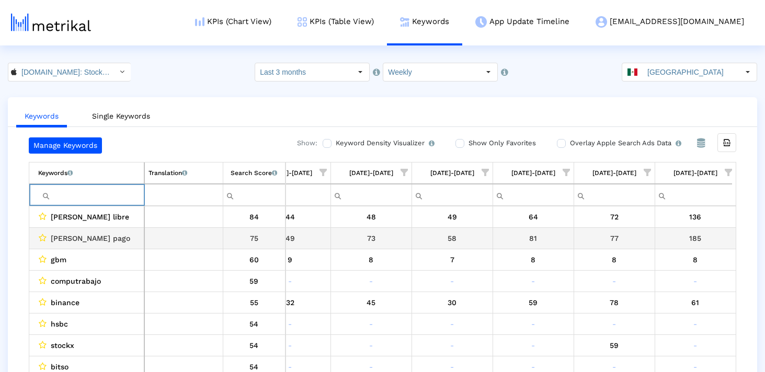
paste input "donde"
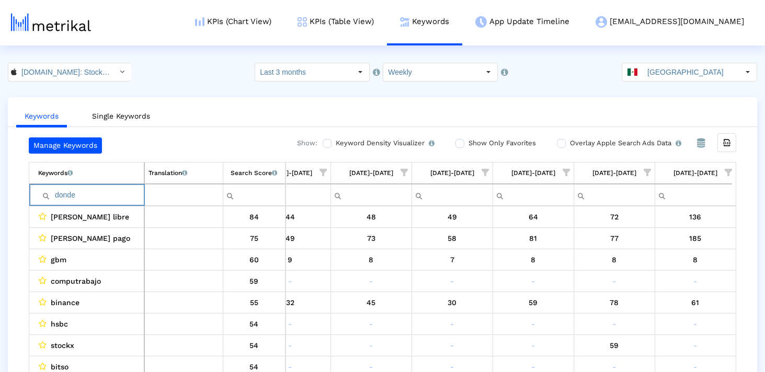
click at [55, 197] on input "donde" at bounding box center [91, 195] width 106 height 17
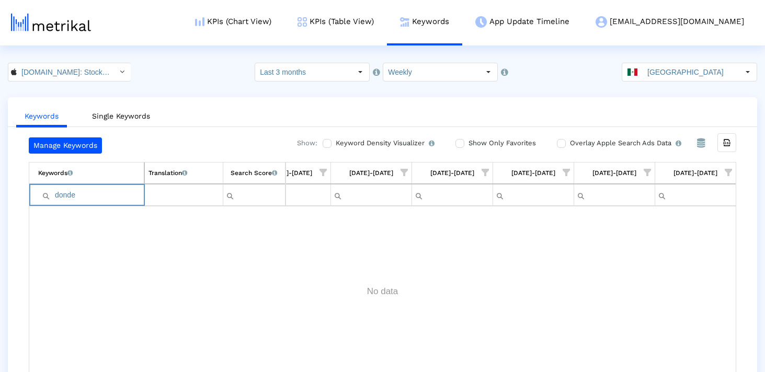
click at [102, 194] on input "donde" at bounding box center [91, 195] width 106 height 17
paste input "Inversión"
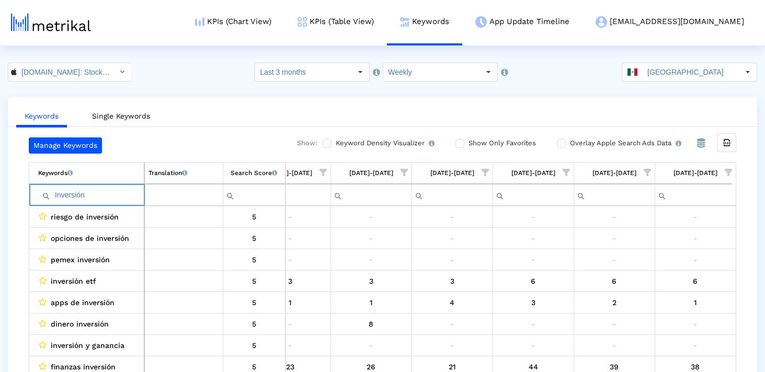
click at [89, 198] on input "Inversión" at bounding box center [91, 195] width 106 height 17
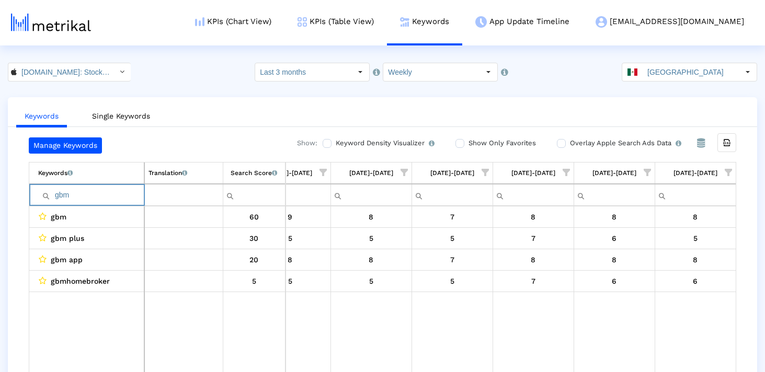
type input "gbm"
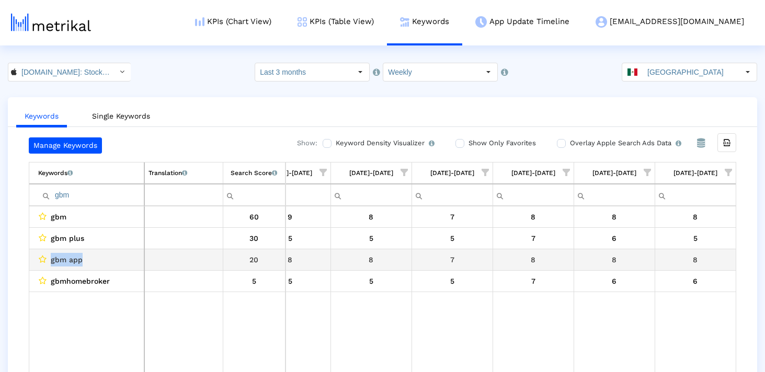
drag, startPoint x: 89, startPoint y: 256, endPoint x: 50, endPoint y: 256, distance: 39.2
click at [50, 256] on div "gbm app" at bounding box center [89, 260] width 102 height 14
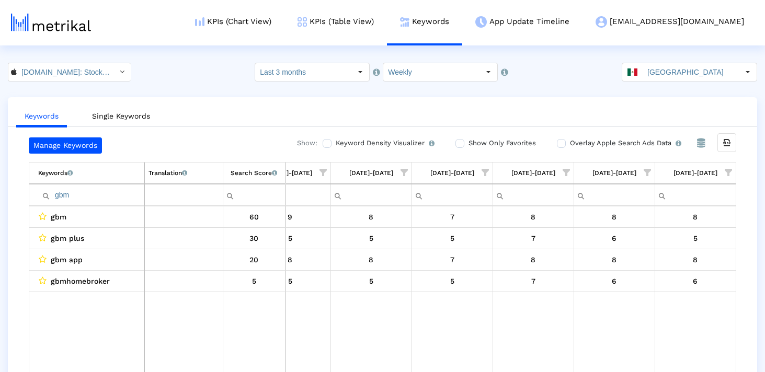
click at [94, 189] on input "gbm" at bounding box center [91, 195] width 106 height 17
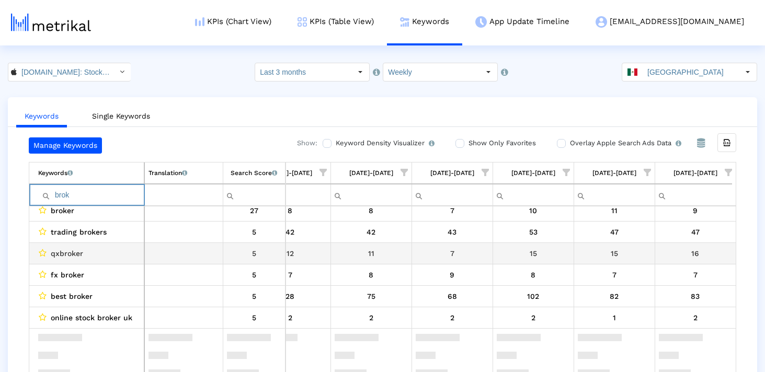
scroll to position [0, 0]
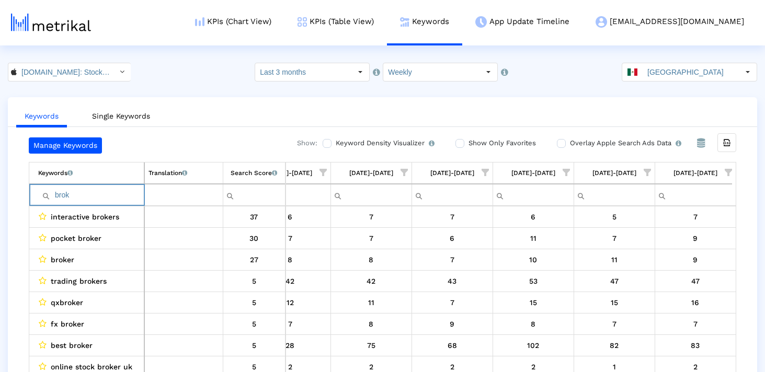
click at [67, 194] on input "brok" at bounding box center [91, 195] width 106 height 17
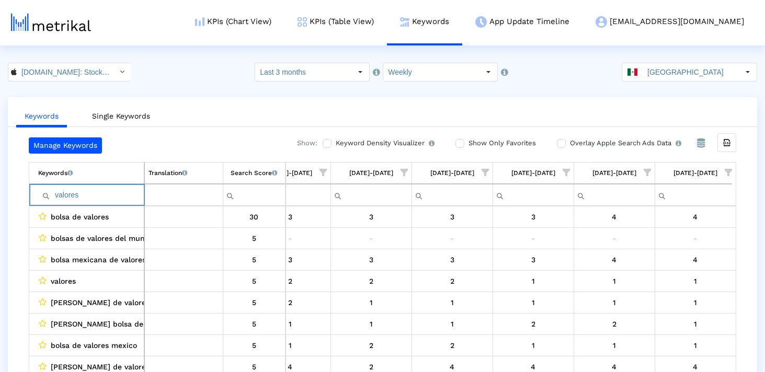
click at [99, 190] on input "valores" at bounding box center [91, 195] width 106 height 17
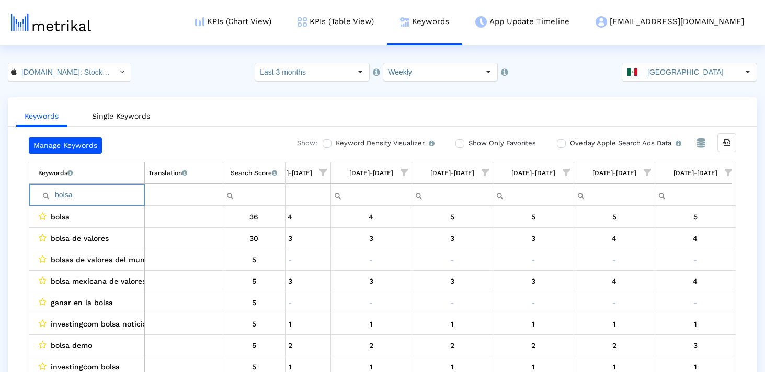
click at [89, 201] on input "bolsa" at bounding box center [91, 195] width 106 height 17
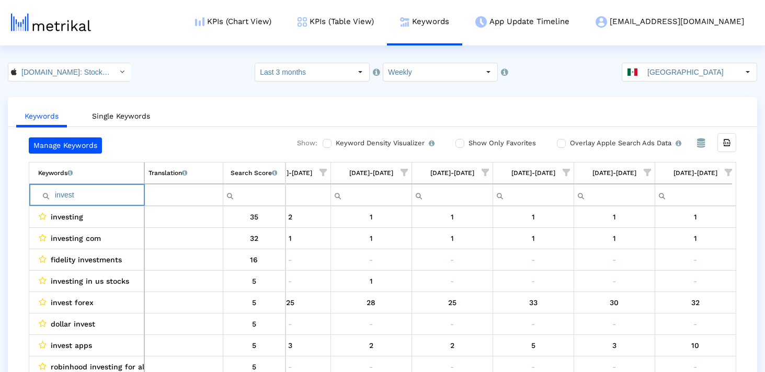
click at [102, 191] on input "invest" at bounding box center [91, 195] width 106 height 17
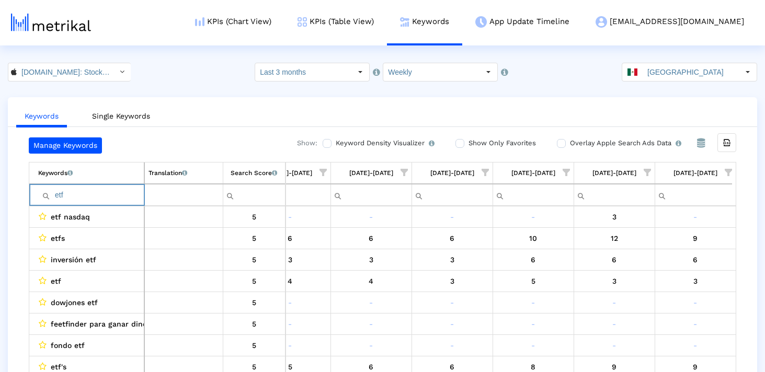
click at [102, 191] on input "etf" at bounding box center [91, 195] width 106 height 17
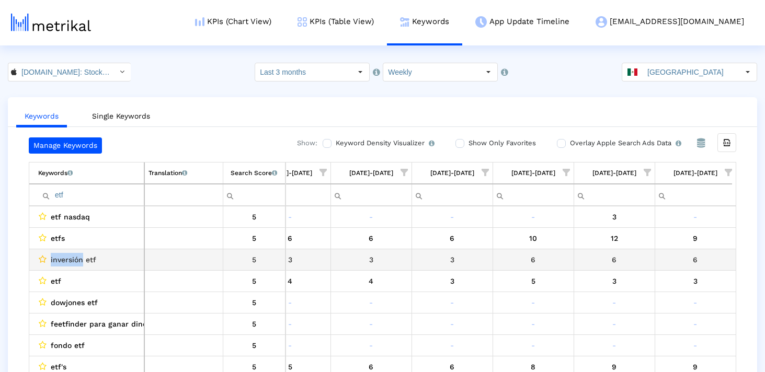
drag, startPoint x: 81, startPoint y: 262, endPoint x: 44, endPoint y: 262, distance: 36.6
click at [44, 262] on div "inversión etf" at bounding box center [89, 260] width 102 height 14
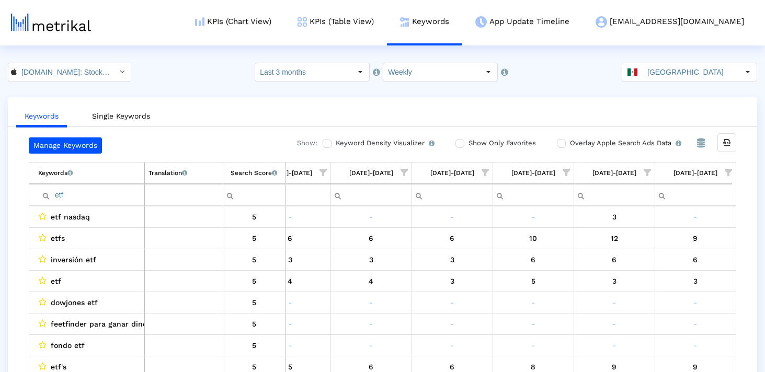
click at [56, 197] on input "etf" at bounding box center [91, 195] width 106 height 17
paste input "inversión"
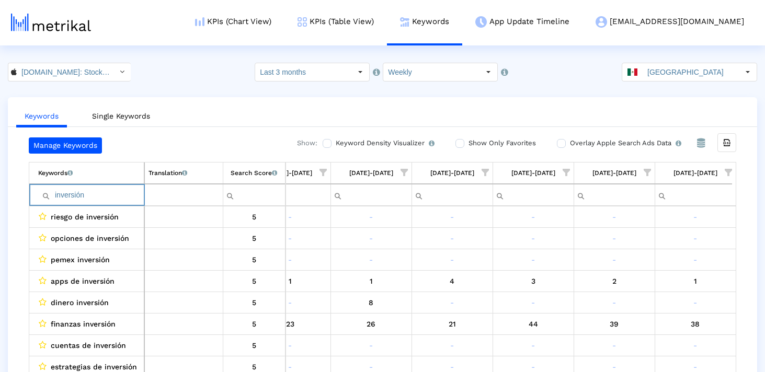
click at [56, 197] on input "inversión" at bounding box center [91, 195] width 106 height 17
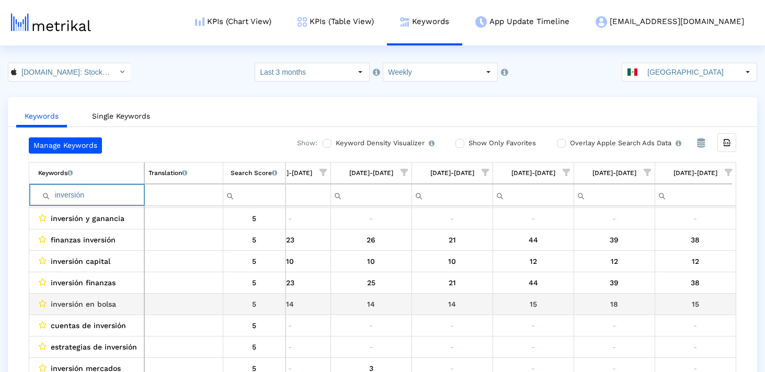
scroll to position [127, 0]
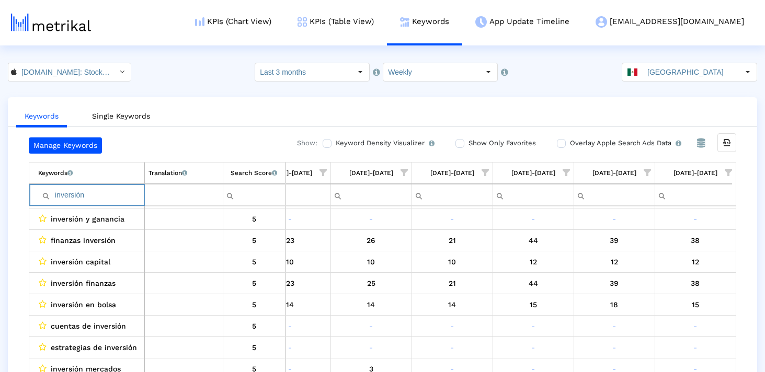
type input "inversión"
click at [117, 198] on input "inversión" at bounding box center [91, 195] width 106 height 17
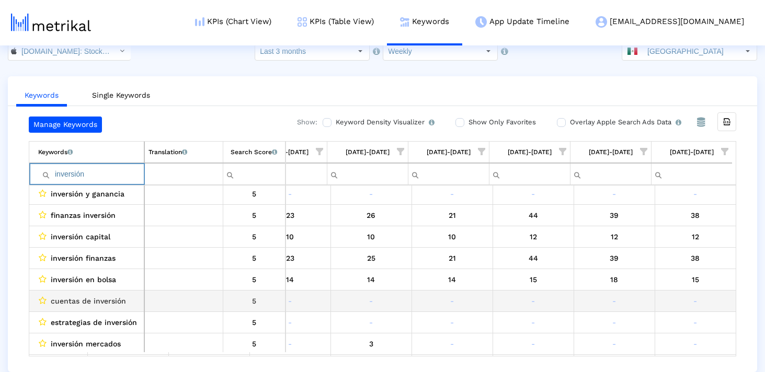
scroll to position [0, 0]
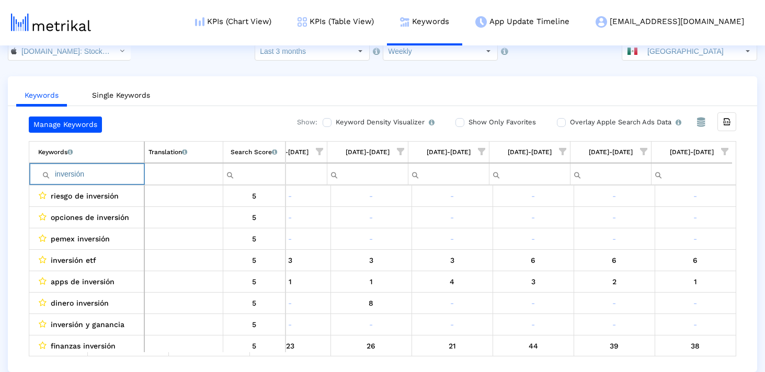
click at [90, 180] on input "inversión" at bounding box center [91, 174] width 106 height 17
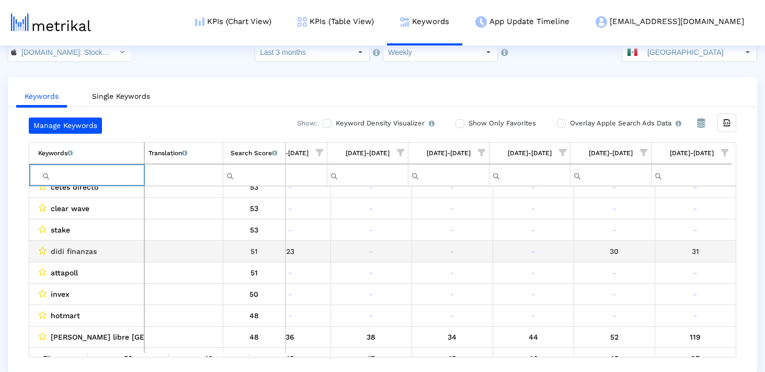
scroll to position [189, 607]
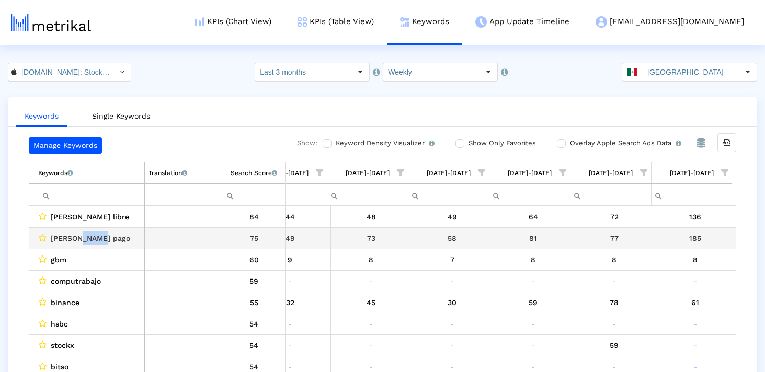
drag, startPoint x: 102, startPoint y: 241, endPoint x: 83, endPoint y: 240, distance: 19.4
click at [83, 240] on div "[PERSON_NAME] pago" at bounding box center [89, 239] width 102 height 14
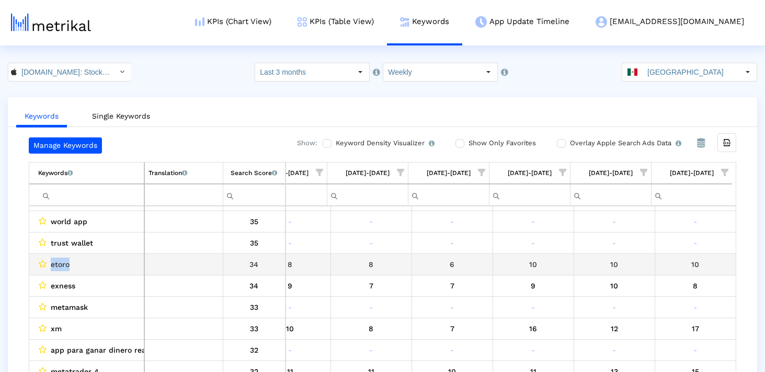
drag, startPoint x: 88, startPoint y: 265, endPoint x: 47, endPoint y: 264, distance: 40.8
click at [47, 264] on div "etoro" at bounding box center [89, 265] width 102 height 14
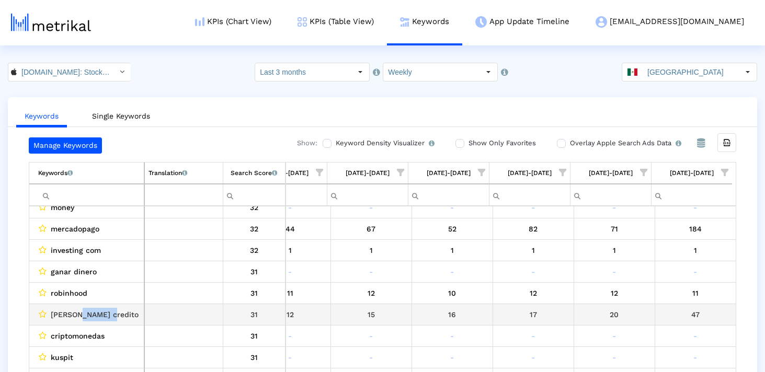
drag, startPoint x: 83, startPoint y: 313, endPoint x: 126, endPoint y: 313, distance: 43.4
click at [126, 313] on div "[PERSON_NAME] credito" at bounding box center [89, 315] width 102 height 14
drag, startPoint x: 115, startPoint y: 312, endPoint x: 86, endPoint y: 313, distance: 28.2
click at [86, 313] on div "[PERSON_NAME] credito" at bounding box center [89, 315] width 102 height 14
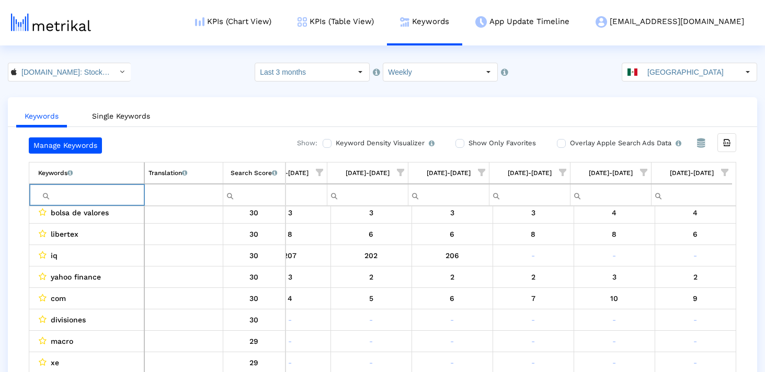
click at [95, 193] on input "Filter cell" at bounding box center [91, 195] width 106 height 17
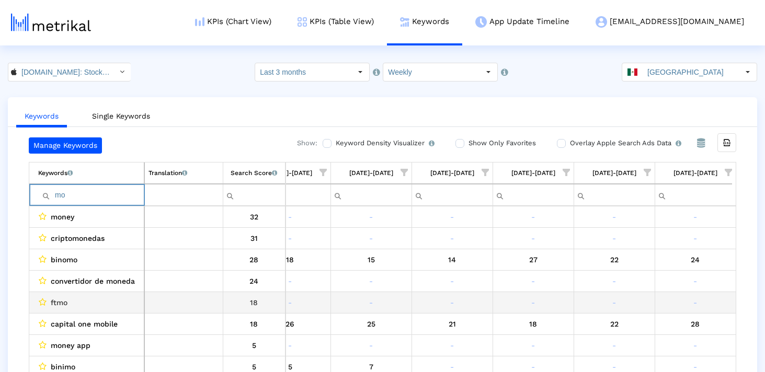
type input "m"
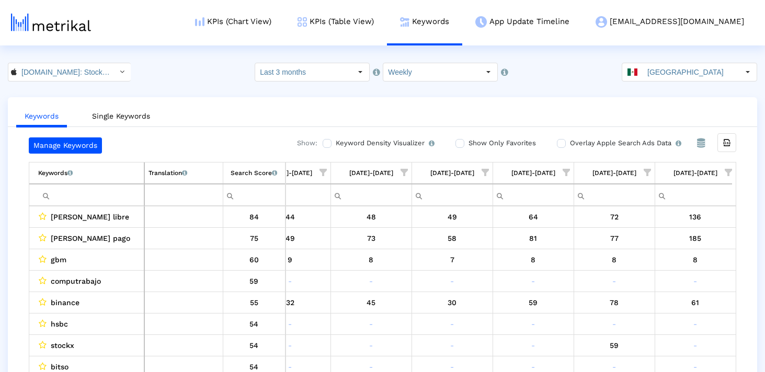
click at [222, 127] on div "Keywords Single Keywords Manage Keywords Show: Keyword Density Visualizer Turn …" at bounding box center [382, 245] width 749 height 296
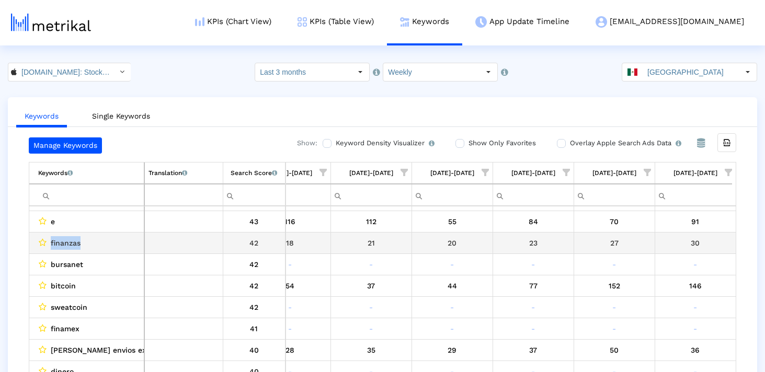
drag, startPoint x: 90, startPoint y: 247, endPoint x: 44, endPoint y: 247, distance: 46.5
click at [44, 247] on div "finanzas" at bounding box center [89, 243] width 102 height 14
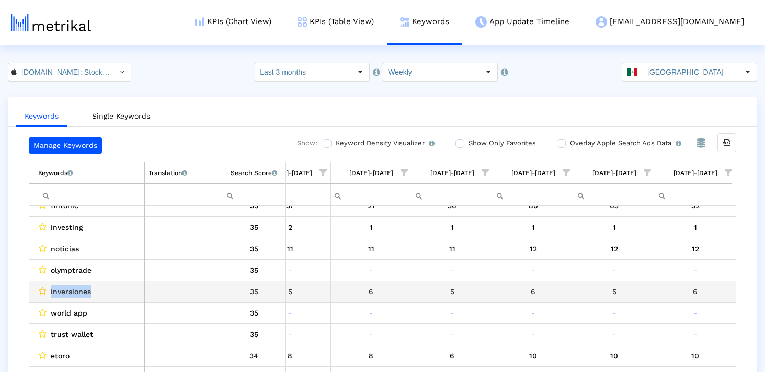
drag, startPoint x: 101, startPoint y: 289, endPoint x: 44, endPoint y: 292, distance: 57.1
click at [44, 292] on div "inversiones" at bounding box center [89, 292] width 102 height 14
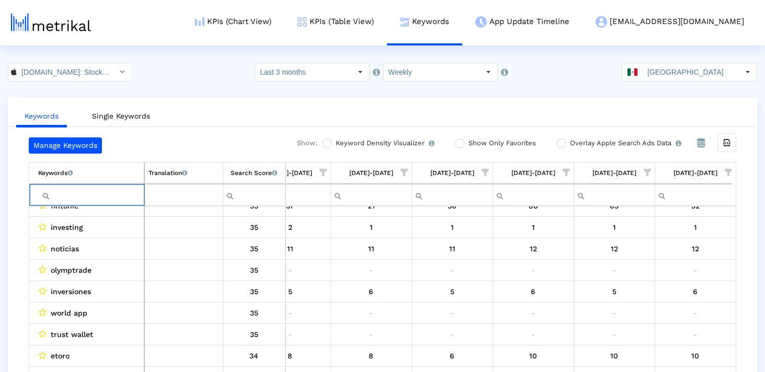
click at [95, 189] on input "Filter cell" at bounding box center [91, 195] width 106 height 17
paste input "inversiones"
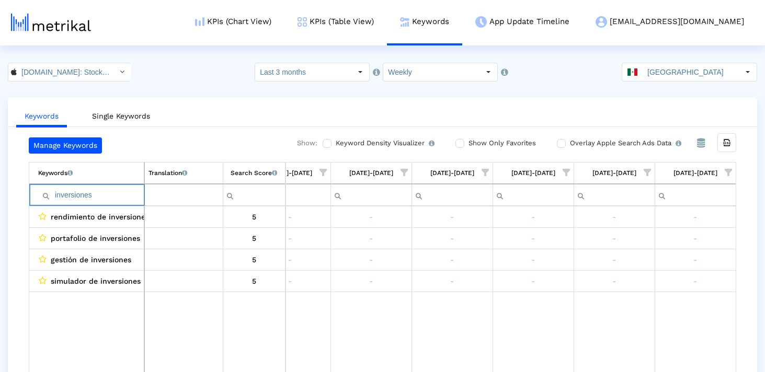
click at [56, 196] on input "inversiones" at bounding box center [91, 195] width 106 height 17
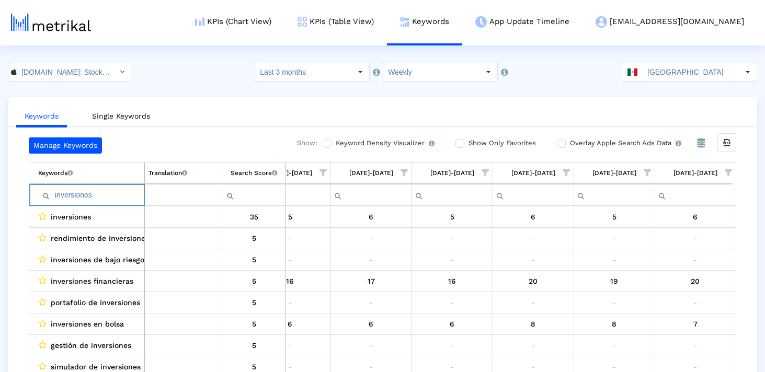
type input "inversiones"
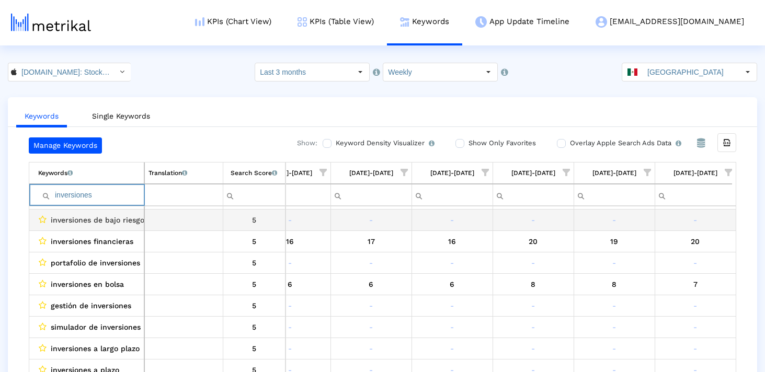
scroll to position [0, 0]
